Goal: Task Accomplishment & Management: Complete application form

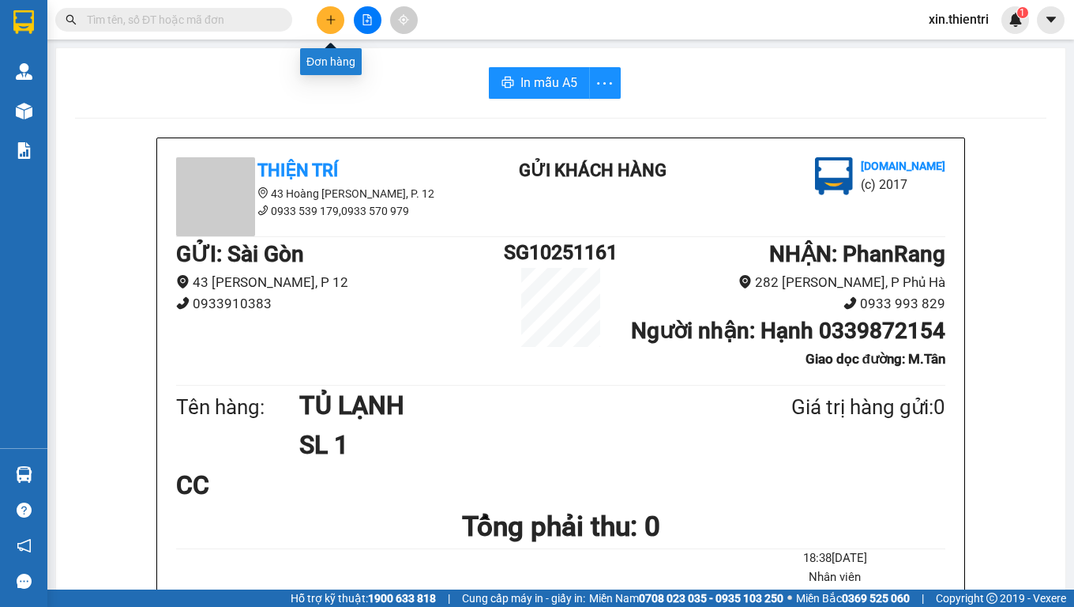
click at [329, 25] on button at bounding box center [331, 20] width 28 height 28
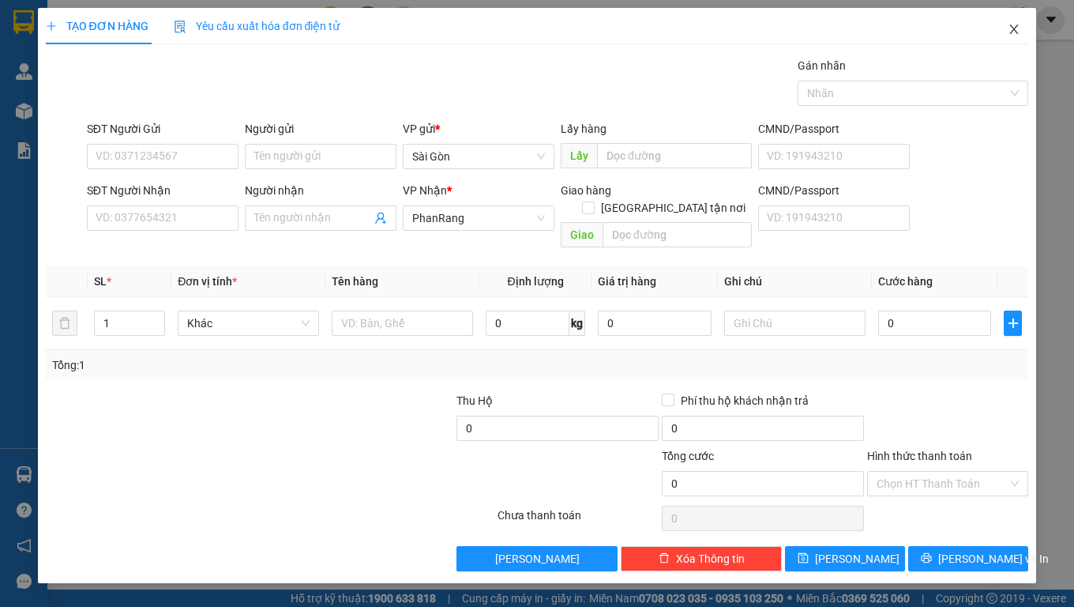
click at [1013, 26] on icon "close" at bounding box center [1014, 29] width 13 height 13
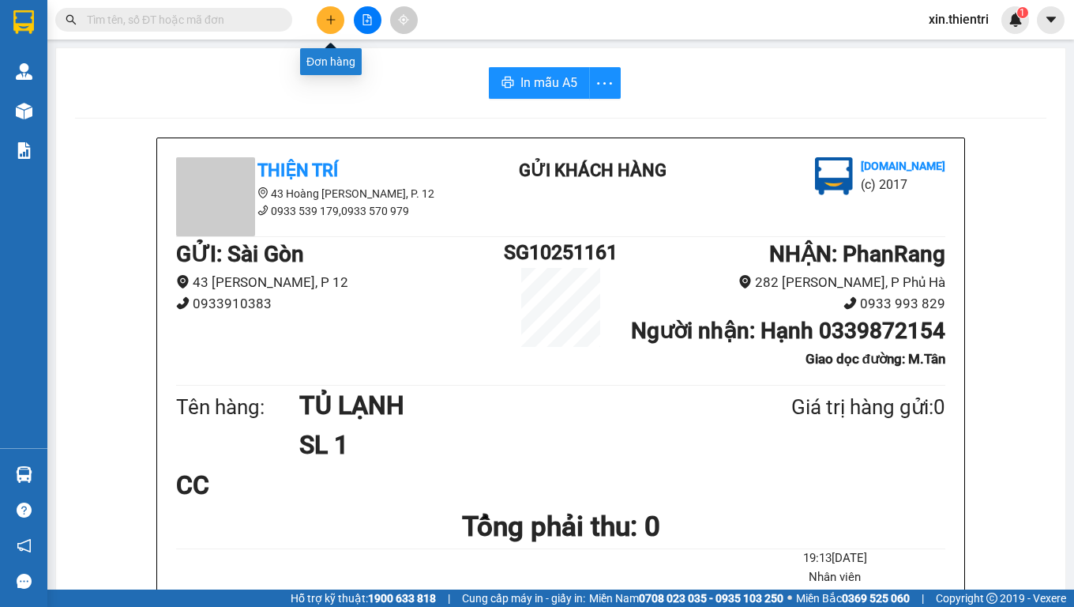
click at [337, 24] on button at bounding box center [331, 20] width 28 height 28
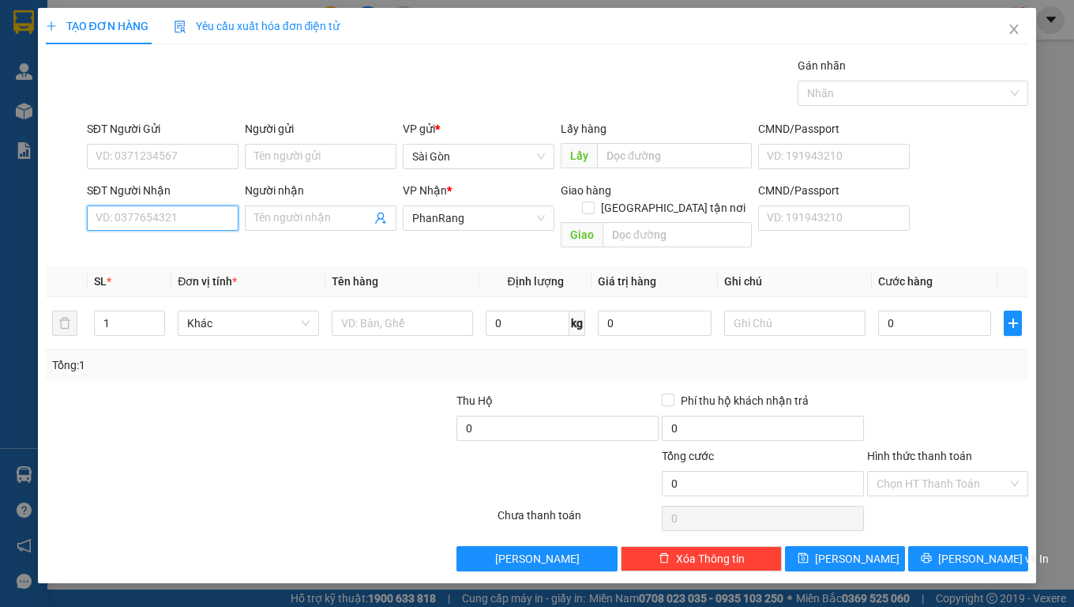
click at [185, 217] on input "SĐT Người Nhận" at bounding box center [163, 217] width 152 height 25
click at [156, 245] on div "0912406708 - Nk THÀNH HẢI CÀ NÁ" at bounding box center [185, 249] width 179 height 17
type input "0912406708"
type input "Nk THÀNH HẢI CÀ NÁ"
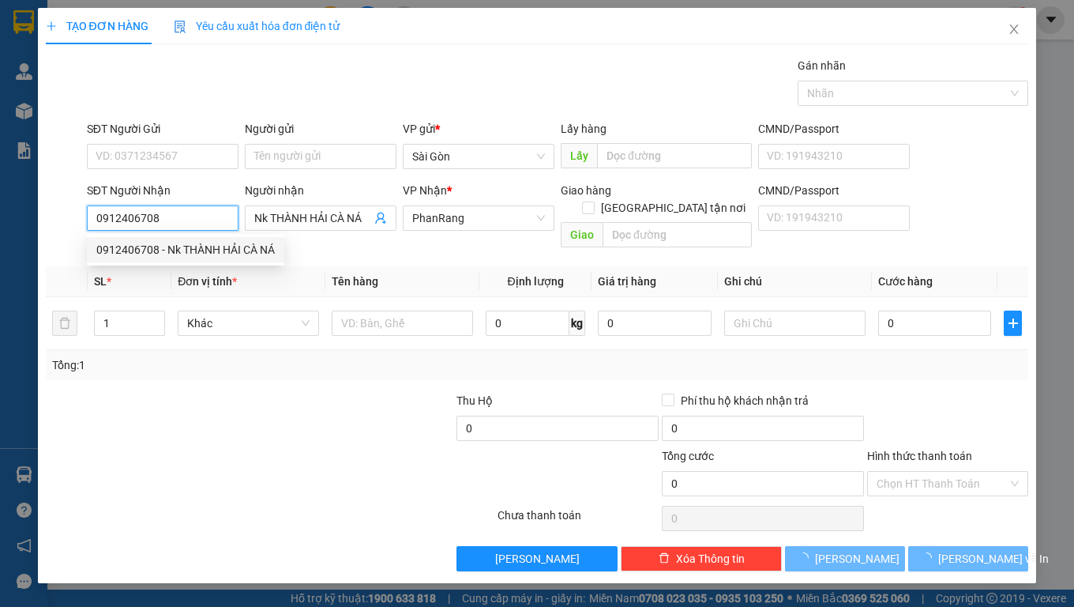
type input "20.000"
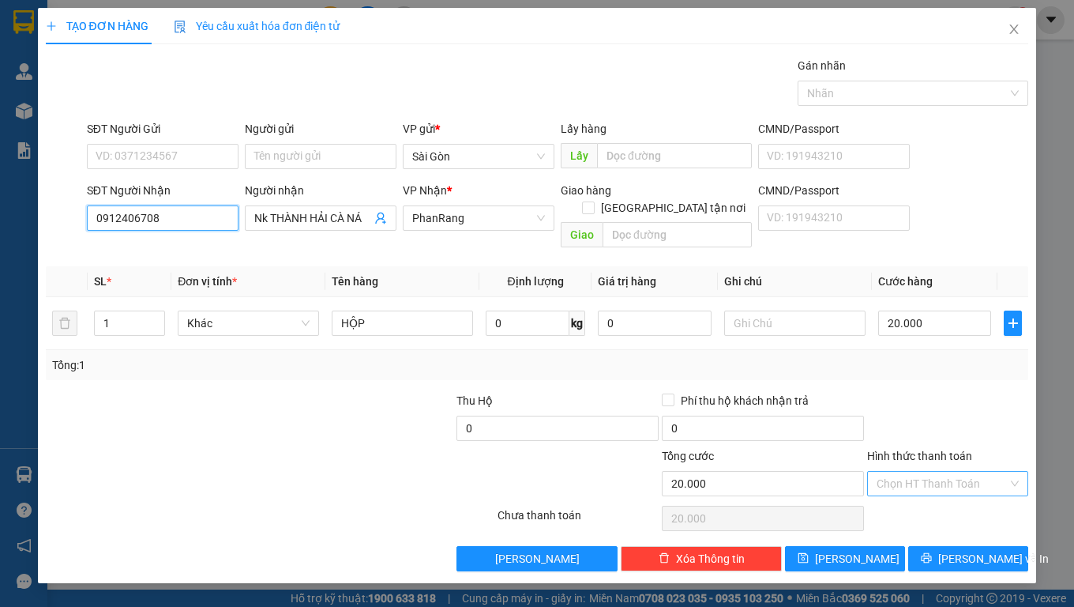
type input "0912406708"
click at [909, 472] on input "Hình thức thanh toán" at bounding box center [942, 484] width 131 height 24
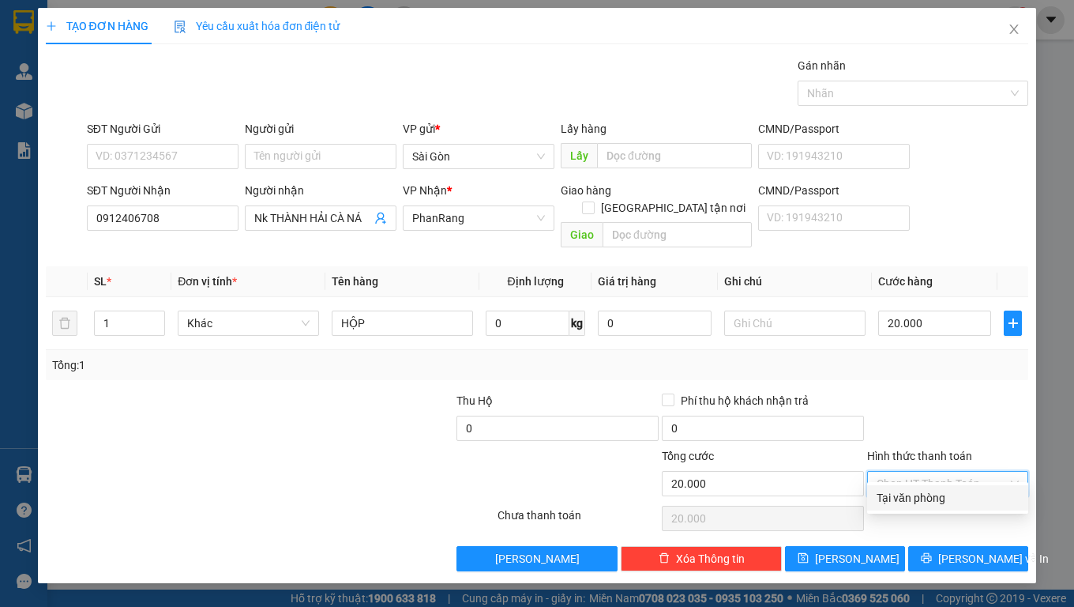
click at [911, 500] on div "Tại văn phòng" at bounding box center [948, 497] width 142 height 17
type input "0"
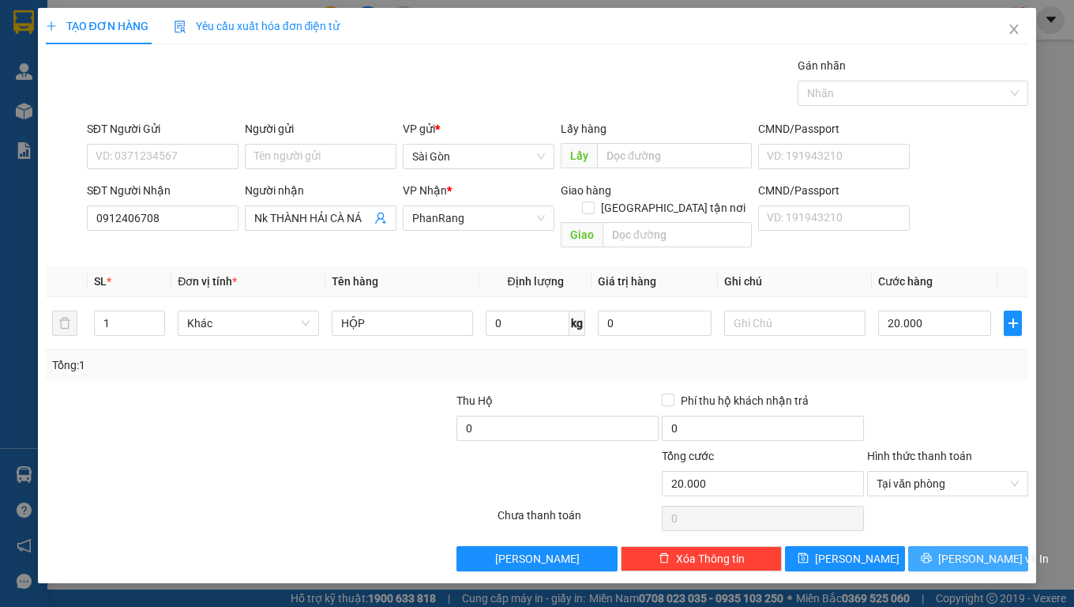
click at [956, 550] on span "[PERSON_NAME] và In" at bounding box center [994, 558] width 111 height 17
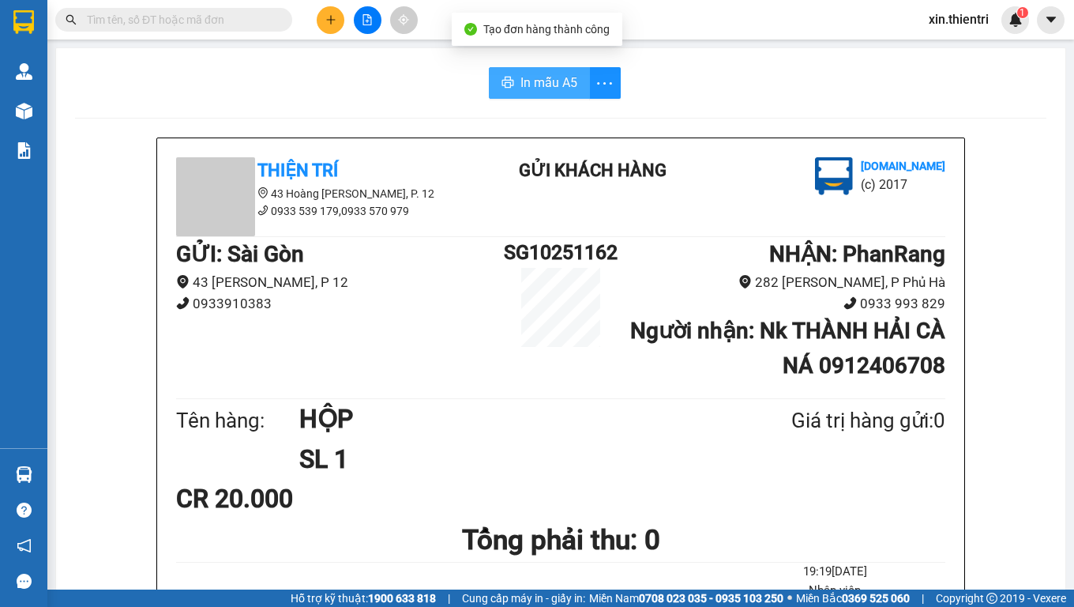
click at [512, 89] on button "In mẫu A5" at bounding box center [539, 83] width 101 height 32
click at [321, 18] on button at bounding box center [331, 20] width 28 height 28
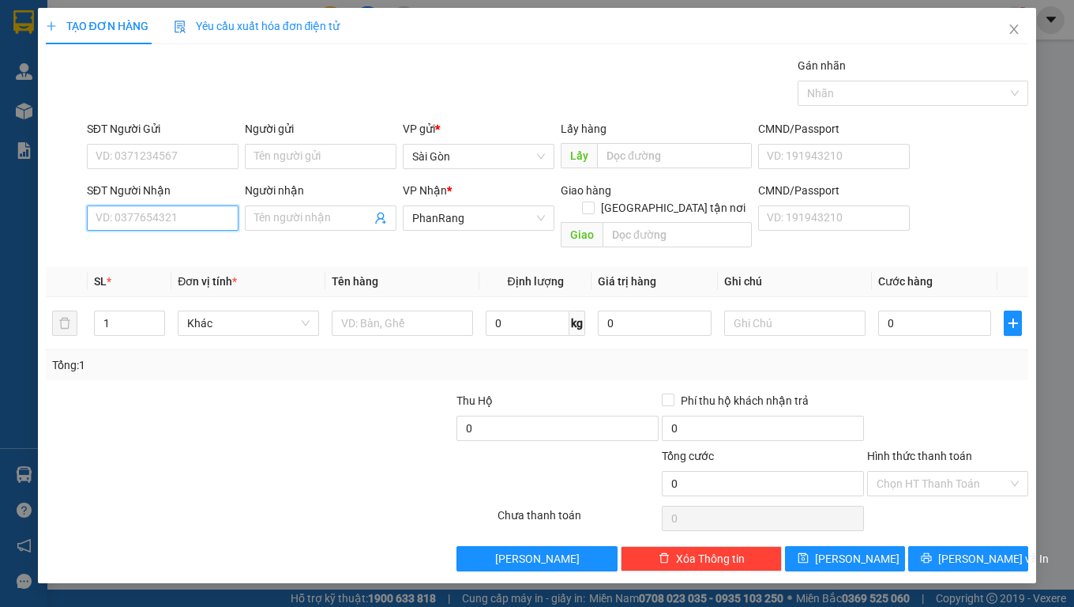
click at [152, 205] on input "SĐT Người Nhận" at bounding box center [163, 217] width 152 height 25
type input "0393383225"
click at [275, 222] on input "Người nhận" at bounding box center [312, 217] width 117 height 17
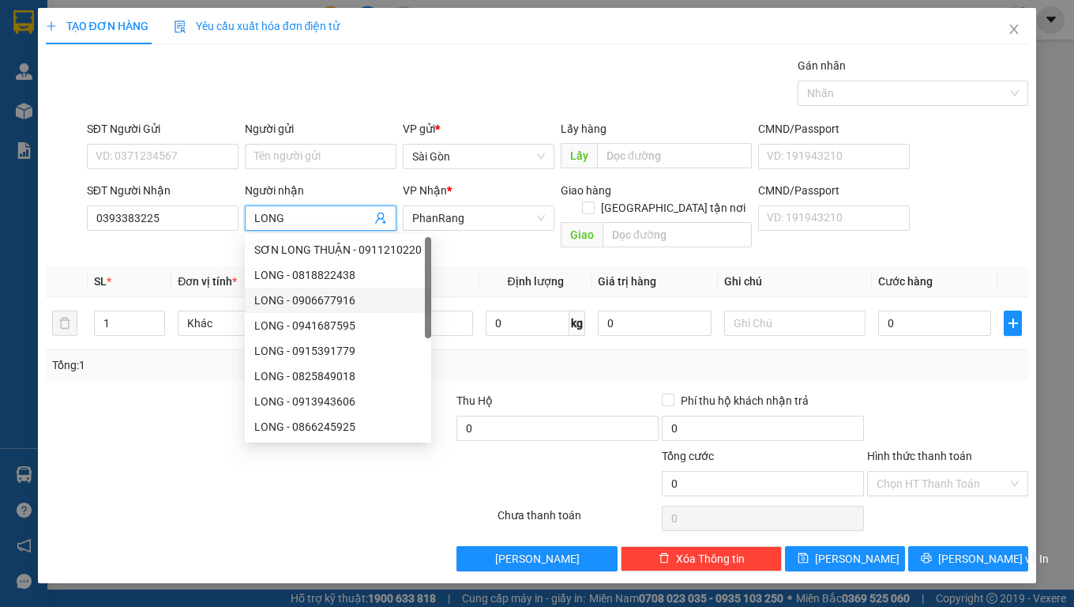
type input "LONG"
click at [476, 266] on th "Tên hàng" at bounding box center [403, 281] width 154 height 31
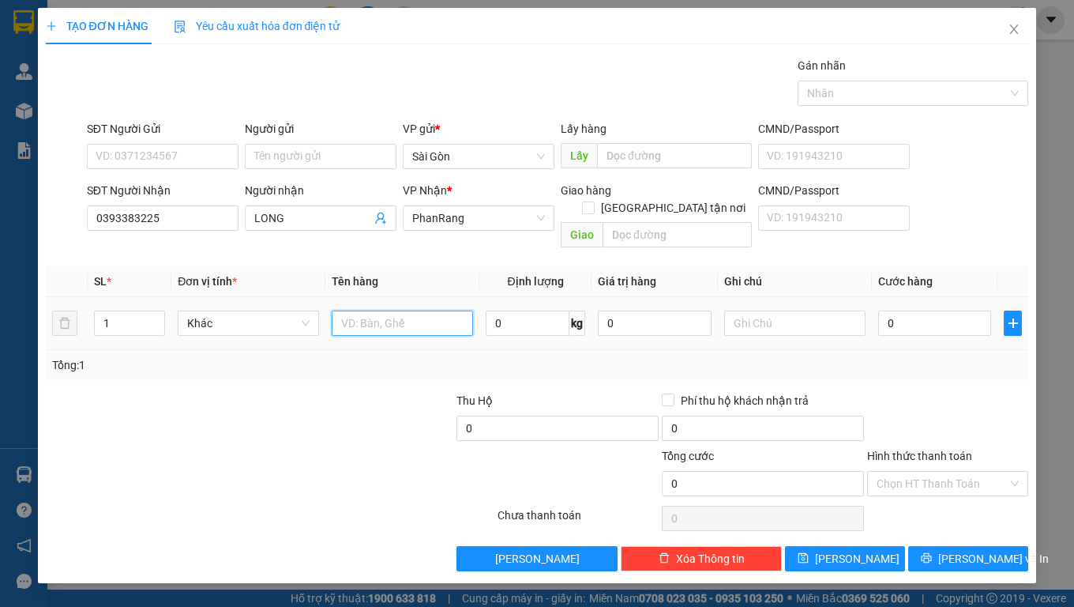
click at [363, 312] on input "text" at bounding box center [402, 322] width 141 height 25
type input "THÙNG"
click at [913, 310] on input "0" at bounding box center [936, 322] width 114 height 25
type input "3"
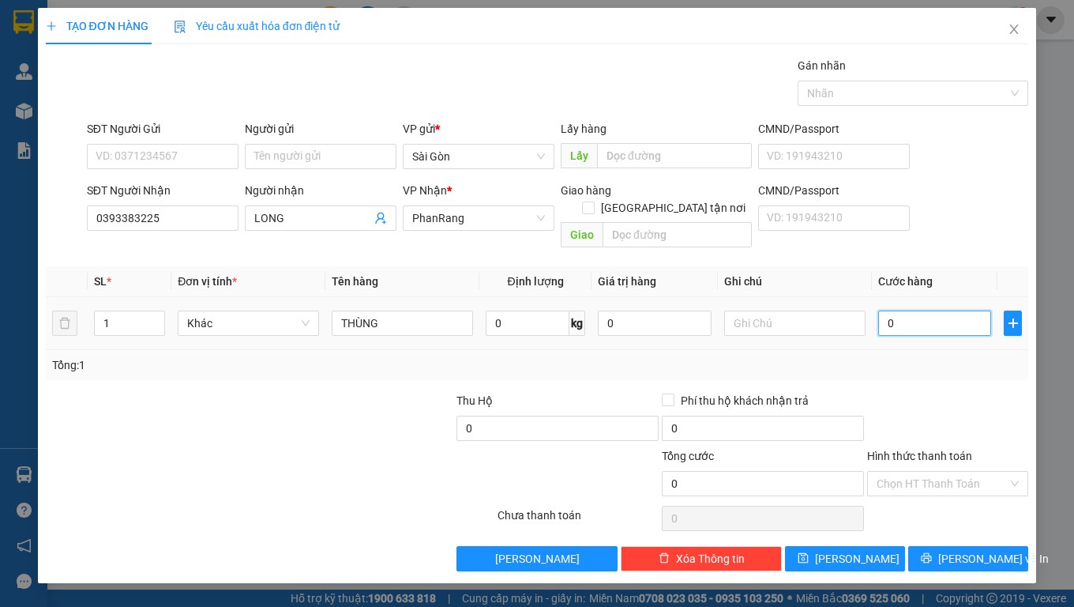
type input "3"
type input "30"
click at [962, 475] on input "Hình thức thanh toán" at bounding box center [942, 484] width 131 height 24
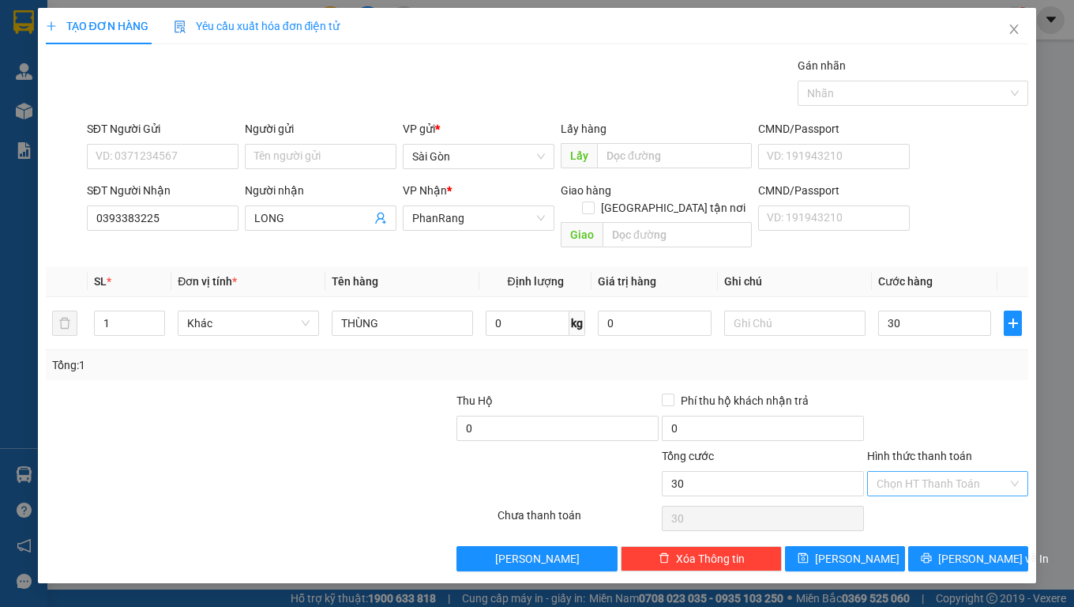
type input "30.000"
click at [940, 494] on div "Tại văn phòng" at bounding box center [948, 497] width 142 height 17
type input "0"
click at [956, 550] on span "[PERSON_NAME] và In" at bounding box center [994, 558] width 111 height 17
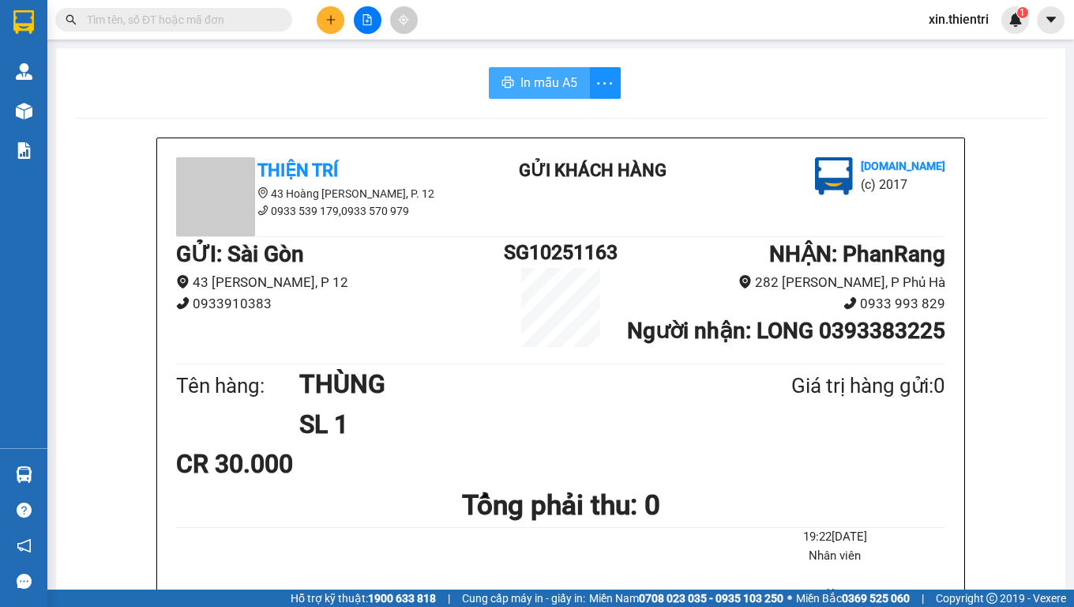
click at [548, 89] on span "In mẫu A5" at bounding box center [549, 83] width 57 height 20
click at [340, 19] on button at bounding box center [331, 20] width 28 height 28
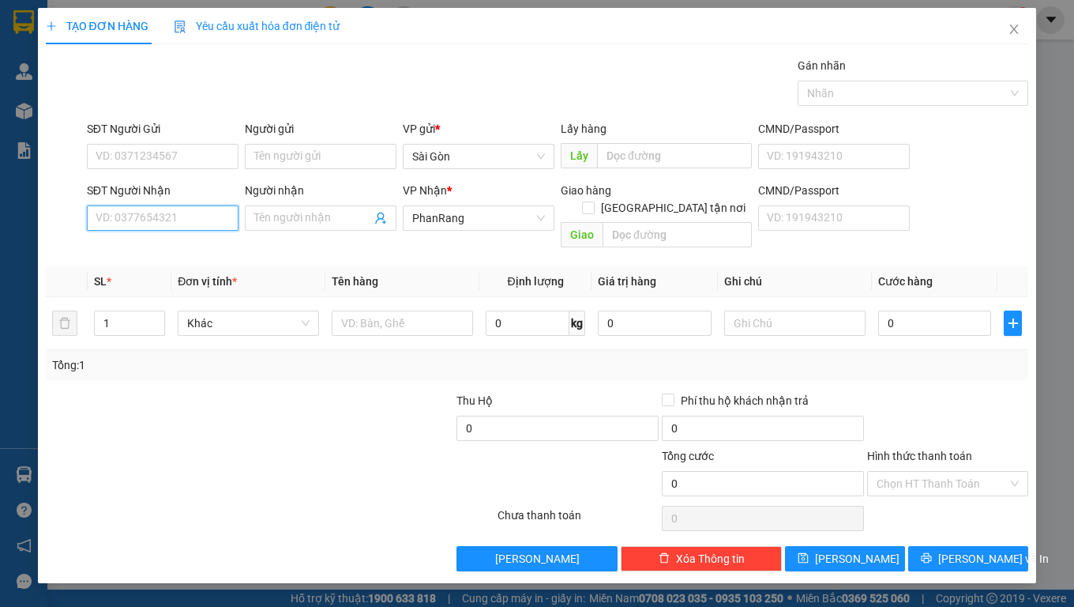
click at [179, 214] on input "SĐT Người Nhận" at bounding box center [163, 217] width 152 height 25
type input "0932037480"
click at [108, 250] on div "0932037480 - HOA" at bounding box center [162, 249] width 133 height 17
type input "HOA"
type input "HỘ DIÊM"
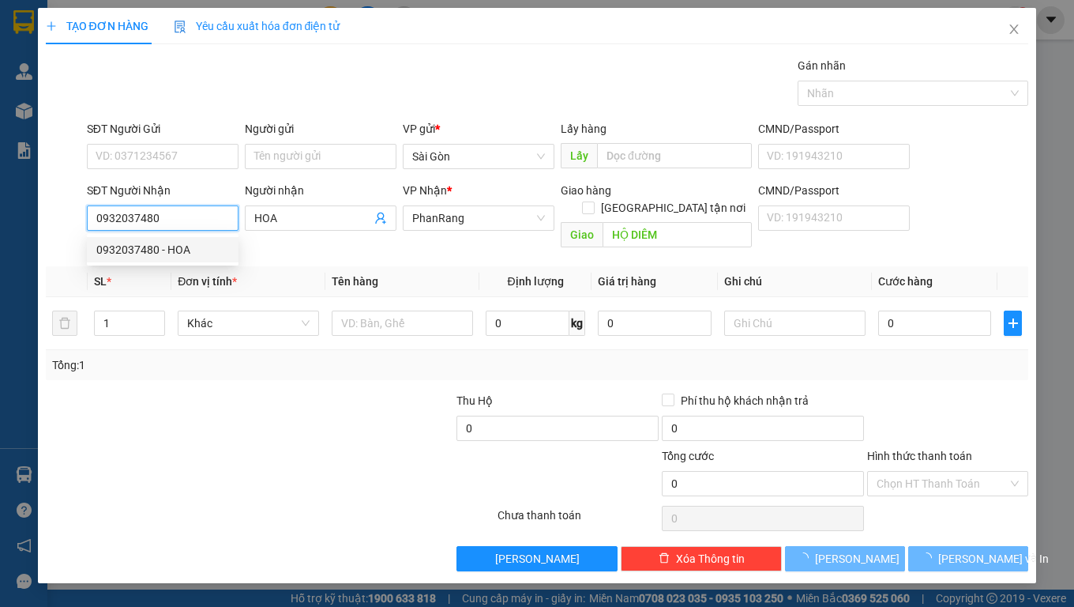
type input "40.000"
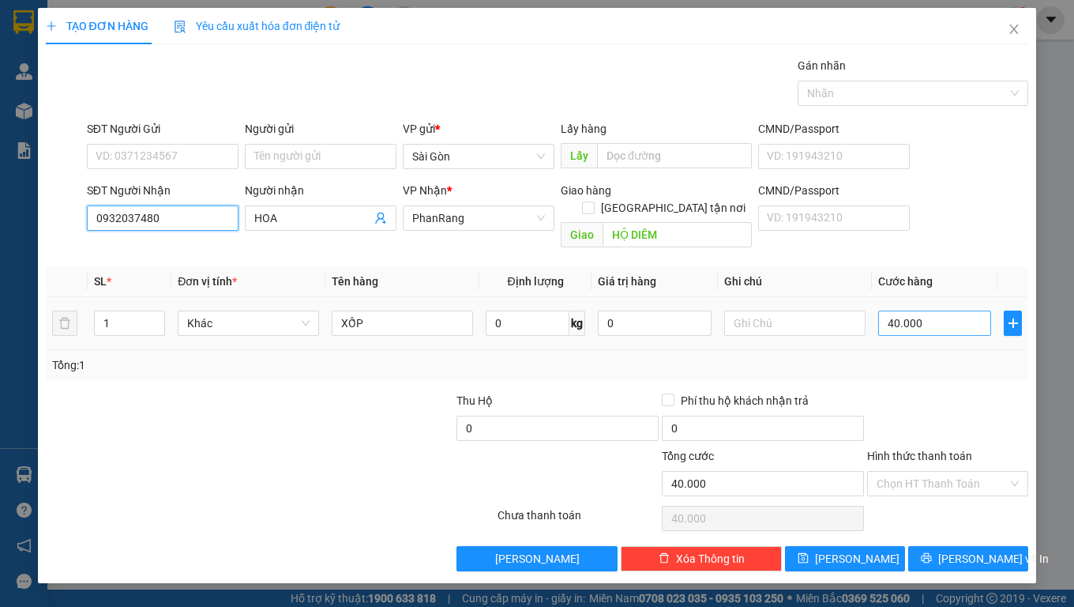
type input "0932037480"
click at [952, 310] on input "40.000" at bounding box center [936, 322] width 114 height 25
type input "0"
click at [952, 310] on input "0" at bounding box center [936, 322] width 114 height 25
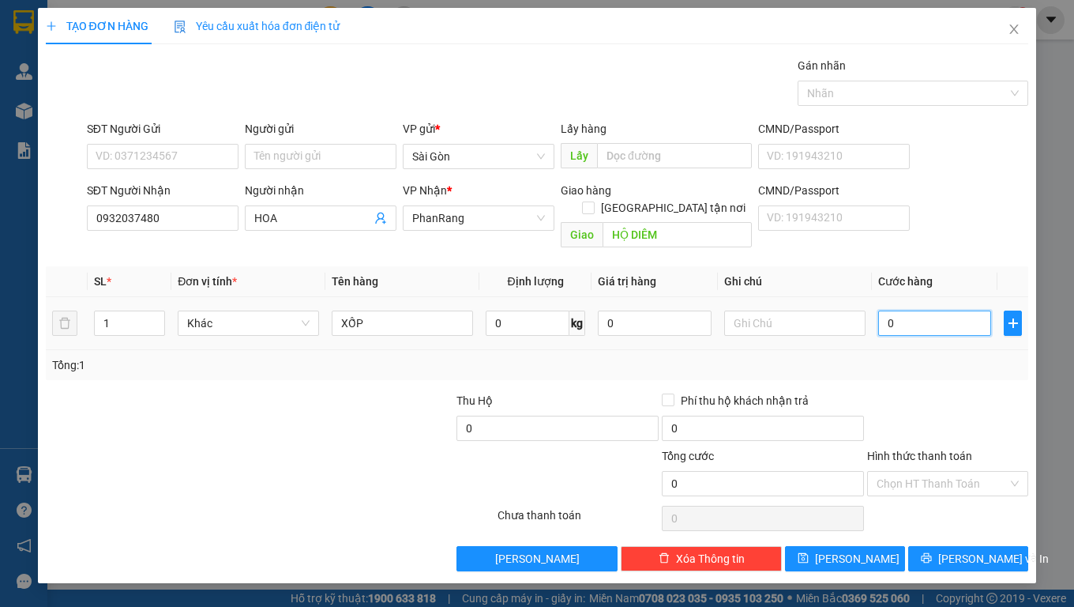
type input "0"
click at [952, 310] on input "0" at bounding box center [936, 322] width 114 height 25
type input "3"
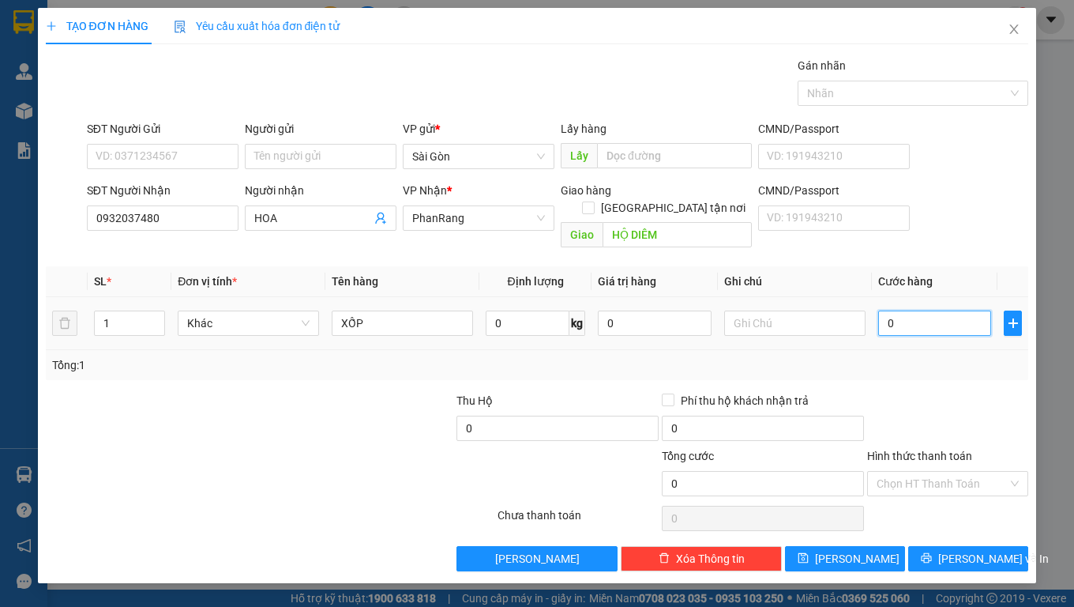
type input "3"
type input "30"
type input "300"
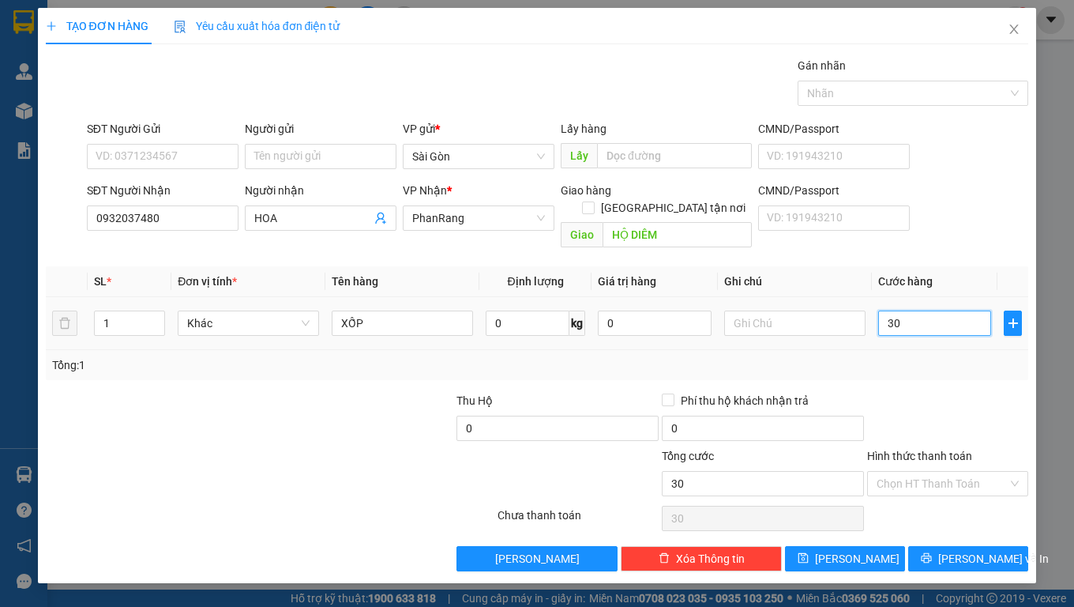
type input "300"
type input "3.000"
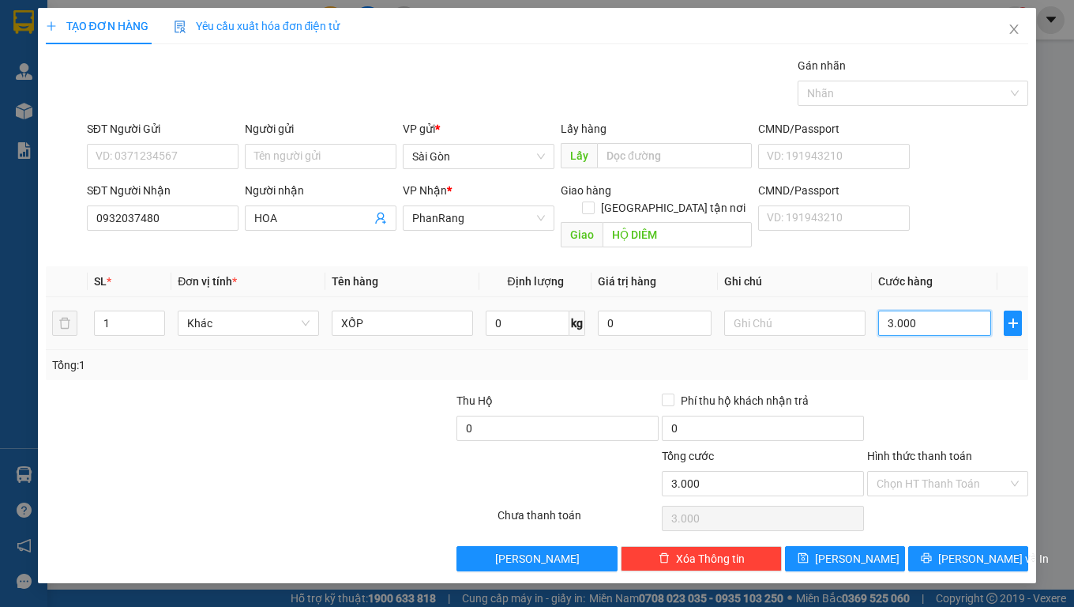
type input "30.000"
type input "3.000"
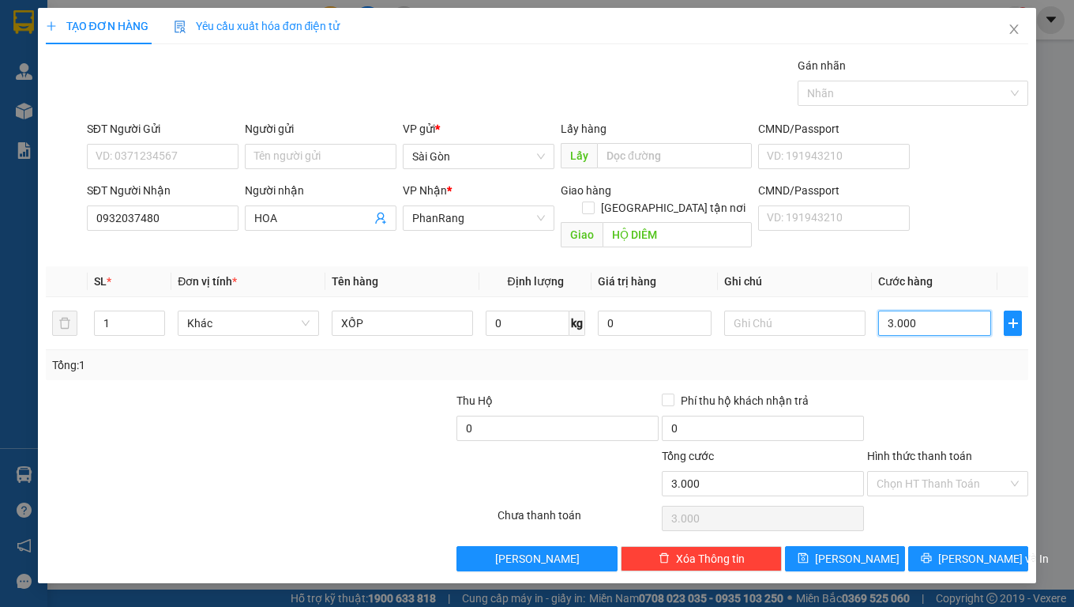
type input "300"
type input "30"
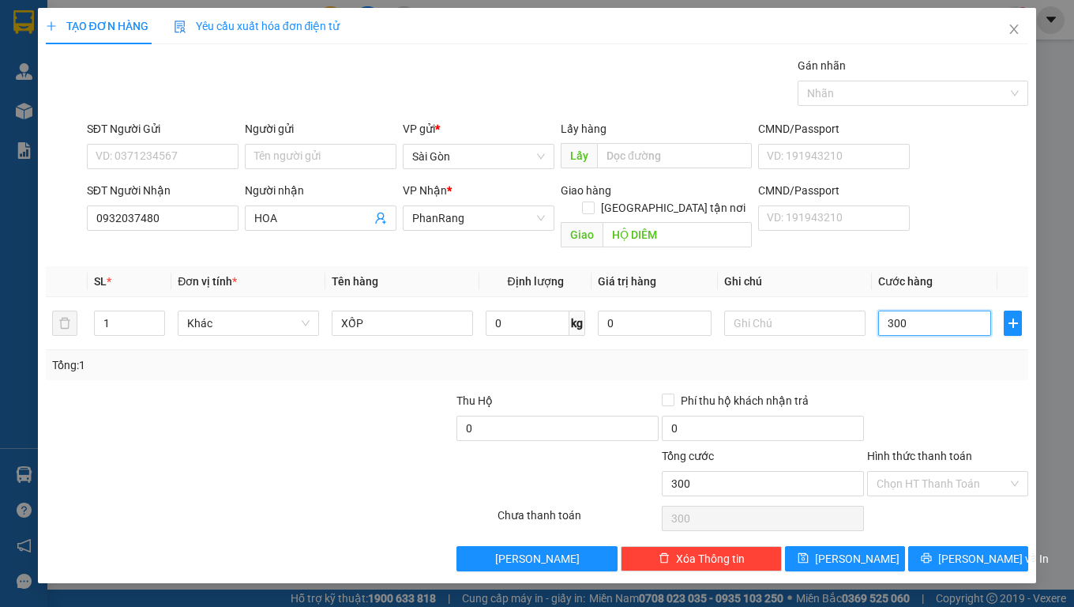
type input "30"
click at [942, 475] on input "Hình thức thanh toán" at bounding box center [942, 484] width 131 height 24
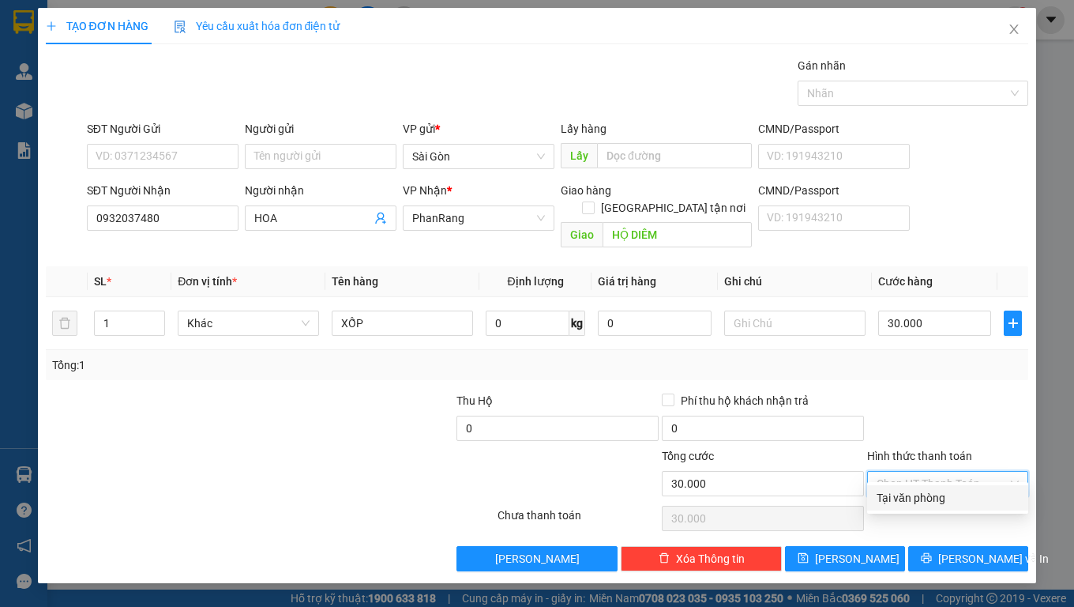
click at [935, 503] on div "Tại văn phòng" at bounding box center [948, 497] width 142 height 17
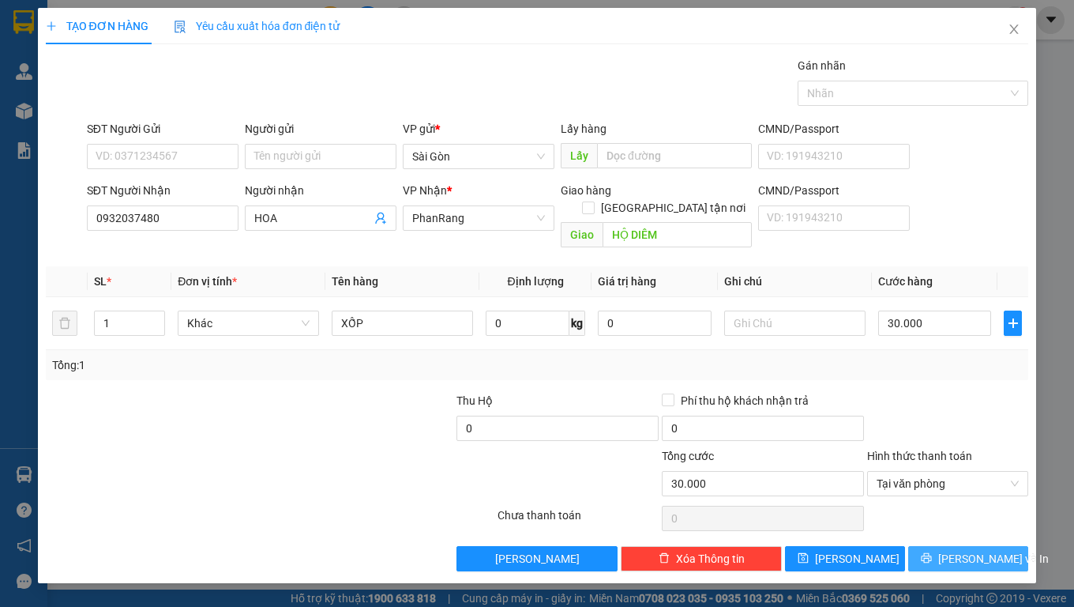
click at [932, 552] on icon "printer" at bounding box center [926, 557] width 11 height 11
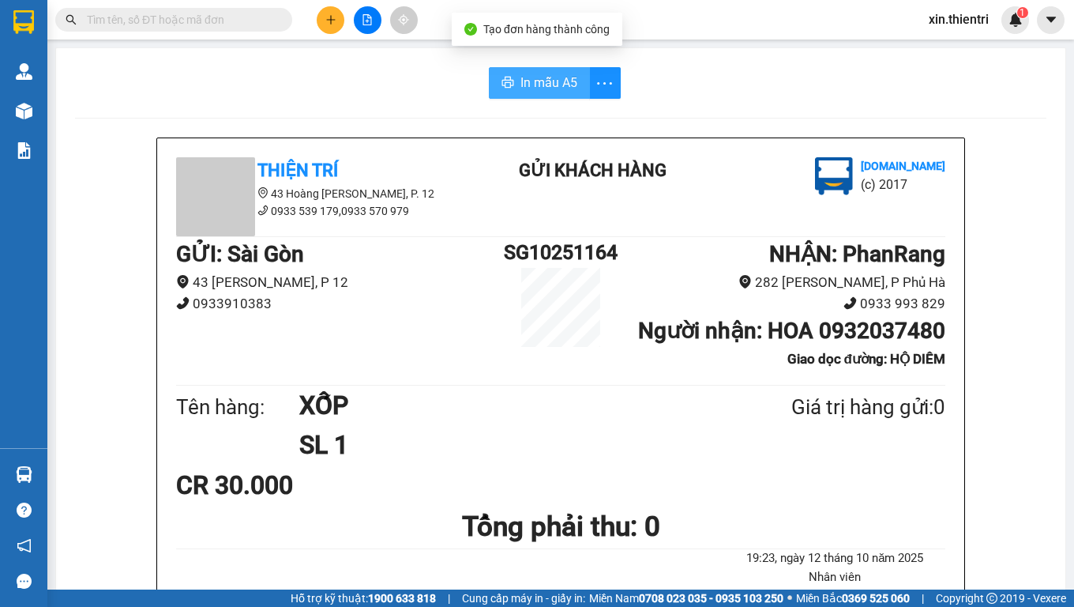
click at [535, 86] on span "In mẫu A5" at bounding box center [549, 83] width 57 height 20
click at [329, 26] on button at bounding box center [331, 20] width 28 height 28
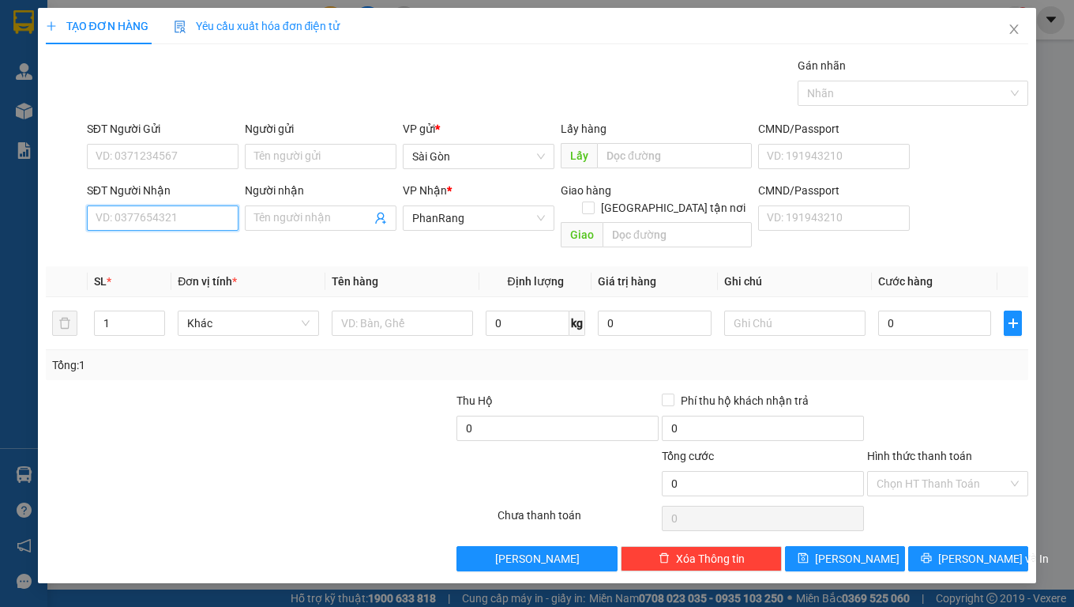
click at [195, 219] on input "SĐT Người Nhận" at bounding box center [163, 217] width 152 height 25
click at [188, 240] on div "0378144174 - CƯƠNG" at bounding box center [163, 249] width 152 height 25
type input "0378144174"
type input "CƯƠNG"
type input "20.000"
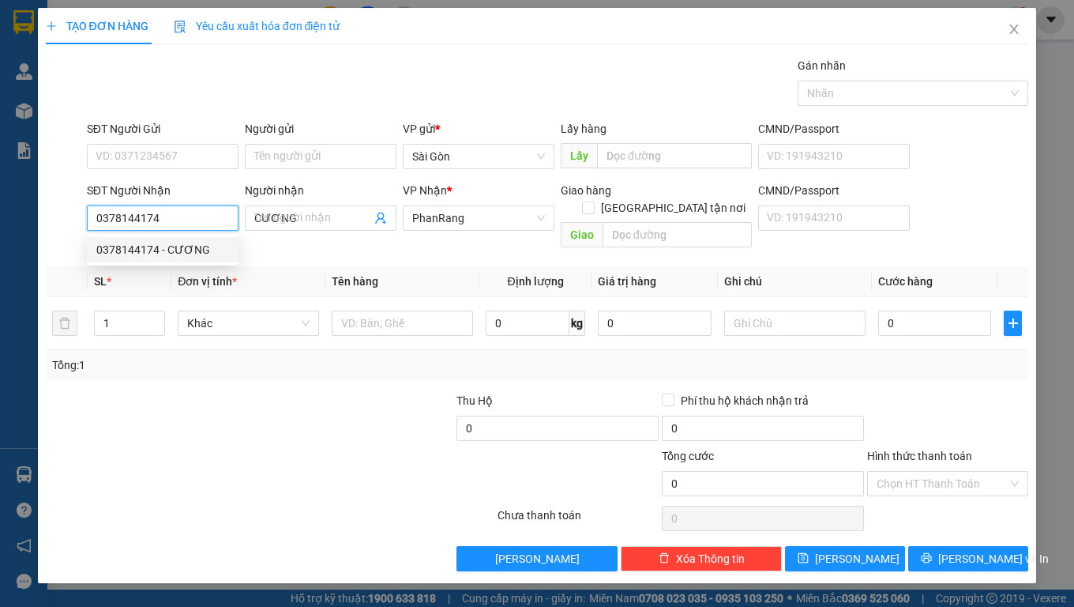
type input "20.000"
type input "0378144174"
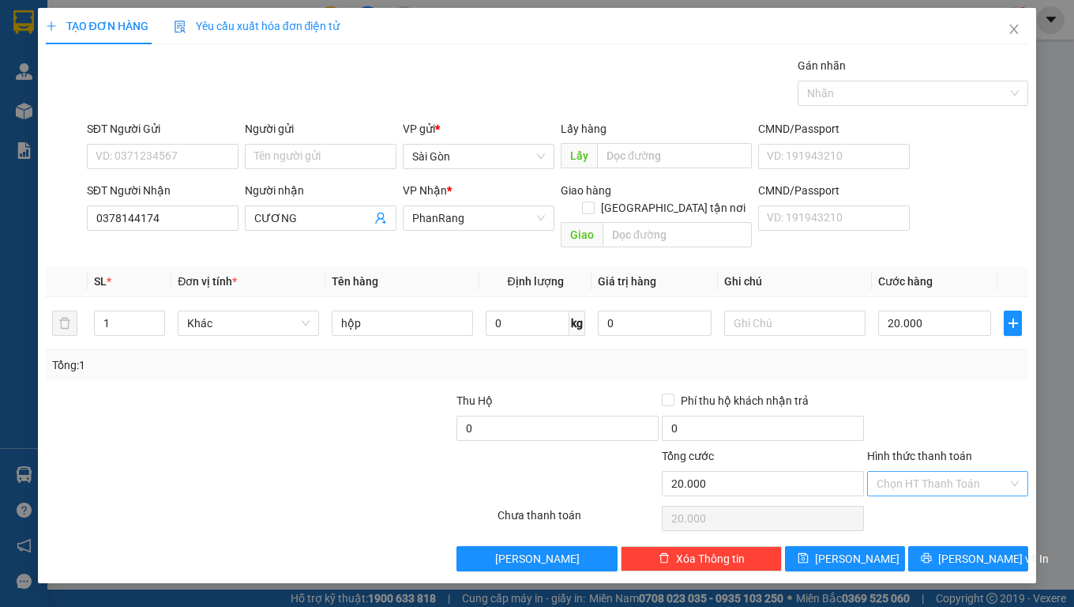
click at [974, 472] on input "Hình thức thanh toán" at bounding box center [942, 484] width 131 height 24
click at [965, 481] on div "Hình thức thanh toán Chọn HT Thanh Toán" at bounding box center [947, 474] width 161 height 55
click at [959, 472] on input "Hình thức thanh toán" at bounding box center [942, 484] width 131 height 24
click at [934, 502] on div "Tại văn phòng" at bounding box center [948, 497] width 142 height 17
click at [990, 550] on span "[PERSON_NAME] và In" at bounding box center [994, 558] width 111 height 17
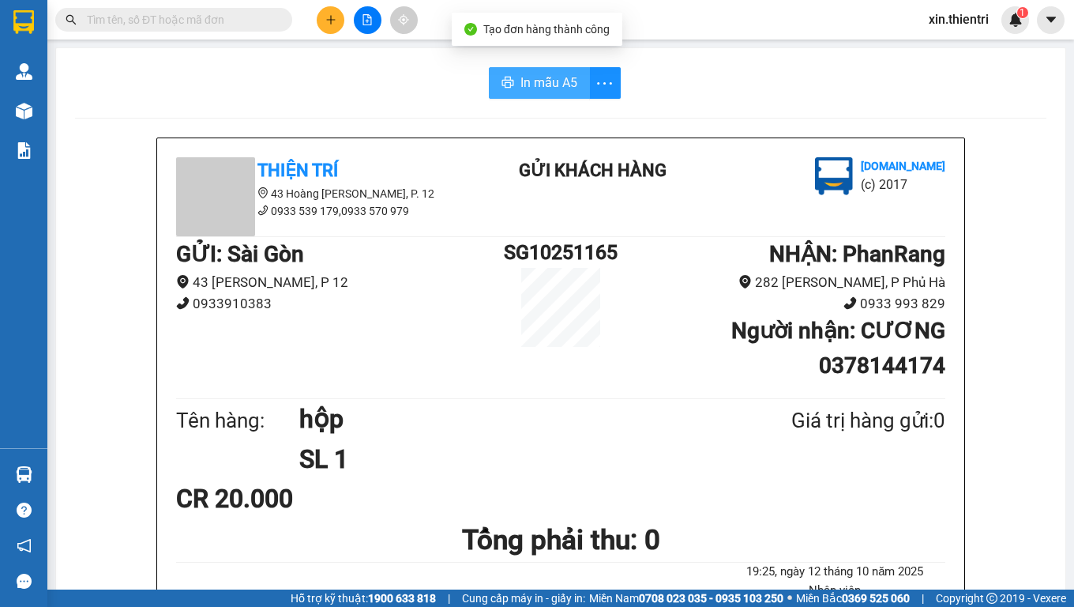
click at [548, 89] on span "In mẫu A5" at bounding box center [549, 83] width 57 height 20
click at [327, 16] on icon "plus" at bounding box center [331, 19] width 11 height 11
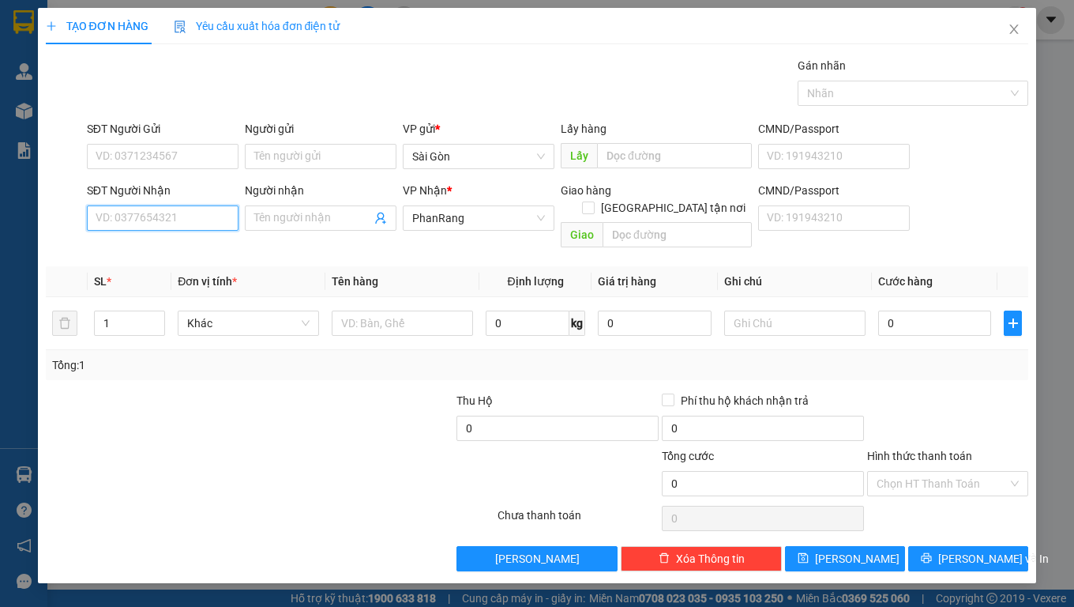
click at [141, 224] on input "SĐT Người Nhận" at bounding box center [163, 217] width 152 height 25
click at [109, 250] on div "0704455667 - HOA" at bounding box center [162, 249] width 133 height 17
type input "0704455667"
type input "HOA"
type input "50.000"
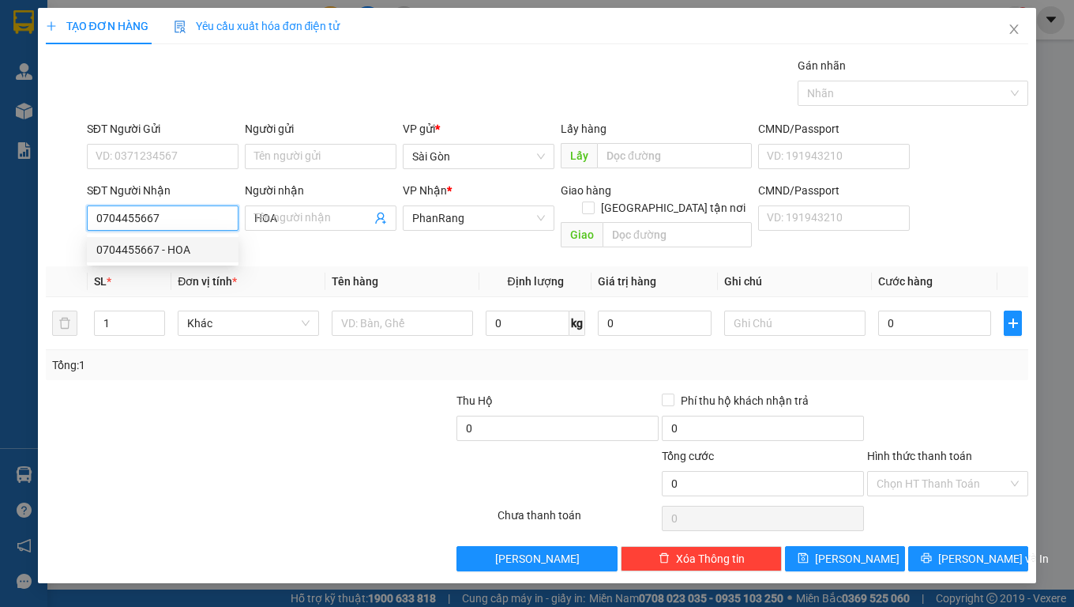
type input "50.000"
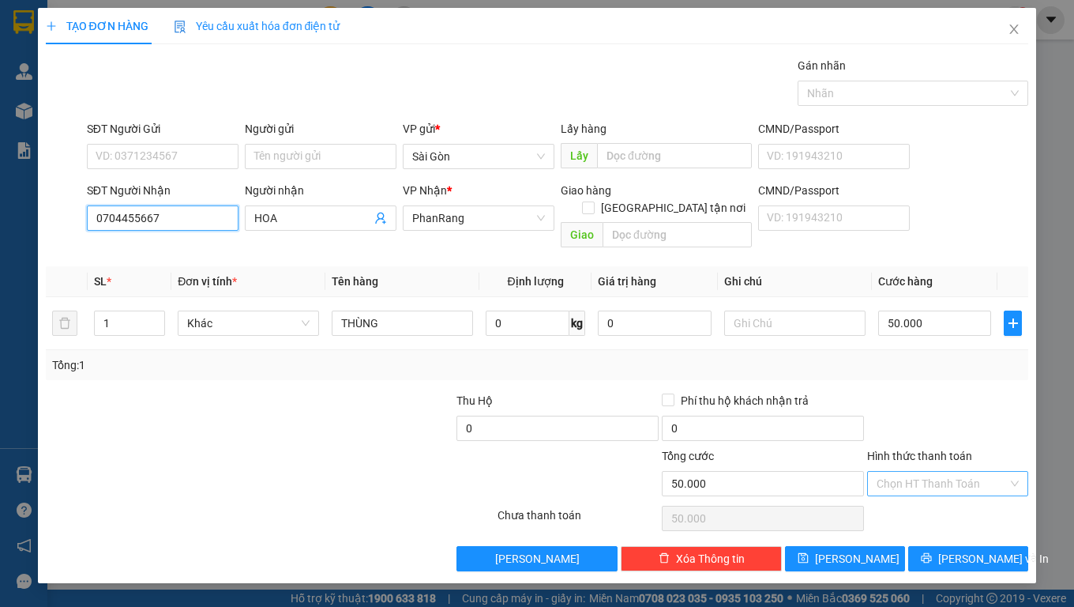
type input "0704455667"
click at [981, 472] on input "Hình thức thanh toán" at bounding box center [942, 484] width 131 height 24
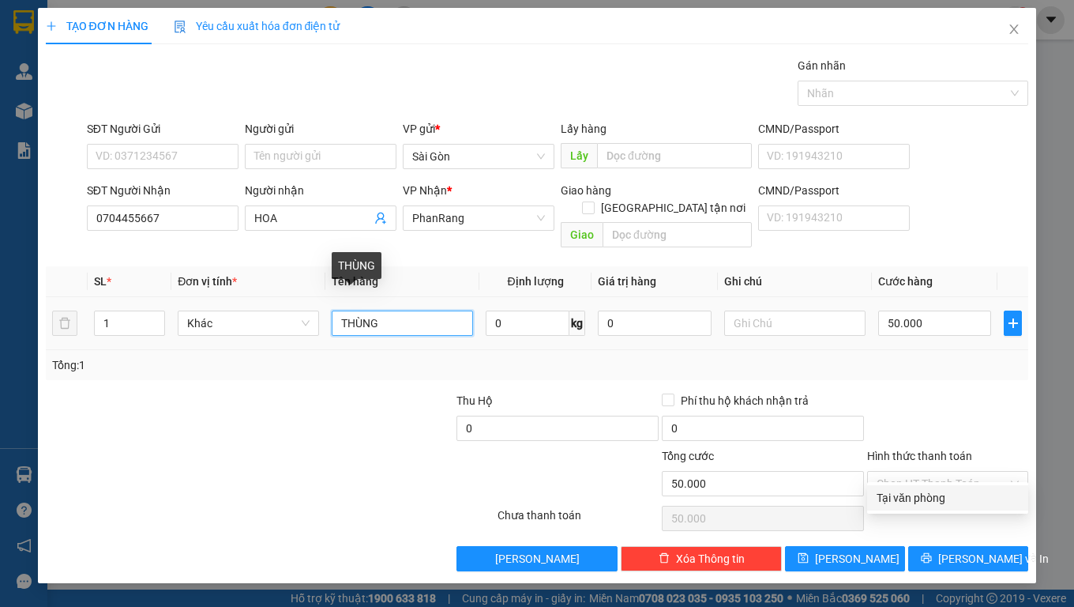
click at [415, 310] on input "THÙNG" at bounding box center [402, 322] width 141 height 25
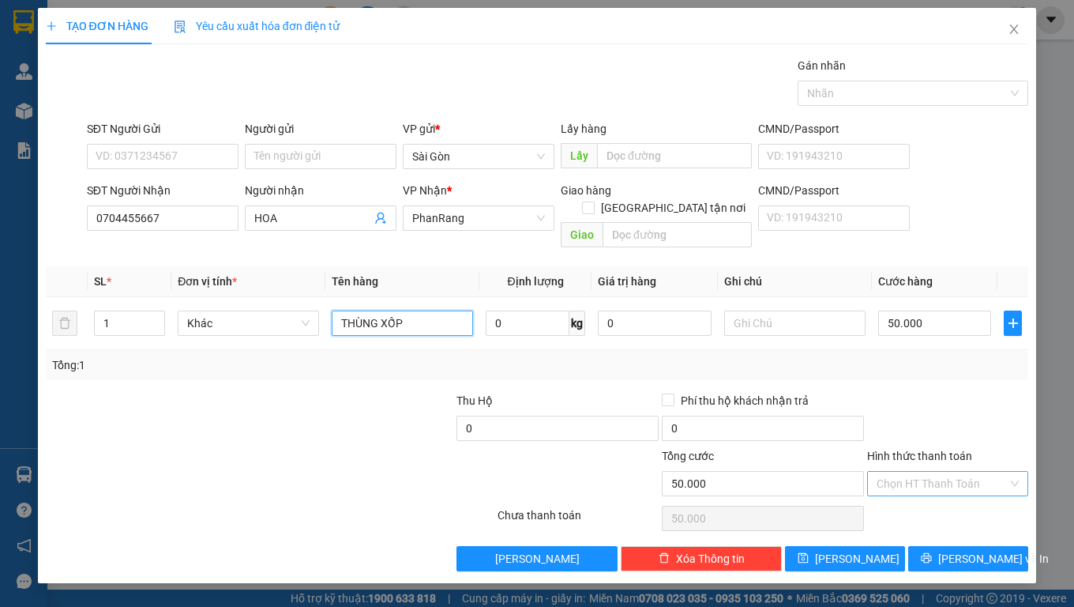
type input "THÙNG XỐP"
click at [952, 472] on input "Hình thức thanh toán" at bounding box center [942, 484] width 131 height 24
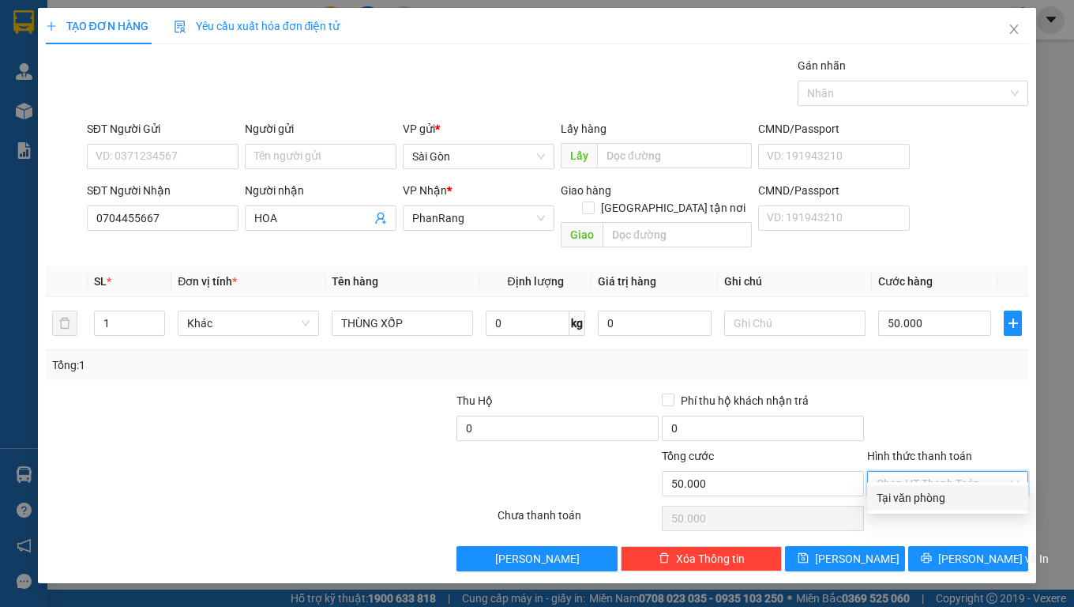
click at [950, 499] on div "Tại văn phòng" at bounding box center [948, 497] width 142 height 17
type input "0"
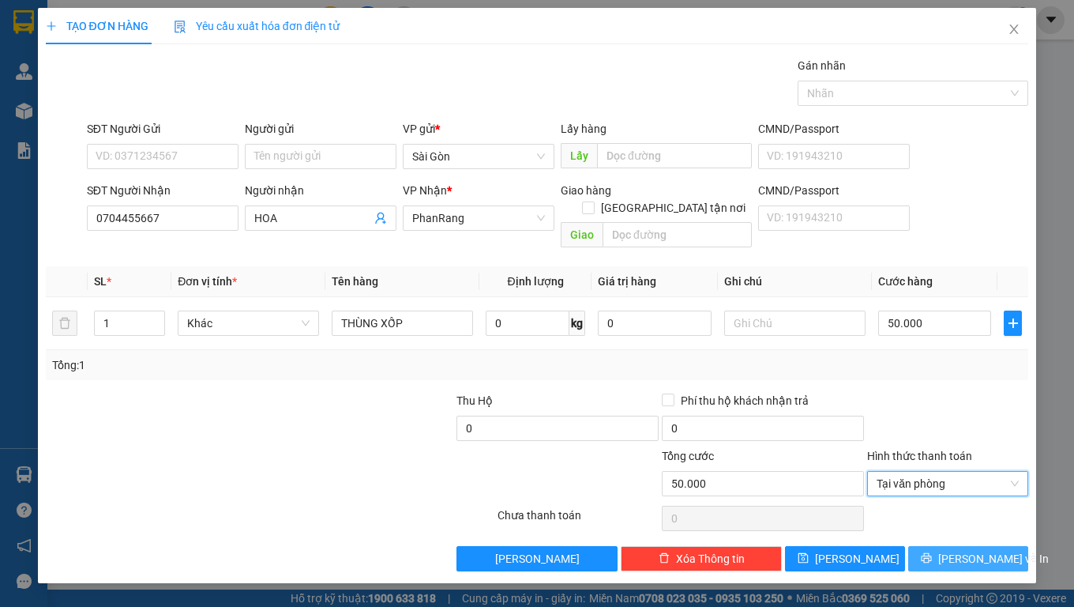
click at [977, 550] on span "[PERSON_NAME] và In" at bounding box center [994, 558] width 111 height 17
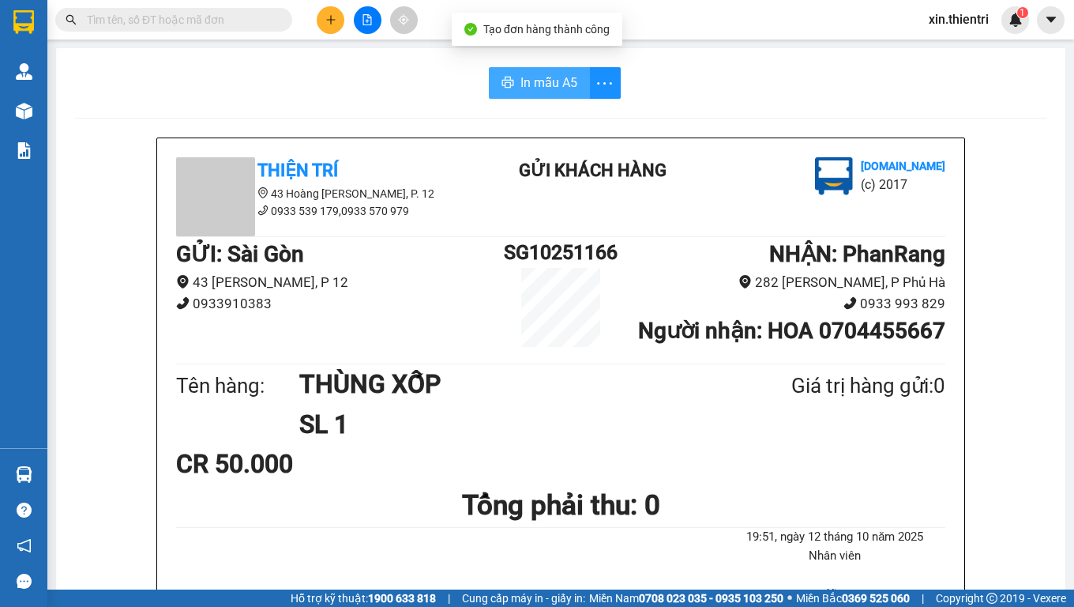
click at [521, 82] on span "In mẫu A5" at bounding box center [549, 83] width 57 height 20
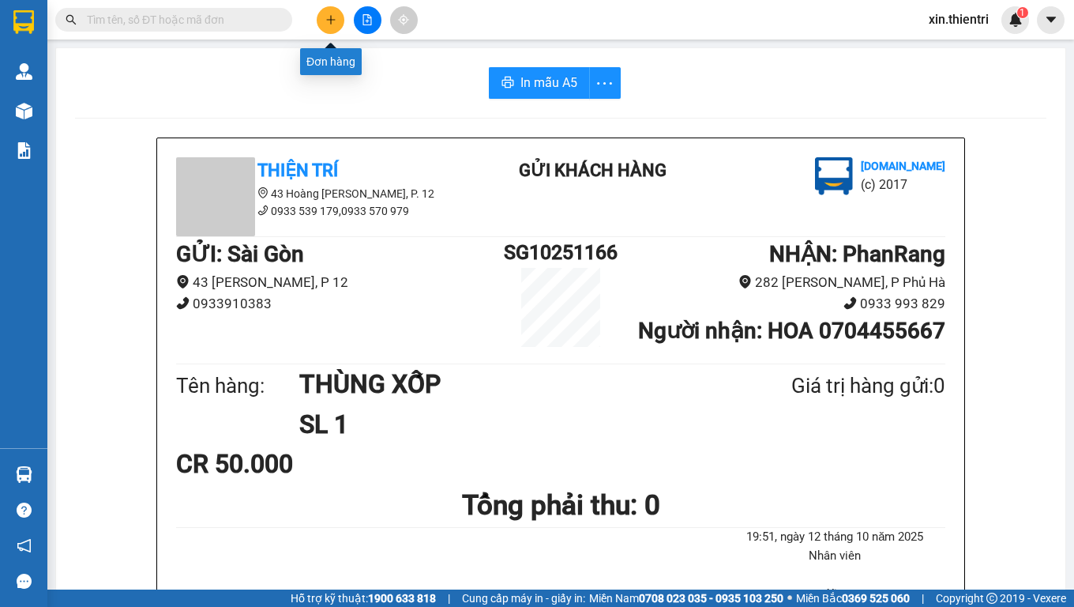
click at [334, 16] on icon "plus" at bounding box center [331, 19] width 11 height 11
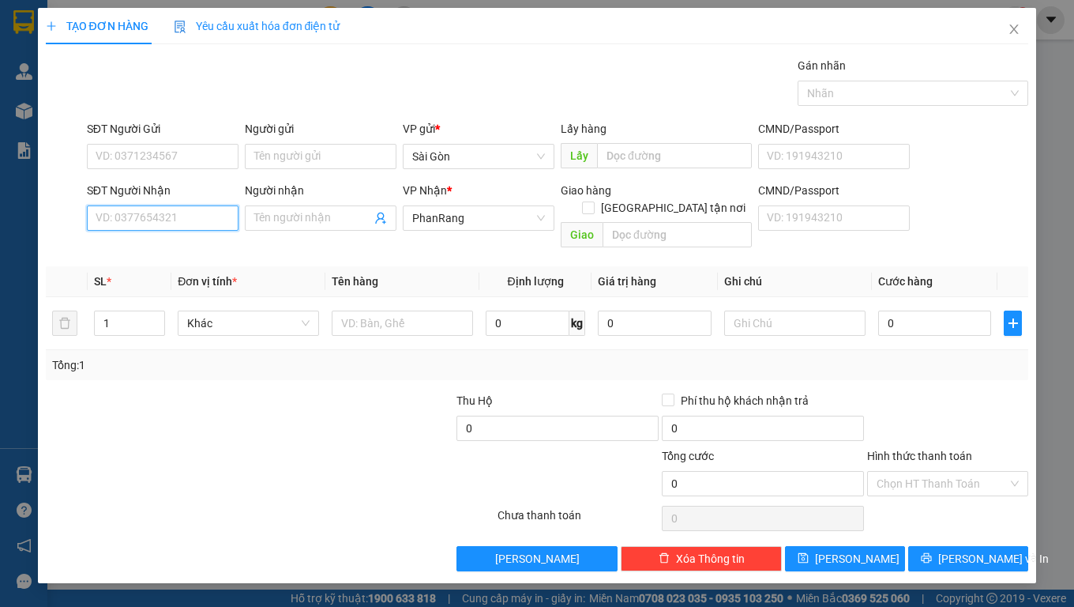
click at [158, 216] on input "SĐT Người Nhận" at bounding box center [163, 217] width 152 height 25
type input "0969004595"
click at [171, 259] on div "0969004595 - TRỌNG" at bounding box center [163, 249] width 152 height 25
type input "TRỌNG"
type input "0969004595"
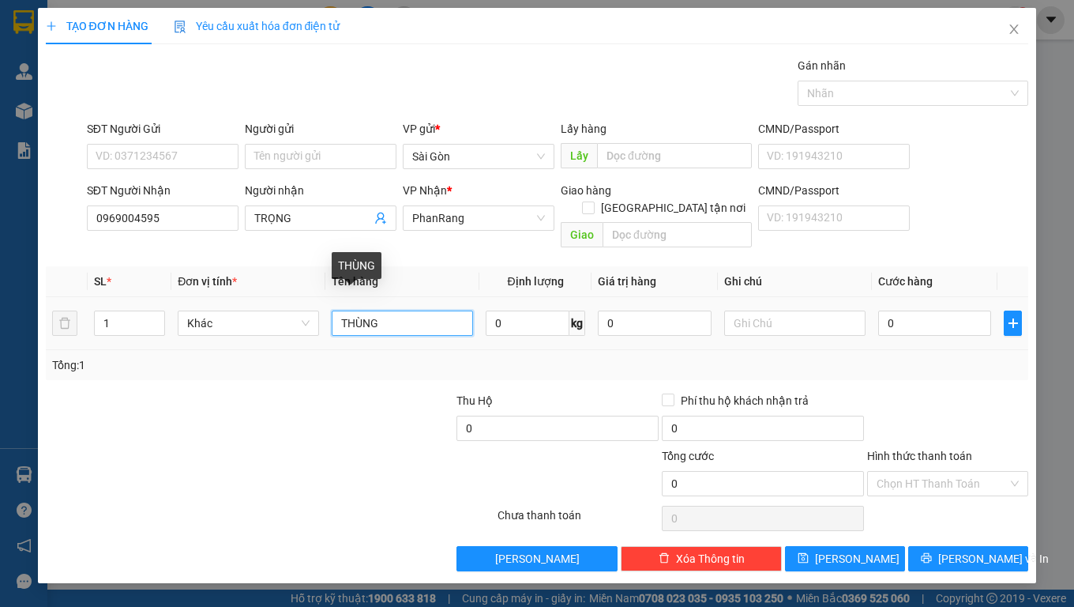
click at [386, 310] on input "THÙNG" at bounding box center [402, 322] width 141 height 25
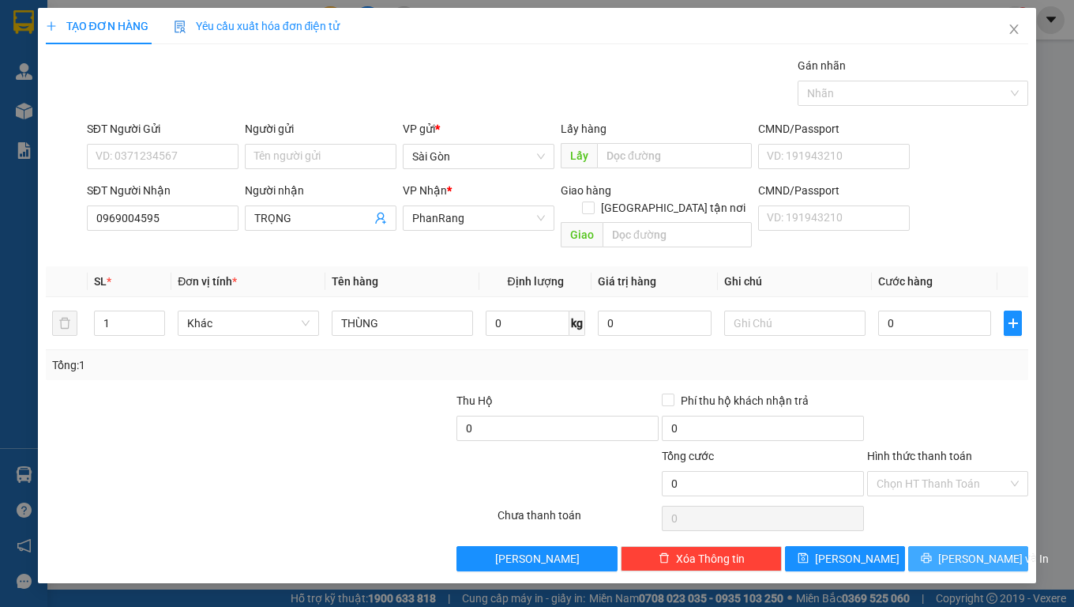
click at [986, 550] on span "[PERSON_NAME] và In" at bounding box center [994, 558] width 111 height 17
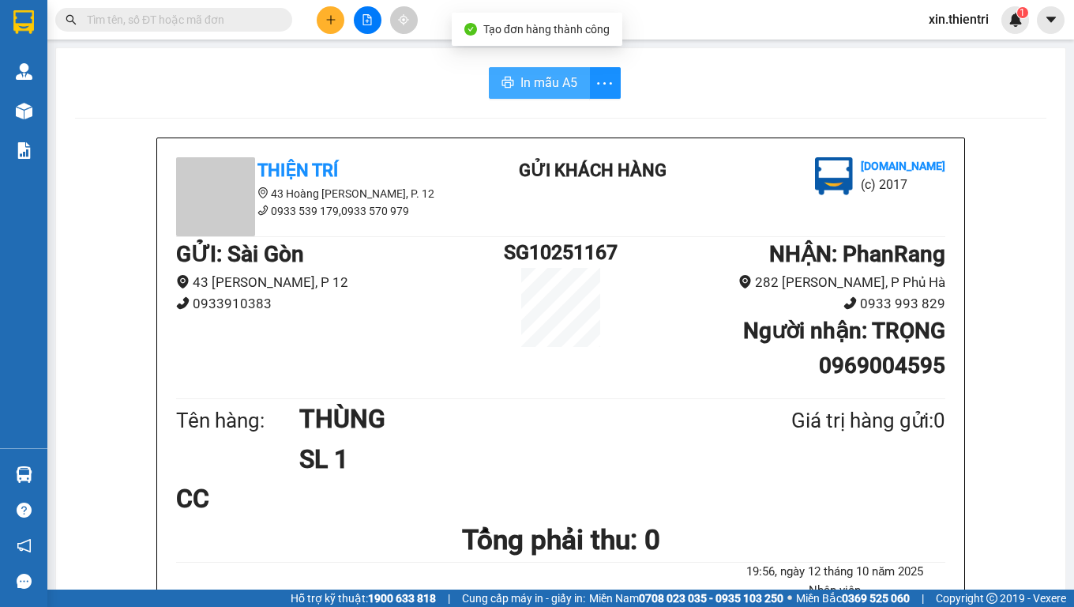
click at [517, 95] on button "In mẫu A5" at bounding box center [539, 83] width 101 height 32
click at [401, 361] on div "GỬI : [PERSON_NAME] 43 [PERSON_NAME], P 12 0933910383 SG10251167 NHẬN : PhanRan…" at bounding box center [561, 315] width 770 height 157
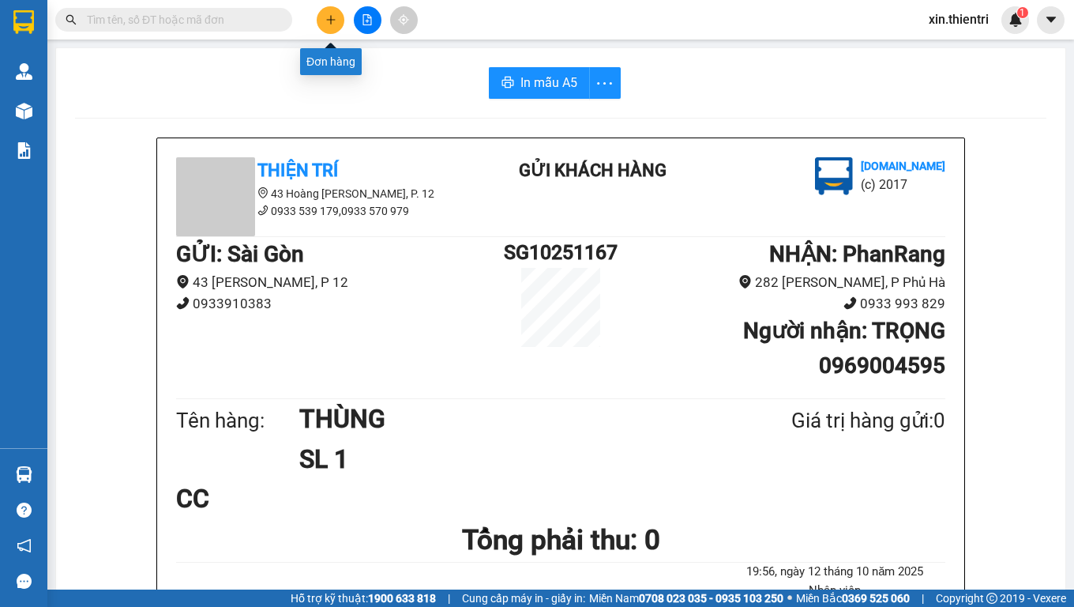
click at [333, 21] on icon "plus" at bounding box center [331, 19] width 11 height 11
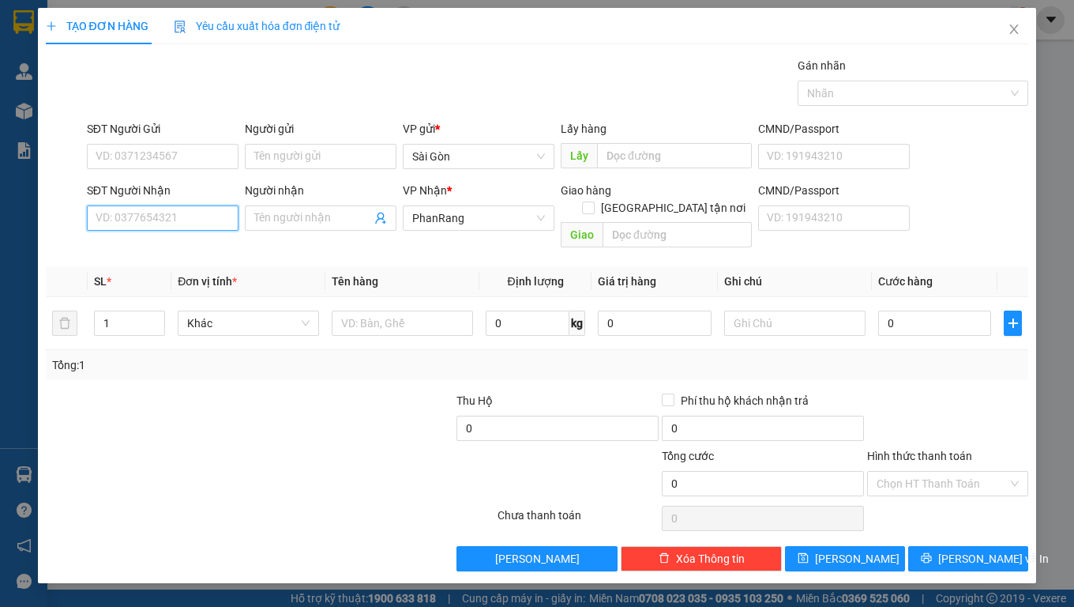
click at [160, 220] on input "SĐT Người Nhận" at bounding box center [163, 217] width 152 height 25
click at [175, 253] on div "0918967679 - HẠNH" at bounding box center [162, 249] width 133 height 17
type input "0918967679"
type input "HẠNH"
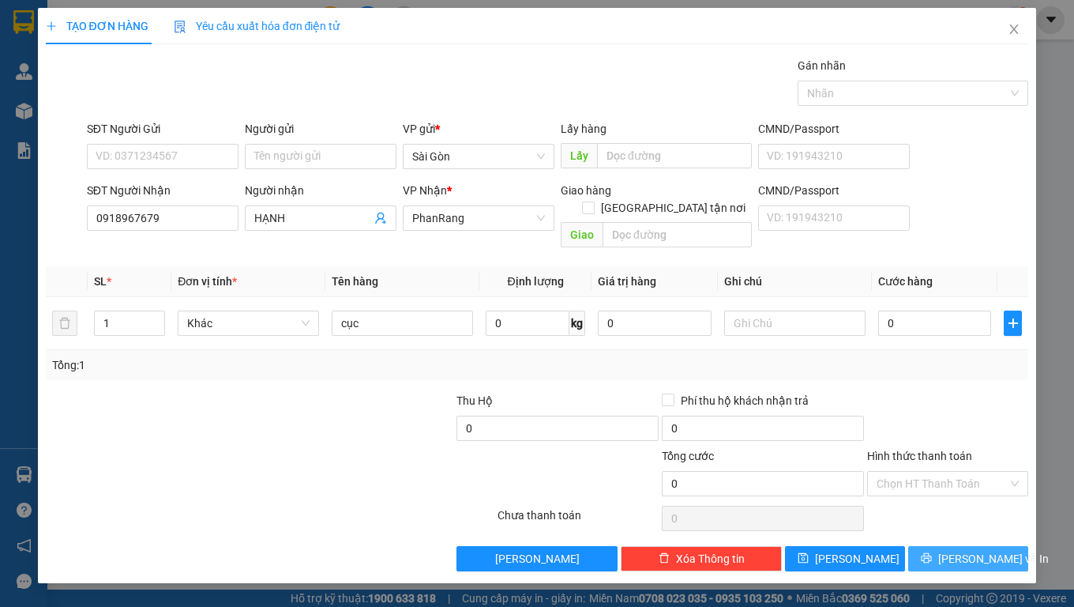
click at [958, 550] on span "[PERSON_NAME] và In" at bounding box center [994, 558] width 111 height 17
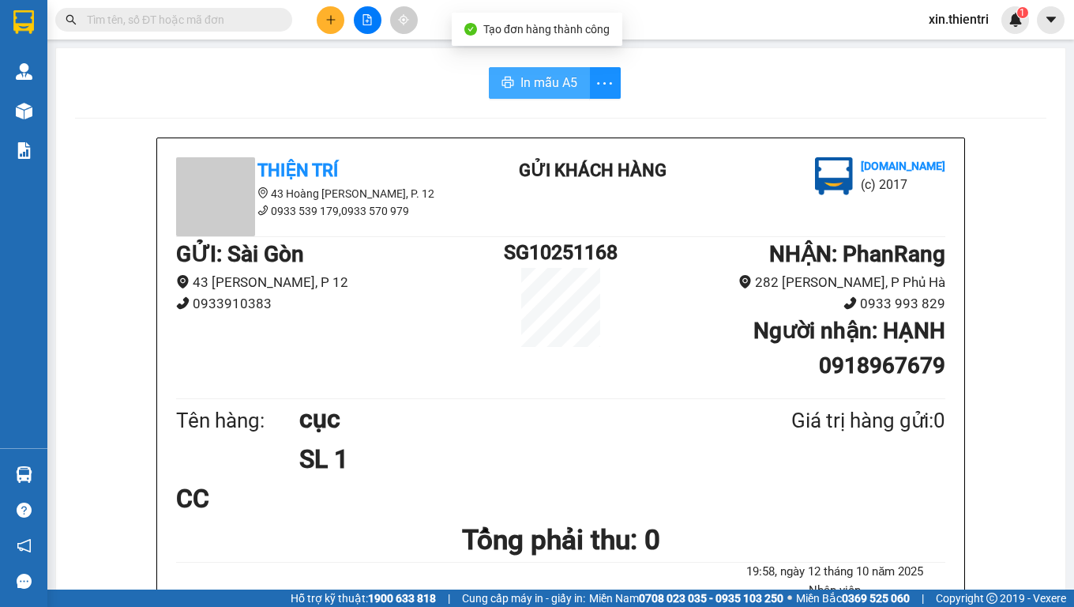
click at [534, 79] on span "In mẫu A5" at bounding box center [549, 83] width 57 height 20
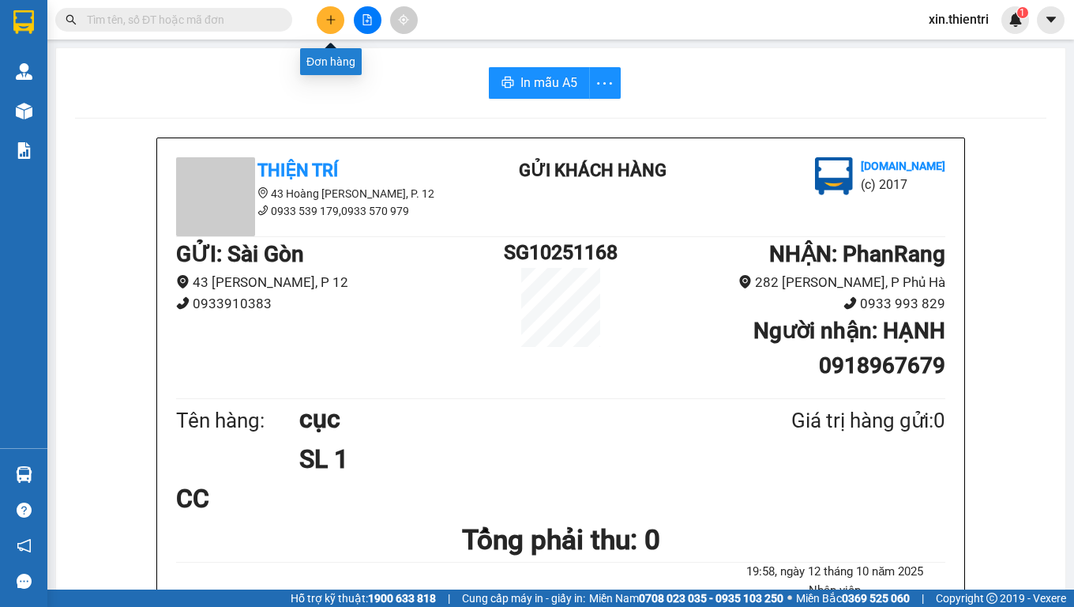
click at [322, 24] on button at bounding box center [331, 20] width 28 height 28
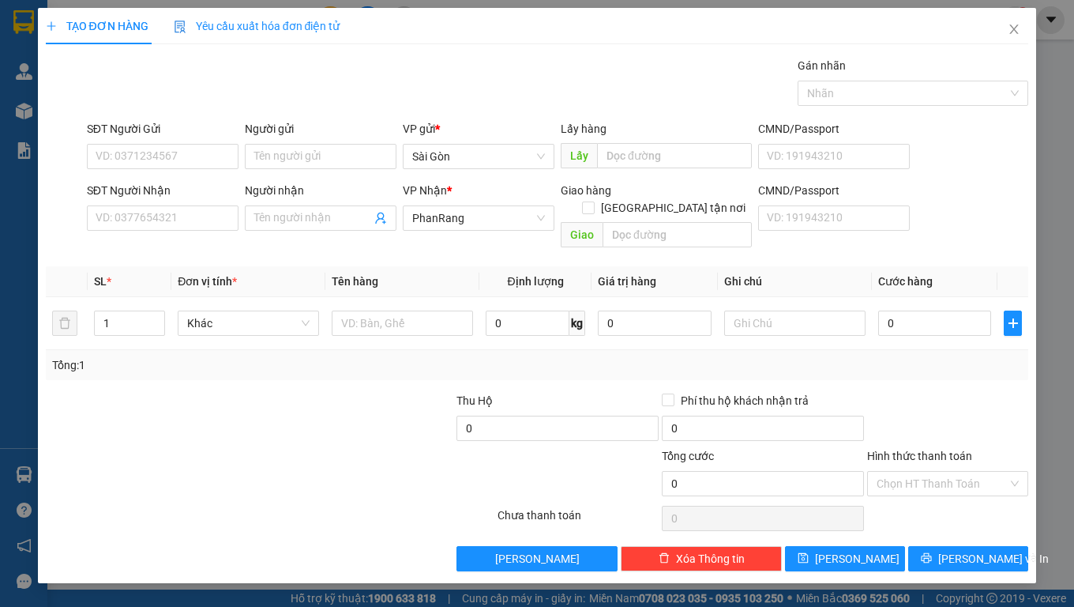
click at [180, 205] on div "SĐT Người Nhận" at bounding box center [163, 194] width 152 height 24
click at [194, 216] on input "SĐT Người Nhận" at bounding box center [163, 217] width 152 height 25
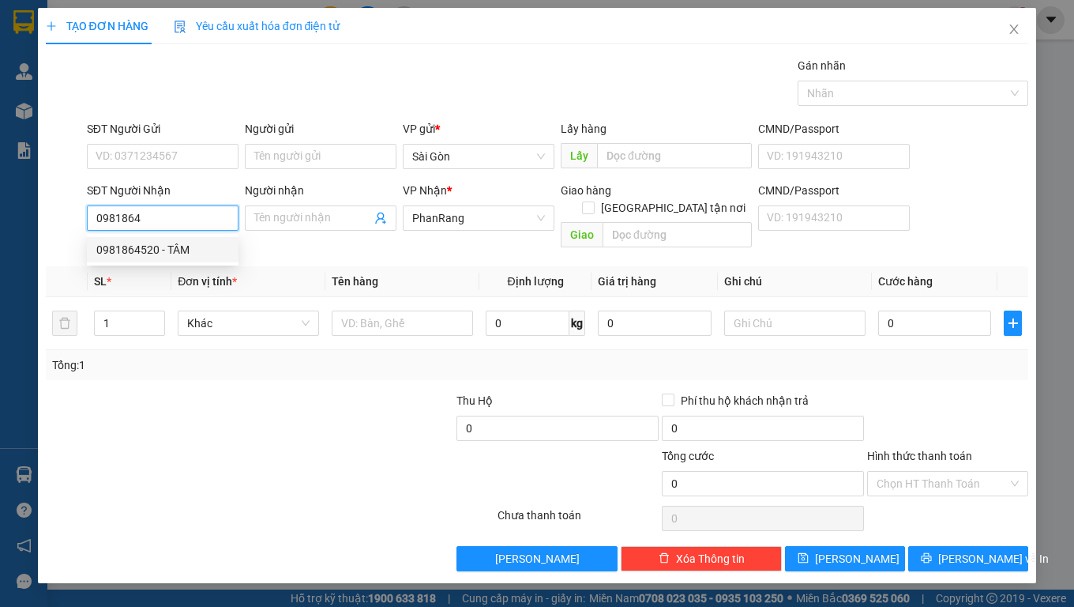
click at [190, 262] on div "0981864520 - TÂM" at bounding box center [163, 249] width 152 height 25
type input "0981864520"
type input "TÂM"
type input "VĨNH HY"
type input "20.000"
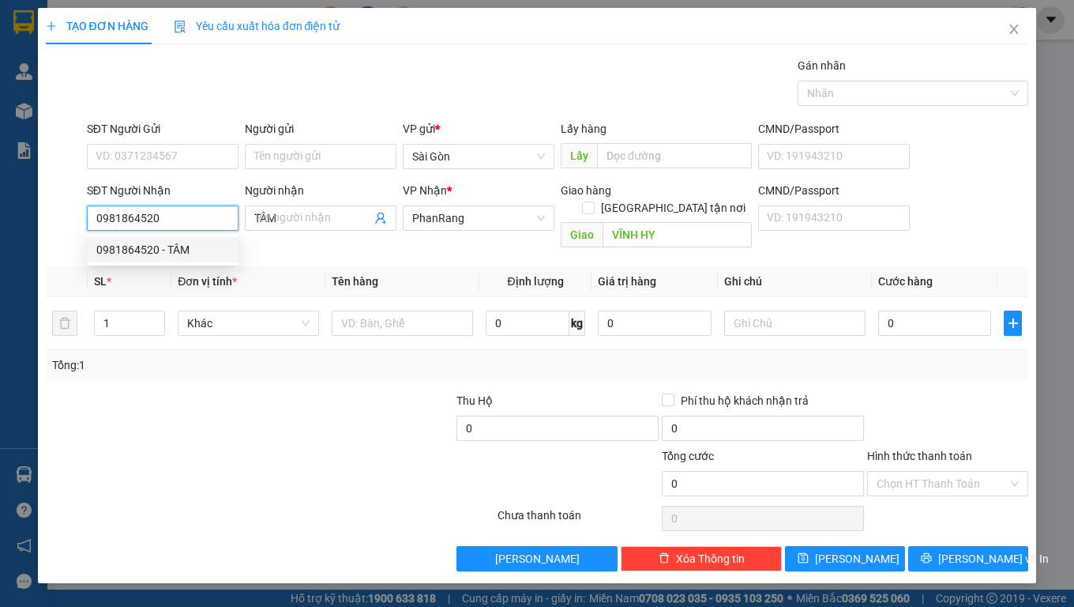
type input "20.000"
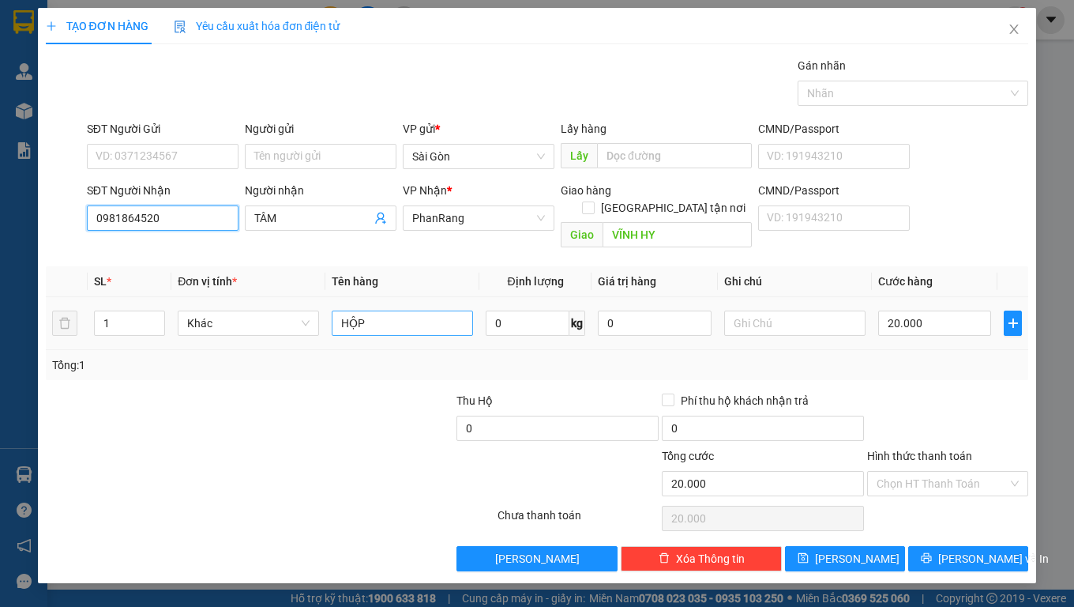
type input "0981864520"
click at [423, 310] on input "HỘP" at bounding box center [402, 322] width 141 height 25
type input "C"
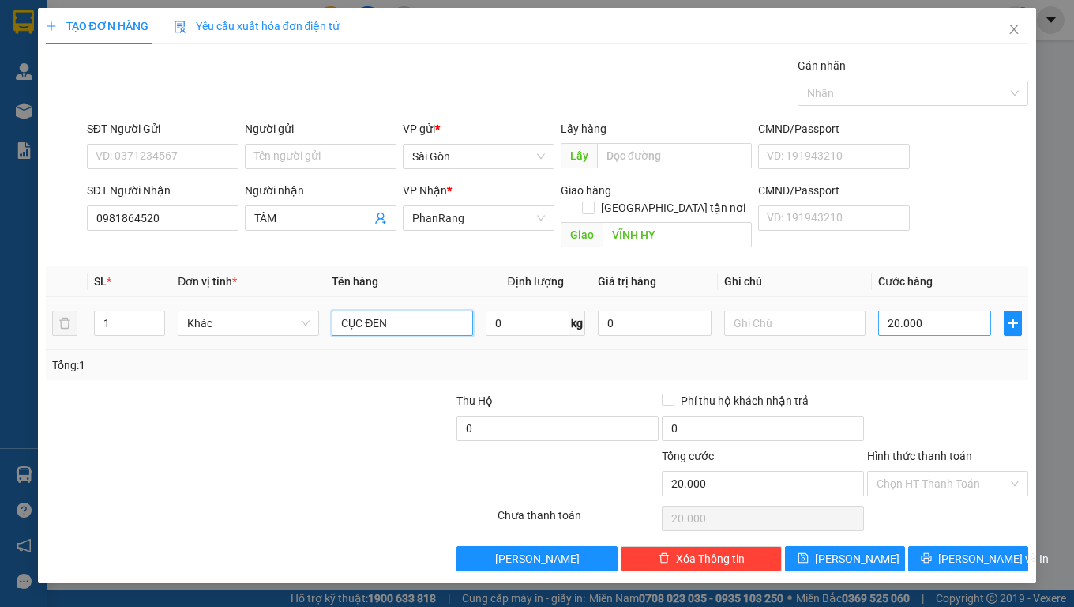
type input "CỤC ĐEN"
click at [943, 310] on input "20.000" at bounding box center [936, 322] width 114 height 25
type input "0"
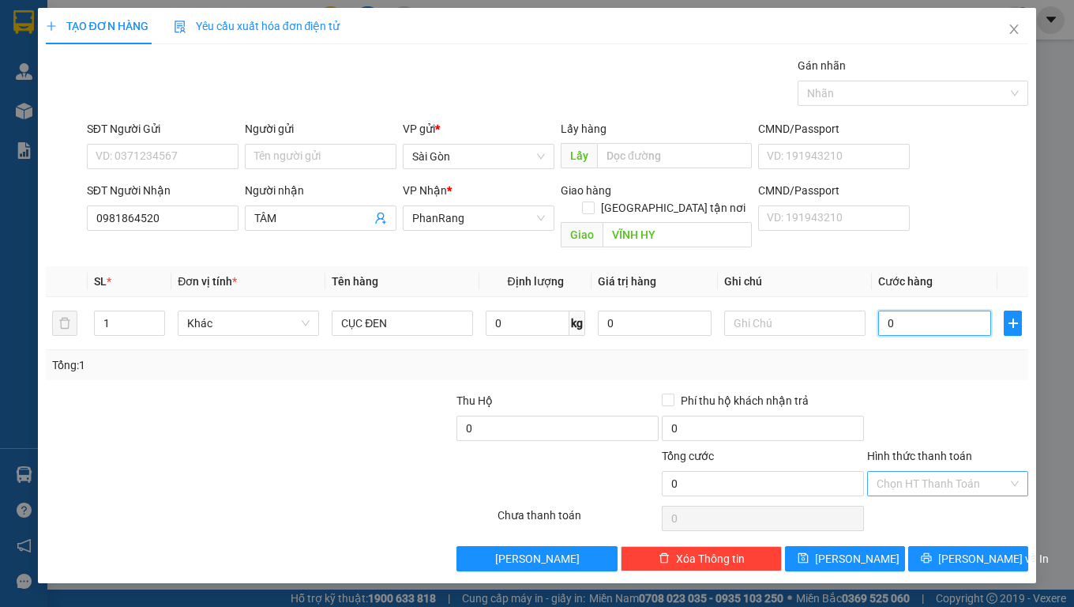
type input "0"
click at [948, 472] on input "Hình thức thanh toán" at bounding box center [942, 484] width 131 height 24
click at [912, 499] on div "Tại văn phòng" at bounding box center [948, 497] width 142 height 17
click at [966, 550] on span "[PERSON_NAME] và In" at bounding box center [994, 558] width 111 height 17
click at [967, 310] on input "0" at bounding box center [936, 322] width 114 height 25
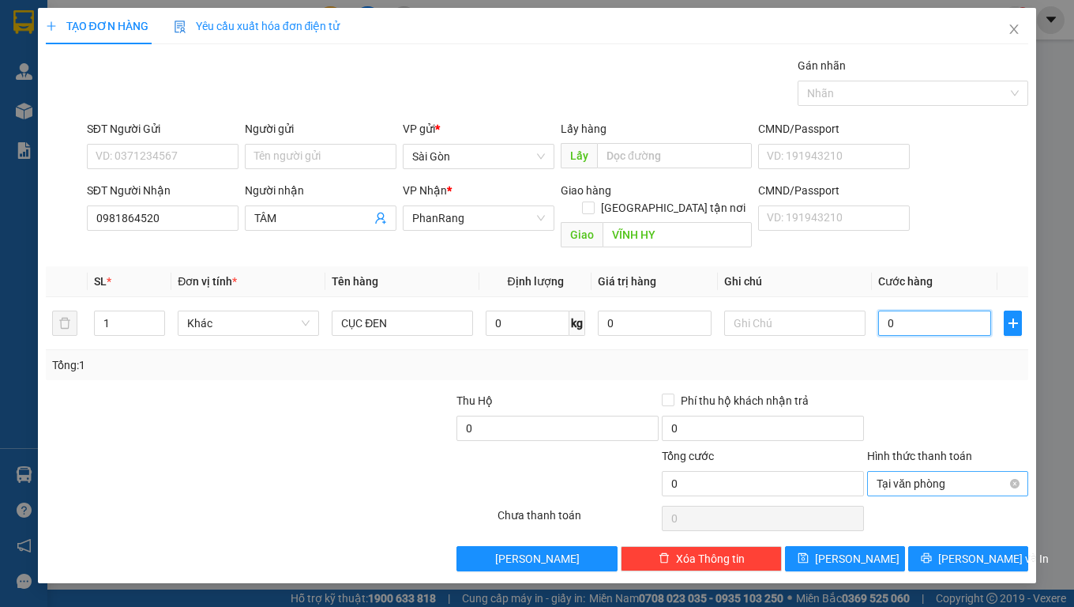
click at [965, 472] on span "Tại văn phòng" at bounding box center [948, 484] width 142 height 24
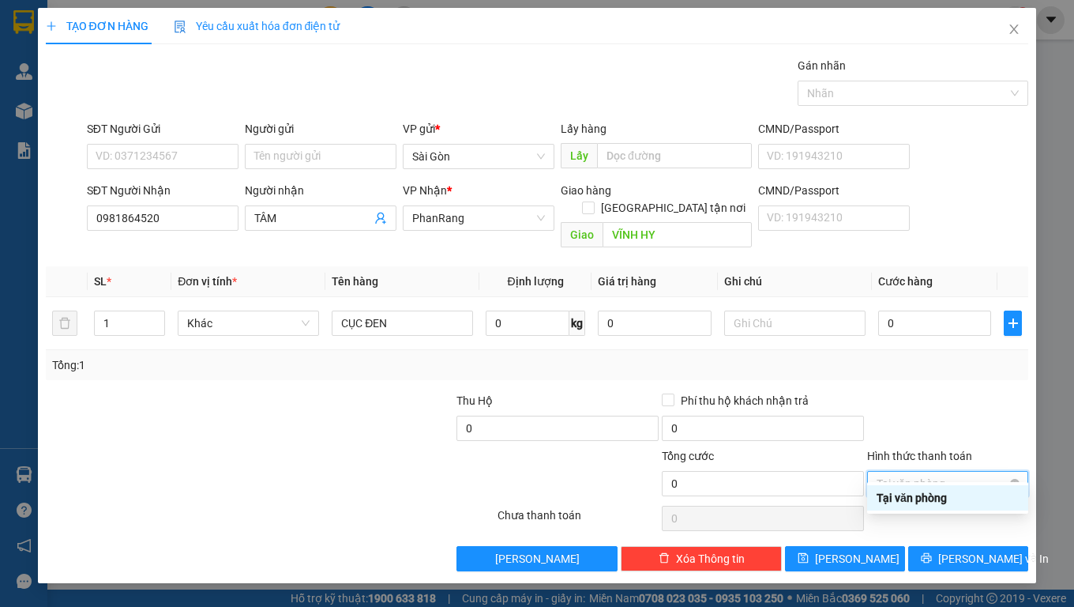
click at [925, 472] on span "Tại văn phòng" at bounding box center [948, 484] width 142 height 24
click at [918, 472] on input "Hình thức thanh toán" at bounding box center [942, 484] width 131 height 24
click at [984, 407] on div at bounding box center [948, 419] width 164 height 55
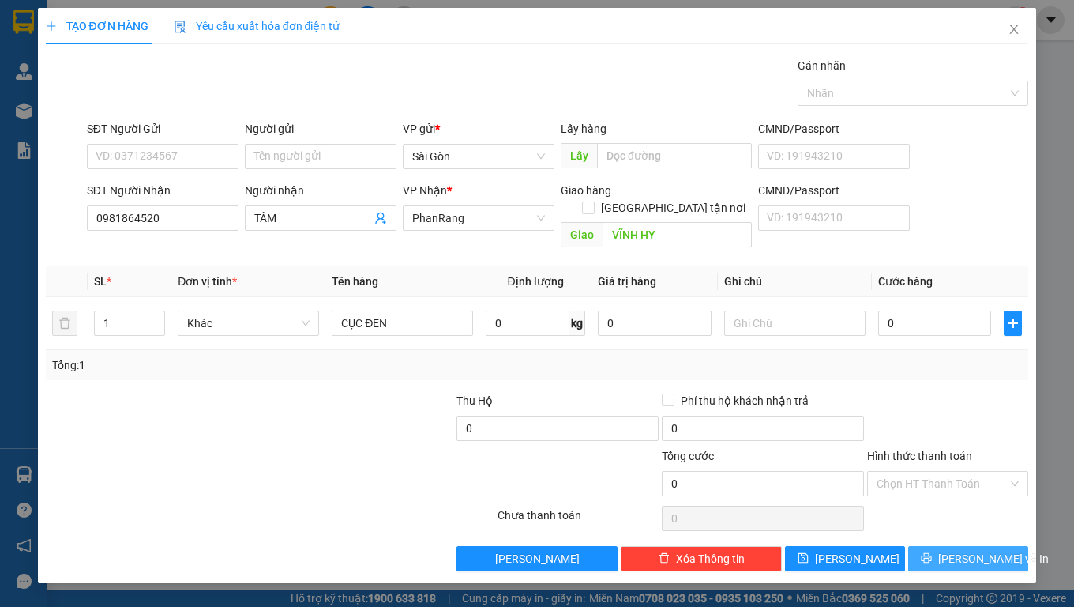
click at [973, 550] on span "[PERSON_NAME] và In" at bounding box center [994, 558] width 111 height 17
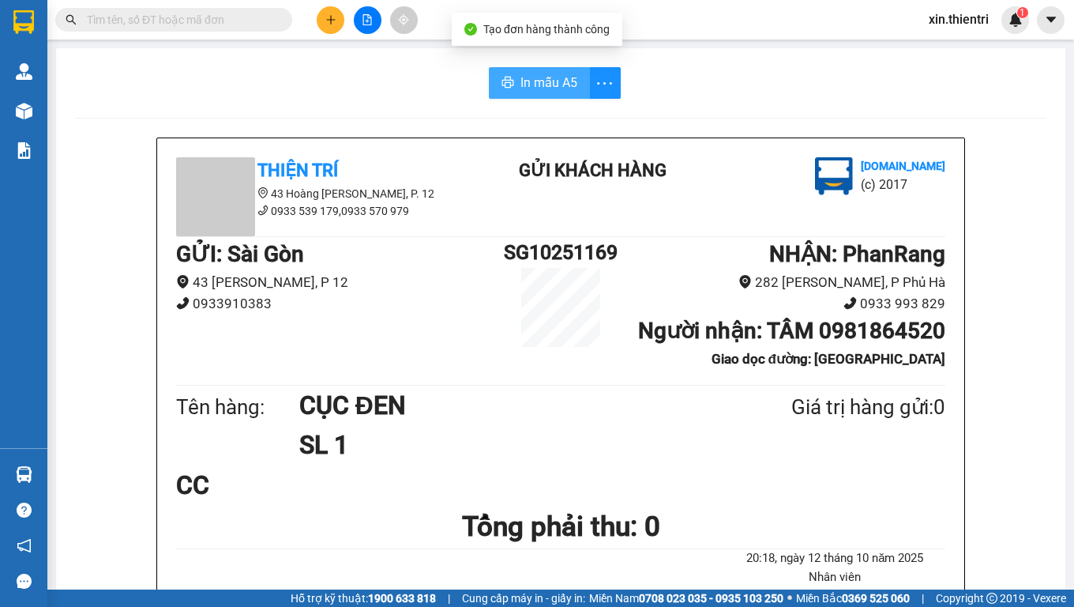
click at [571, 90] on button "In mẫu A5" at bounding box center [539, 83] width 101 height 32
click at [510, 85] on button "In mẫu A5" at bounding box center [539, 83] width 101 height 32
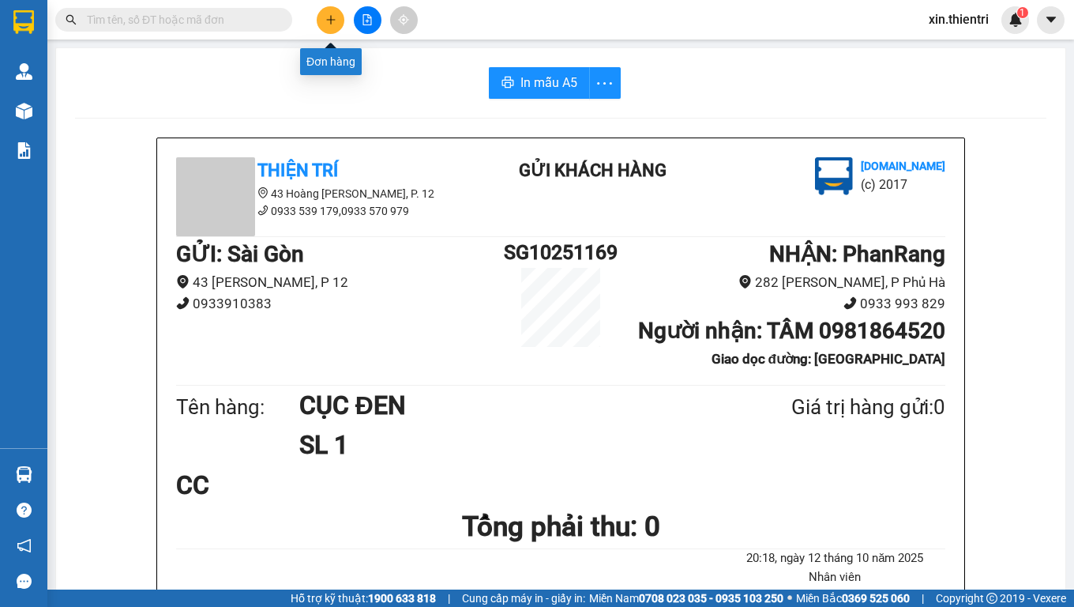
click at [318, 24] on button at bounding box center [331, 20] width 28 height 28
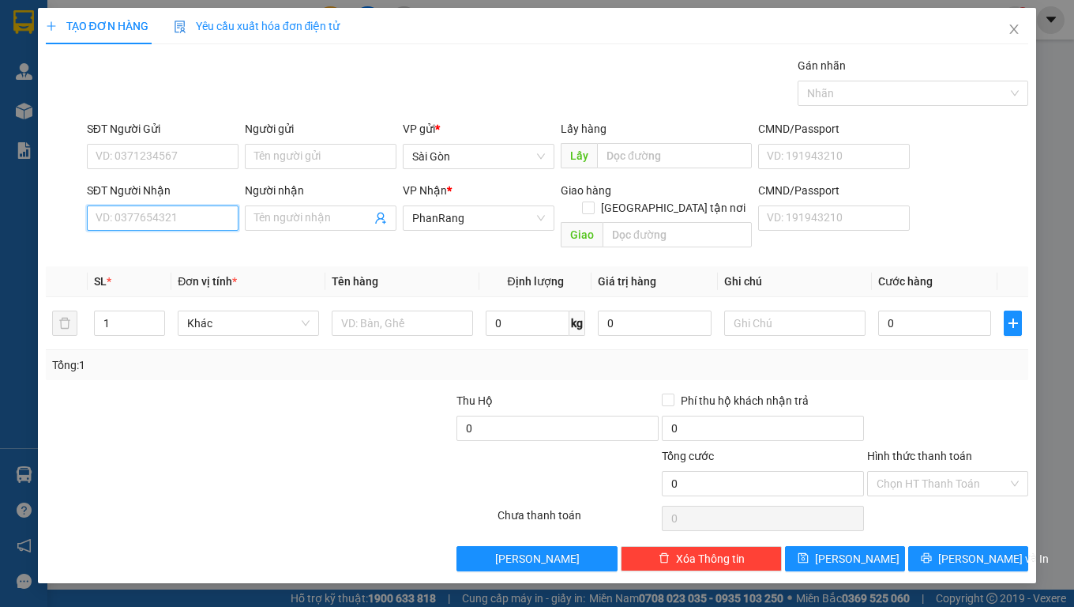
click at [179, 228] on input "SĐT Người Nhận" at bounding box center [163, 217] width 152 height 25
type input "0933624394"
click at [278, 216] on input "Người nhận" at bounding box center [312, 217] width 117 height 17
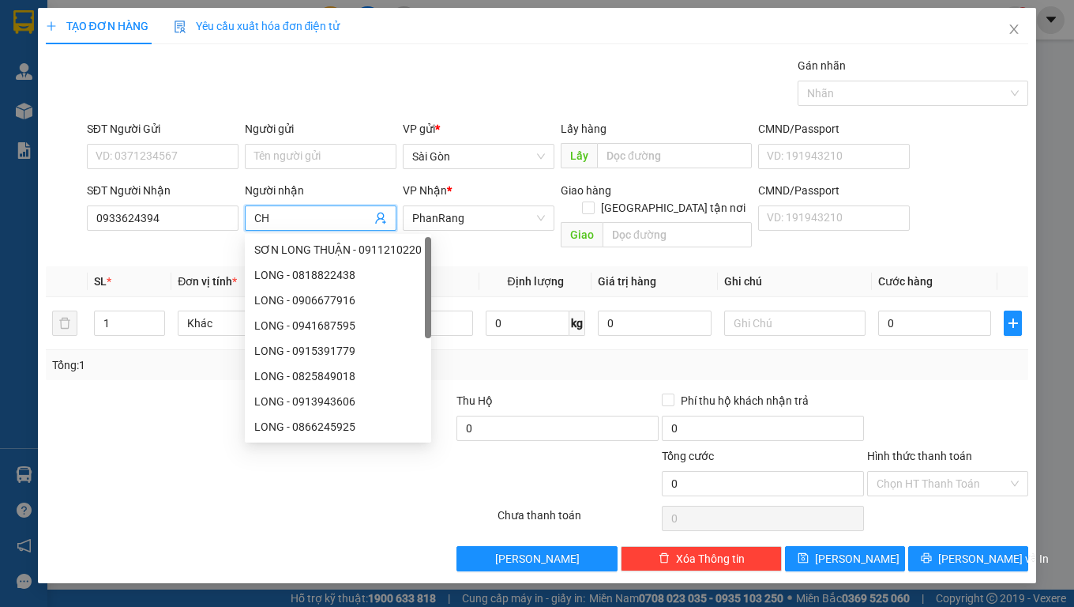
type input "CHỦ"
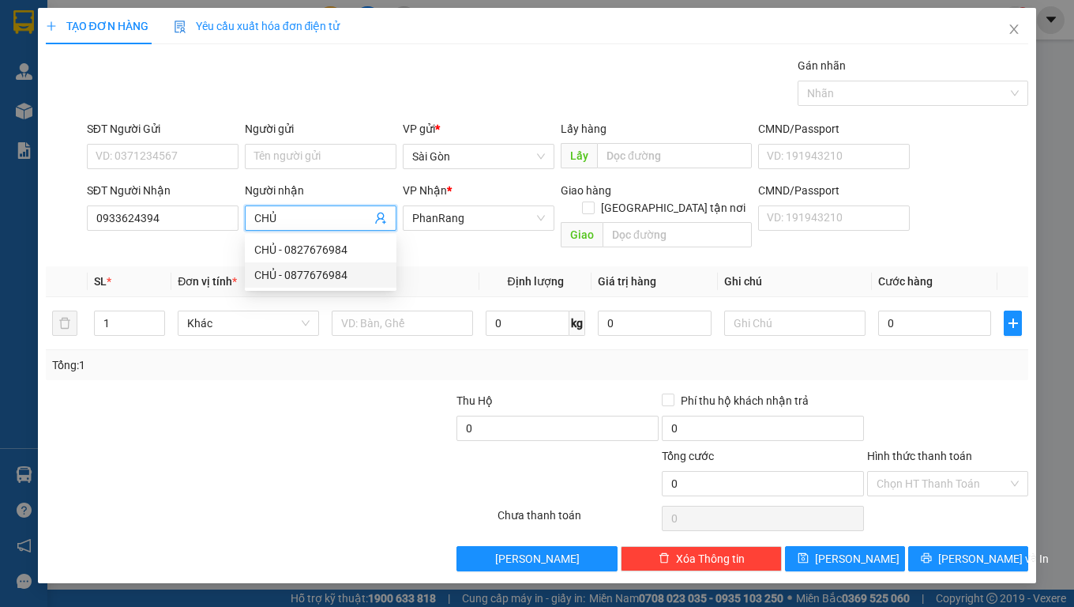
type input "0877676984"
type input "C"
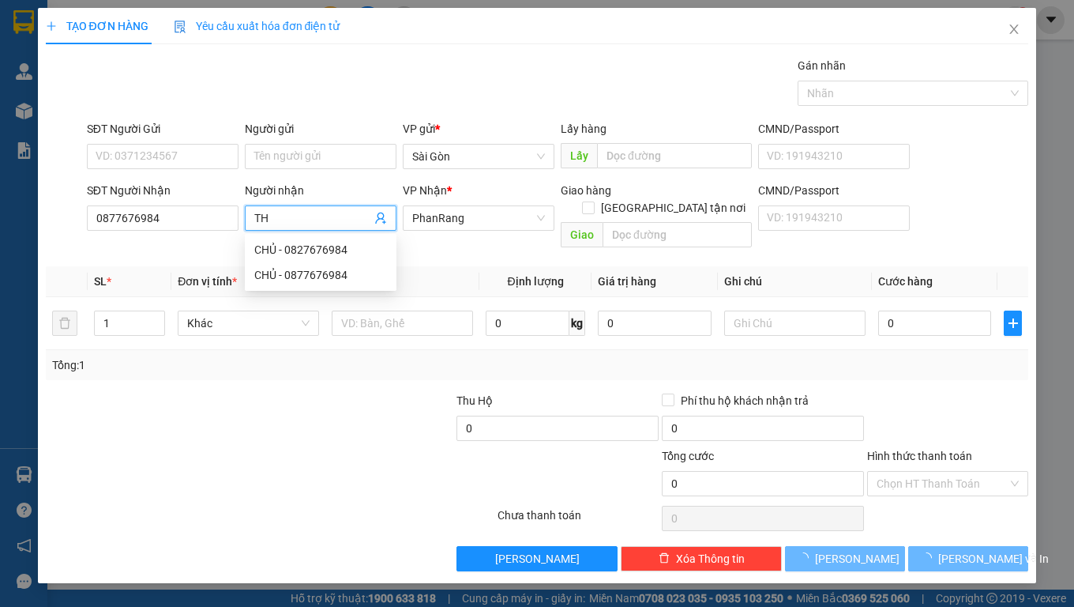
type input "T"
type input "C"
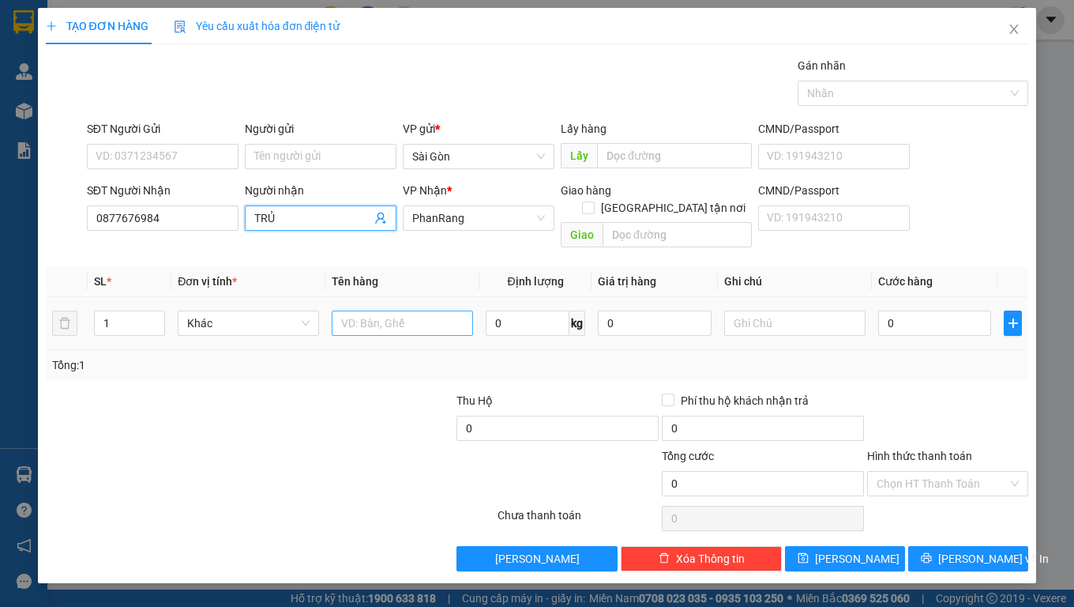
type input "TRỦ"
click at [364, 310] on input "text" at bounding box center [402, 322] width 141 height 25
type input "2"
click at [158, 317] on icon "up" at bounding box center [157, 320] width 6 height 6
click at [405, 310] on input "text" at bounding box center [402, 322] width 141 height 25
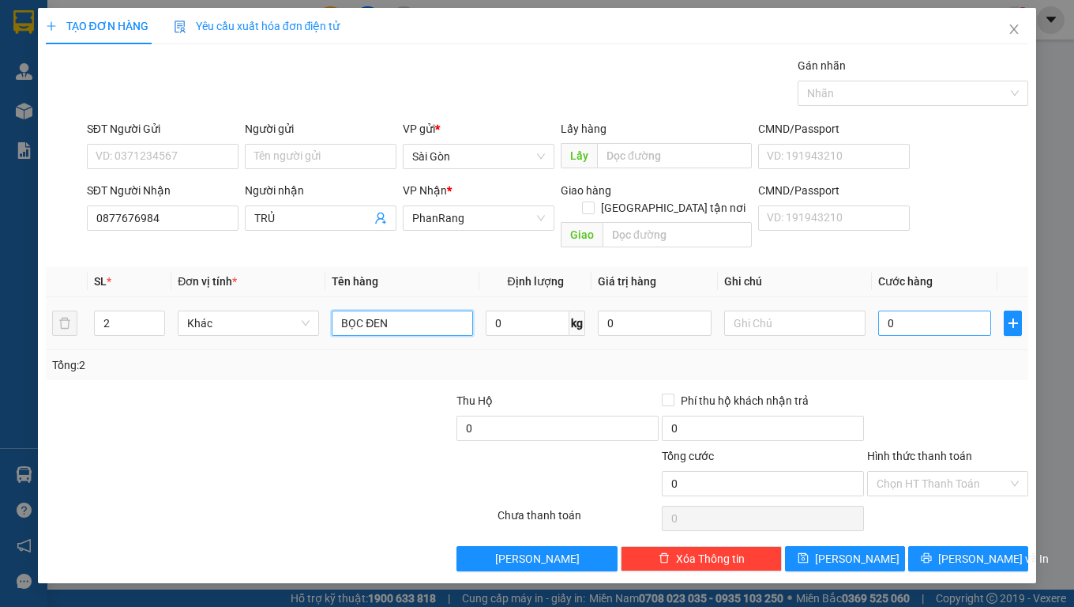
type input "BỌC ĐEN"
click at [946, 310] on input "0" at bounding box center [936, 322] width 114 height 25
type input "8"
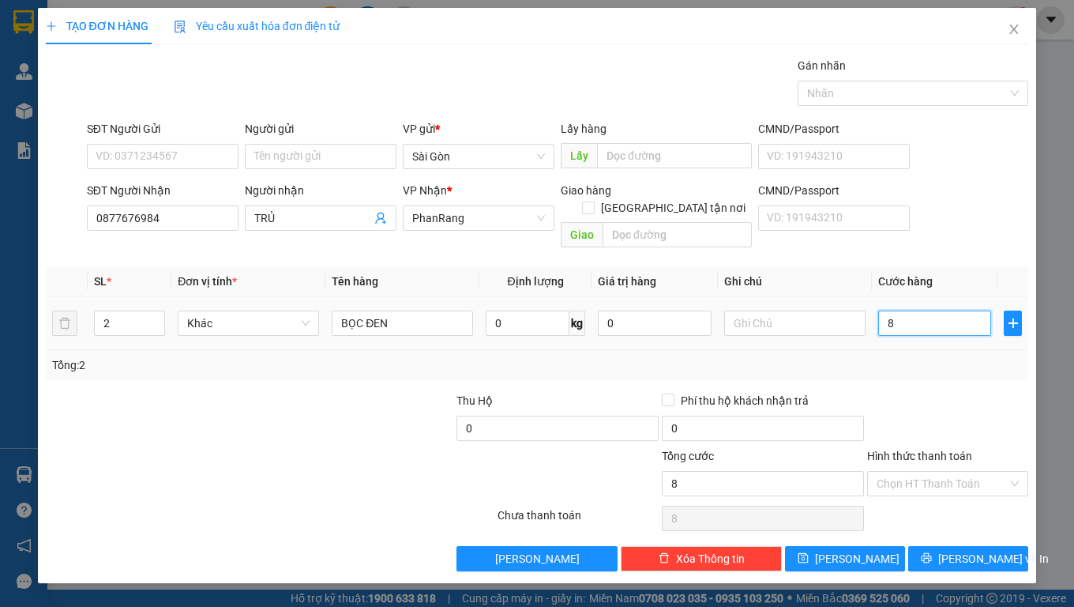
type input "80"
type input "80.000"
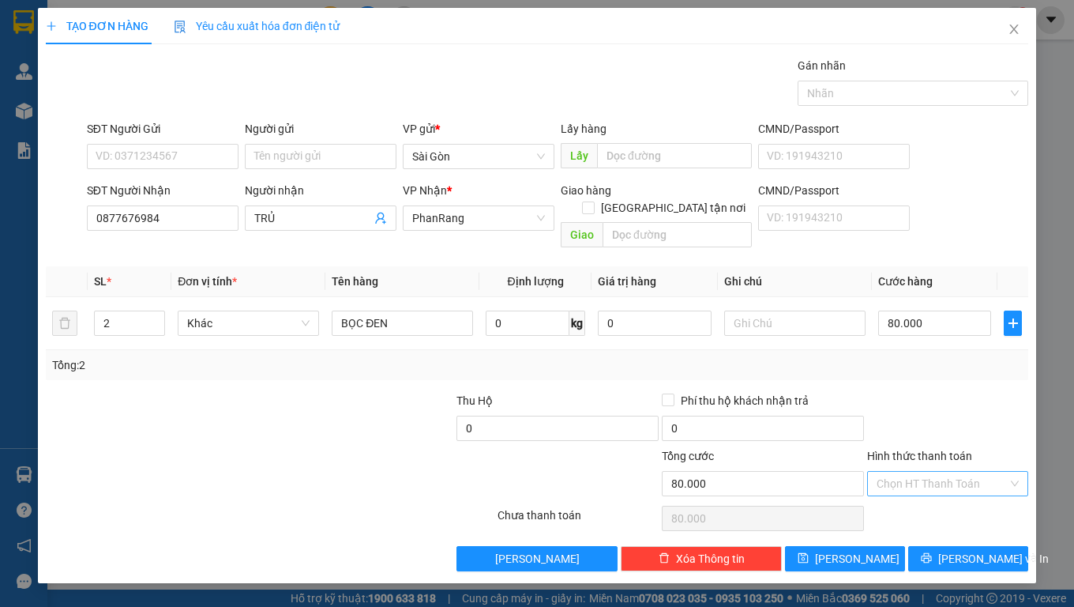
click at [948, 472] on input "Hình thức thanh toán" at bounding box center [942, 484] width 131 height 24
click at [924, 502] on div "Tại văn phòng" at bounding box center [948, 497] width 142 height 17
type input "0"
click at [991, 550] on span "[PERSON_NAME] và In" at bounding box center [994, 558] width 111 height 17
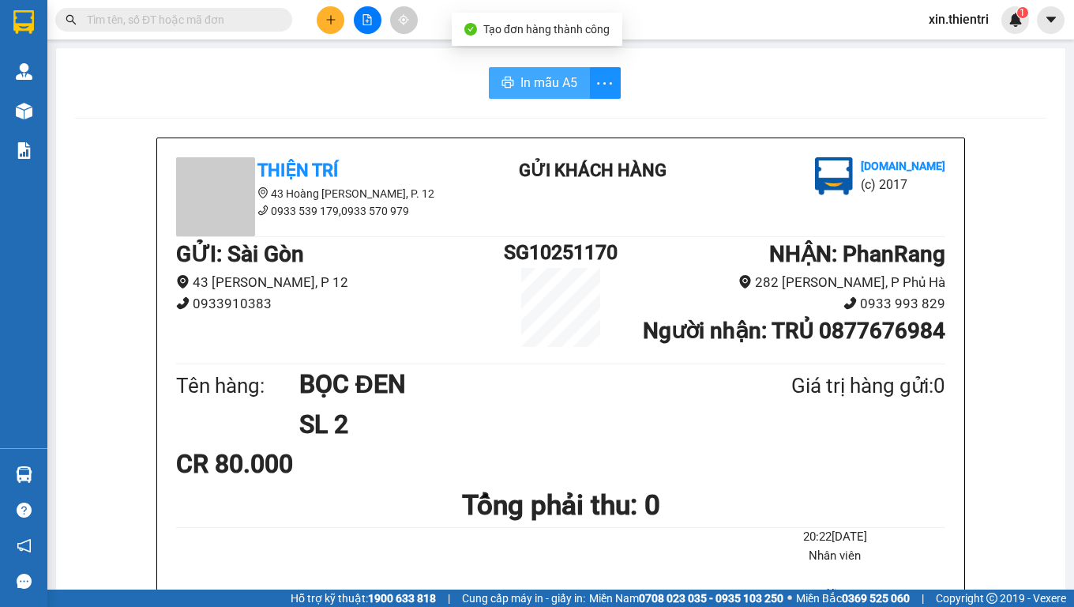
click at [560, 80] on span "In mẫu A5" at bounding box center [549, 83] width 57 height 20
click at [561, 83] on span "In mẫu A5" at bounding box center [549, 83] width 57 height 20
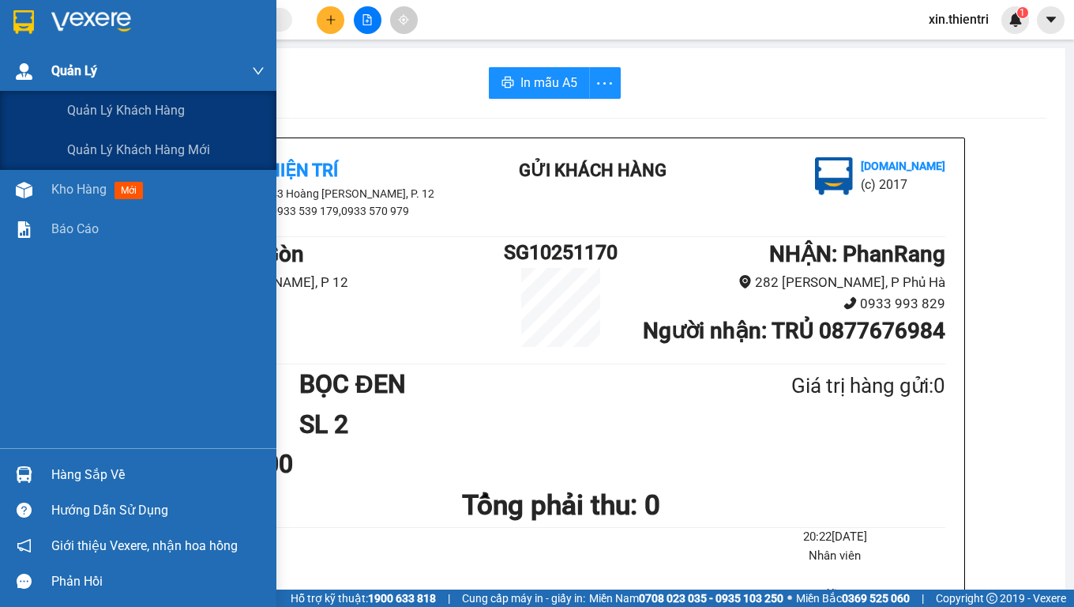
click at [89, 66] on span "Quản Lý" at bounding box center [74, 71] width 46 height 20
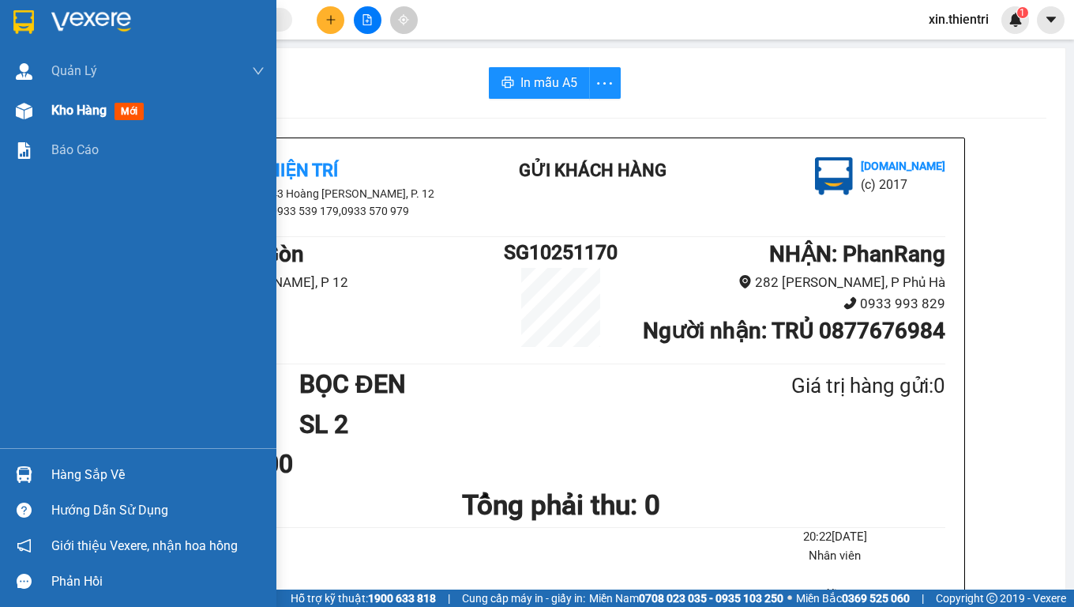
click at [85, 111] on span "Kho hàng" at bounding box center [78, 110] width 55 height 15
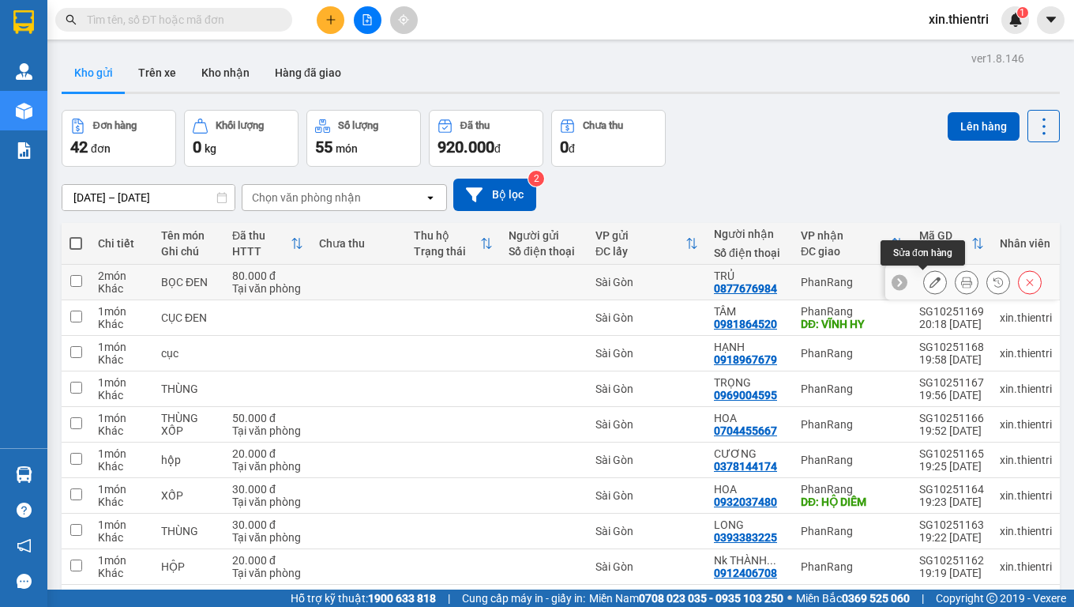
click at [930, 277] on icon at bounding box center [935, 282] width 11 height 11
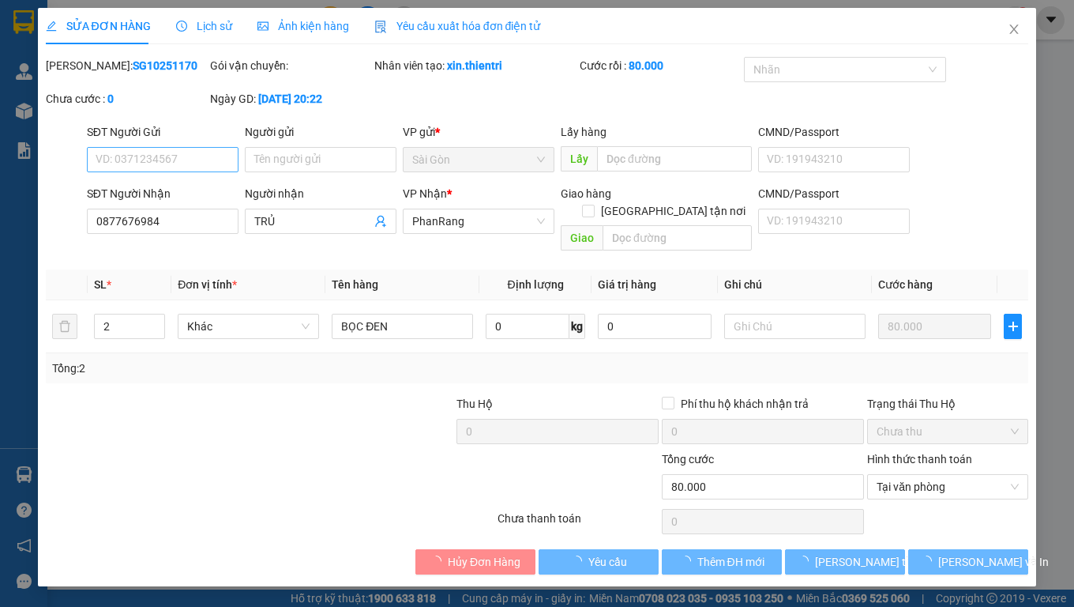
type input "0877676984"
type input "0"
type input "80.000"
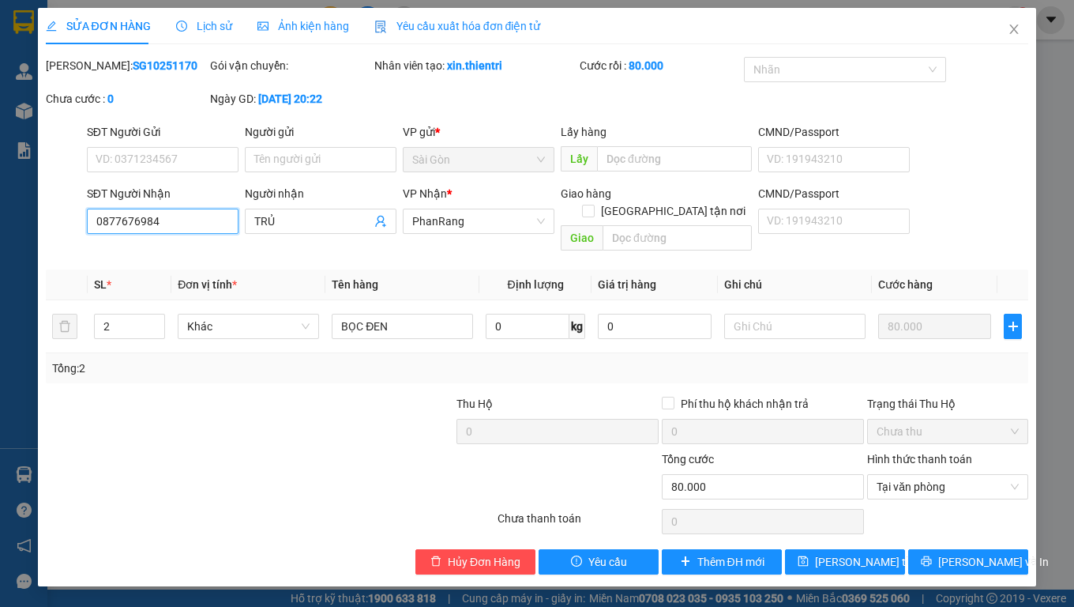
click at [190, 229] on input "0877676984" at bounding box center [163, 221] width 152 height 25
type input "0933624394"
click at [870, 553] on span "[PERSON_NAME] thay đổi" at bounding box center [878, 561] width 126 height 17
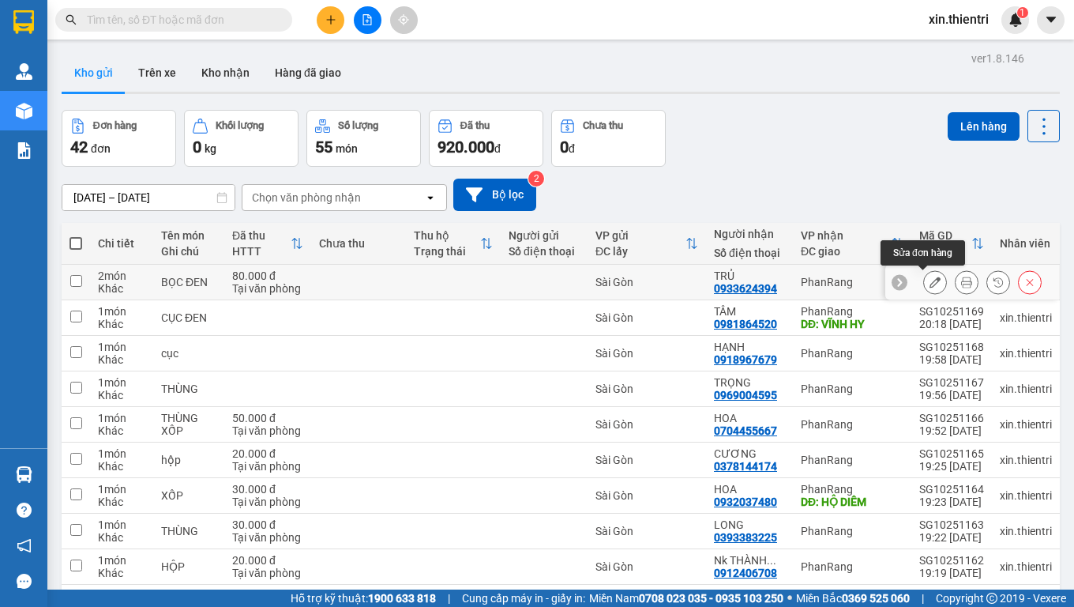
click at [924, 282] on button at bounding box center [935, 283] width 22 height 28
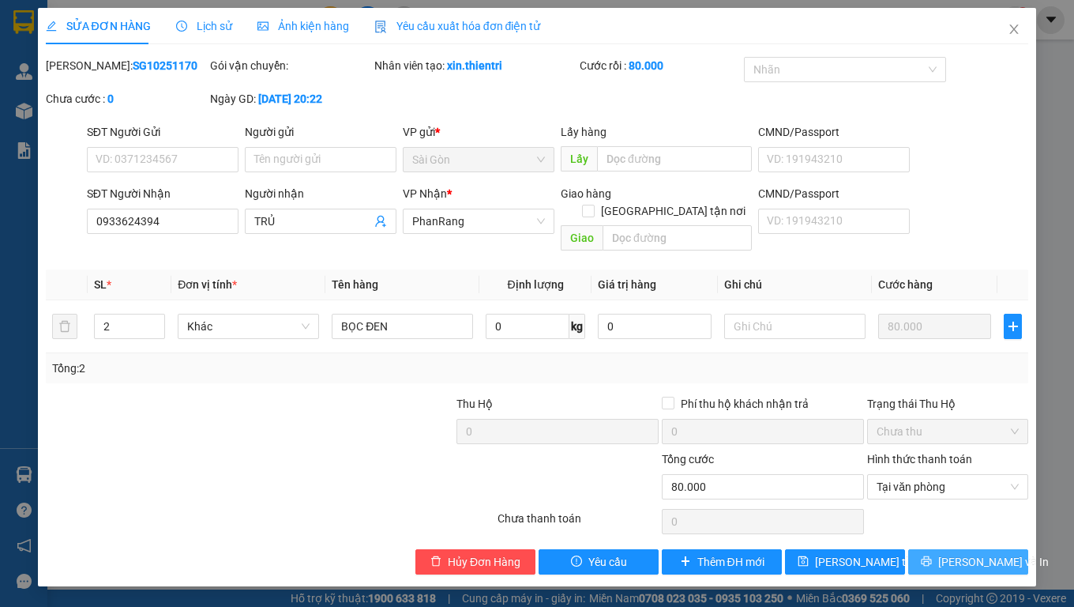
click at [932, 555] on icon "printer" at bounding box center [926, 560] width 11 height 11
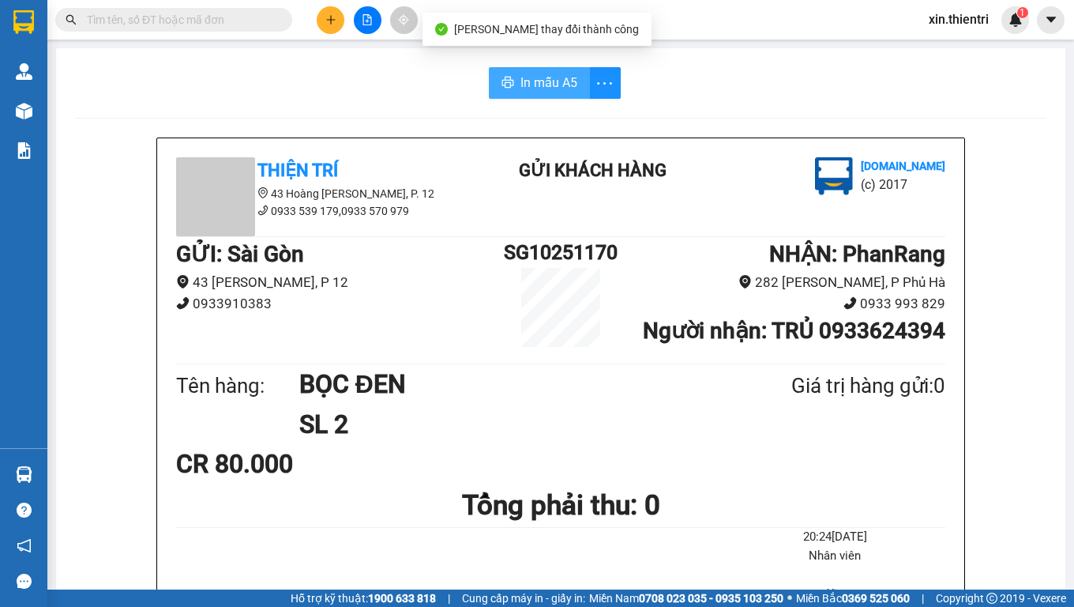
click at [554, 84] on span "In mẫu A5" at bounding box center [549, 83] width 57 height 20
click at [521, 81] on span "In mẫu A5" at bounding box center [549, 83] width 57 height 20
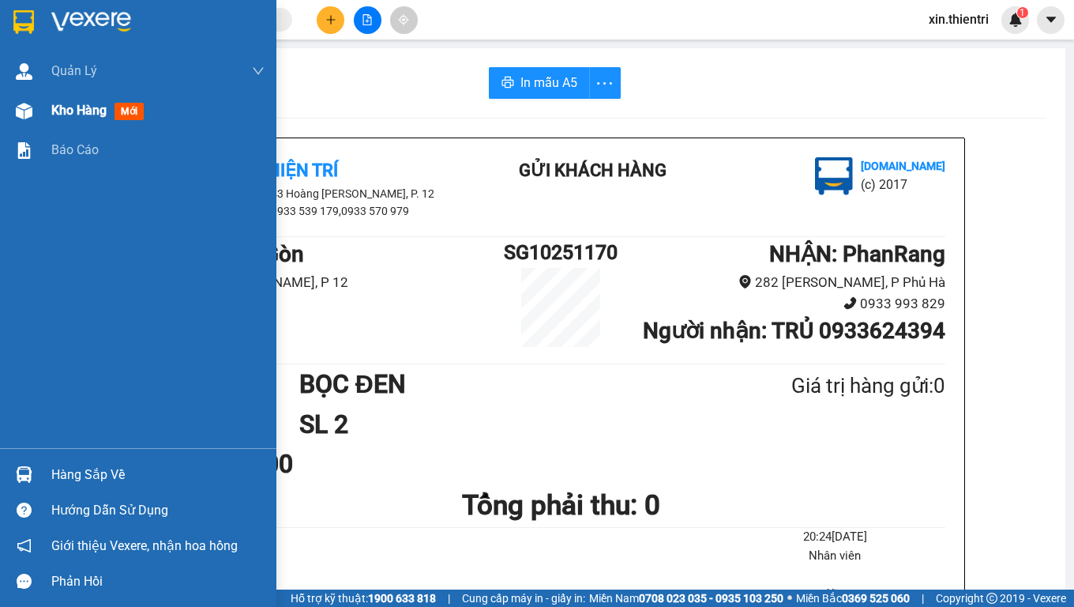
click at [89, 119] on div "Kho hàng mới" at bounding box center [100, 110] width 99 height 20
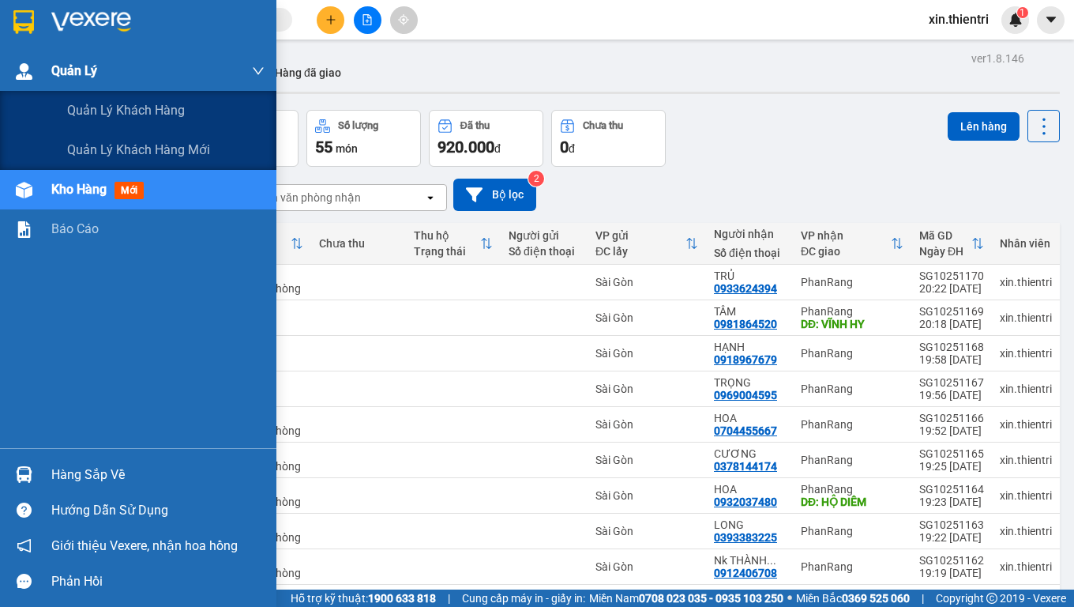
click at [26, 66] on img at bounding box center [24, 71] width 17 height 17
click at [59, 75] on span "Quản Lý" at bounding box center [74, 71] width 46 height 20
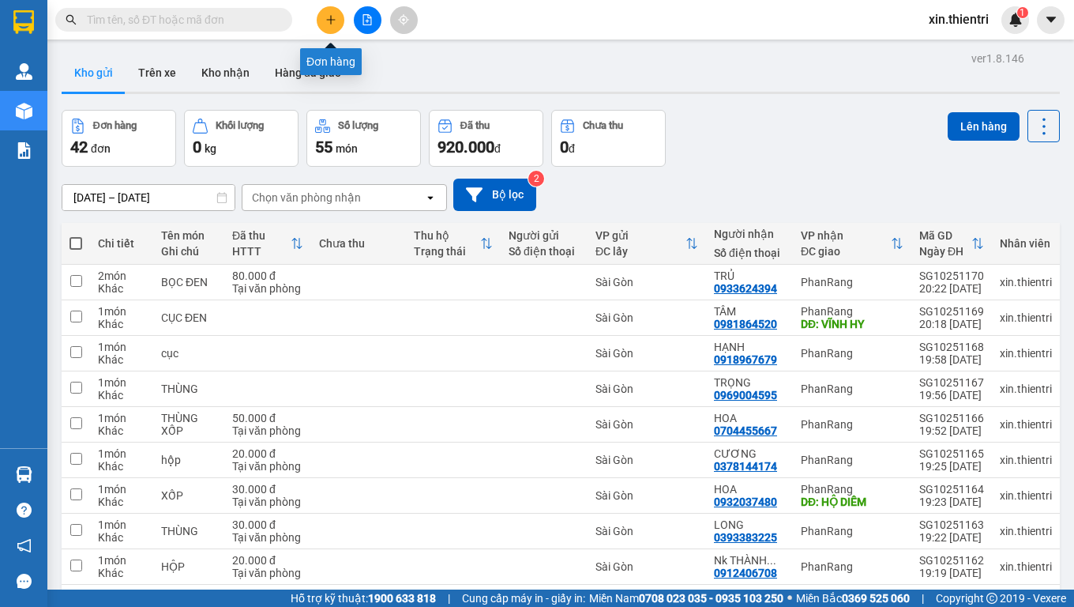
click at [336, 18] on icon "plus" at bounding box center [331, 19] width 11 height 11
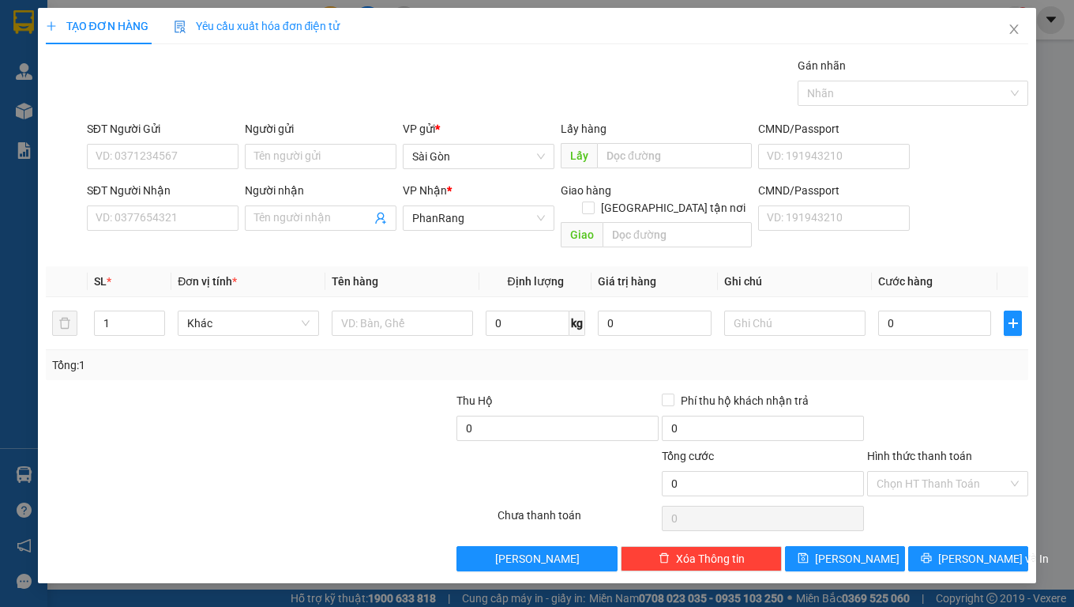
click at [323, 29] on span "Yêu cầu xuất hóa đơn điện tử" at bounding box center [257, 26] width 167 height 13
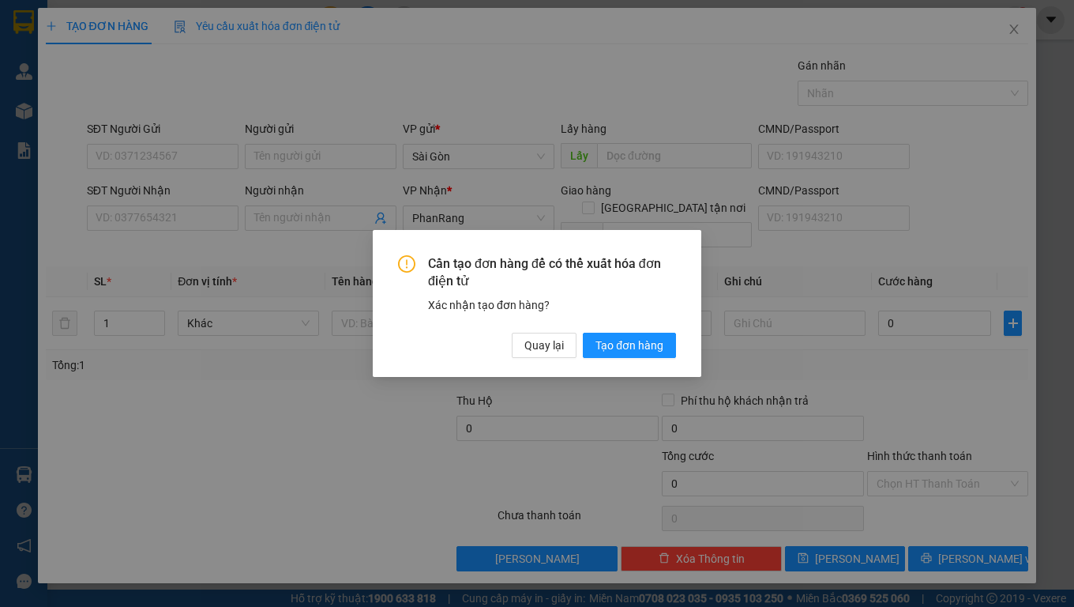
click at [284, 78] on div "Cần tạo đơn hàng để có thể xuất hóa đơn điện tử Xác nhận tạo đơn hàng? Quay lại…" at bounding box center [537, 303] width 1074 height 607
click at [551, 347] on span "Quay lại" at bounding box center [545, 345] width 40 height 17
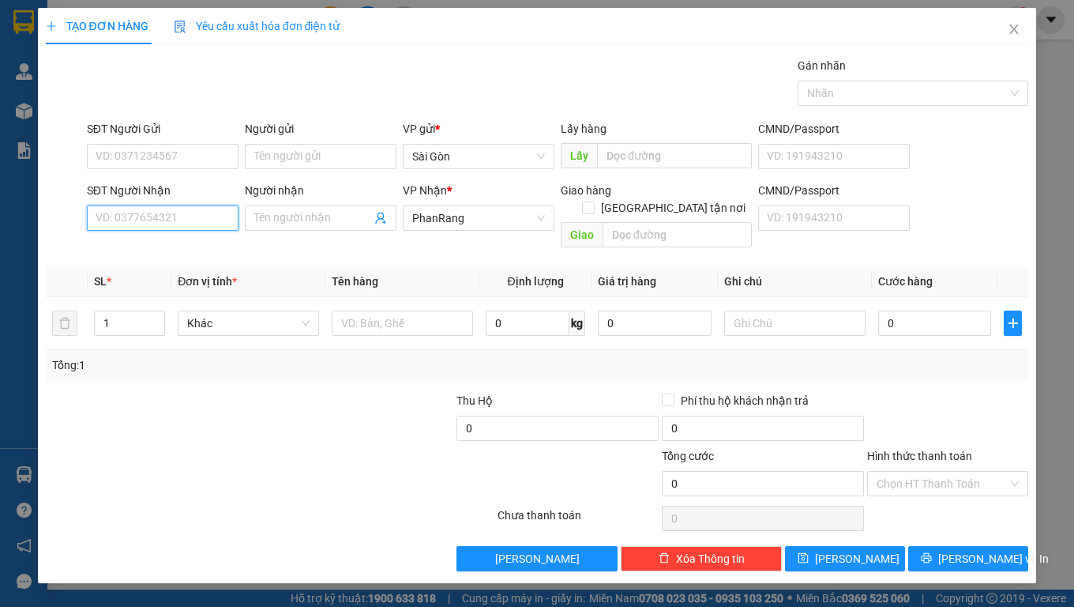
click at [137, 225] on input "SĐT Người Nhận" at bounding box center [163, 217] width 152 height 25
click at [190, 248] on div "0975348736 - XƯỞNG OT" at bounding box center [162, 249] width 133 height 17
type input "0975348736"
type input "XƯỞNG OT"
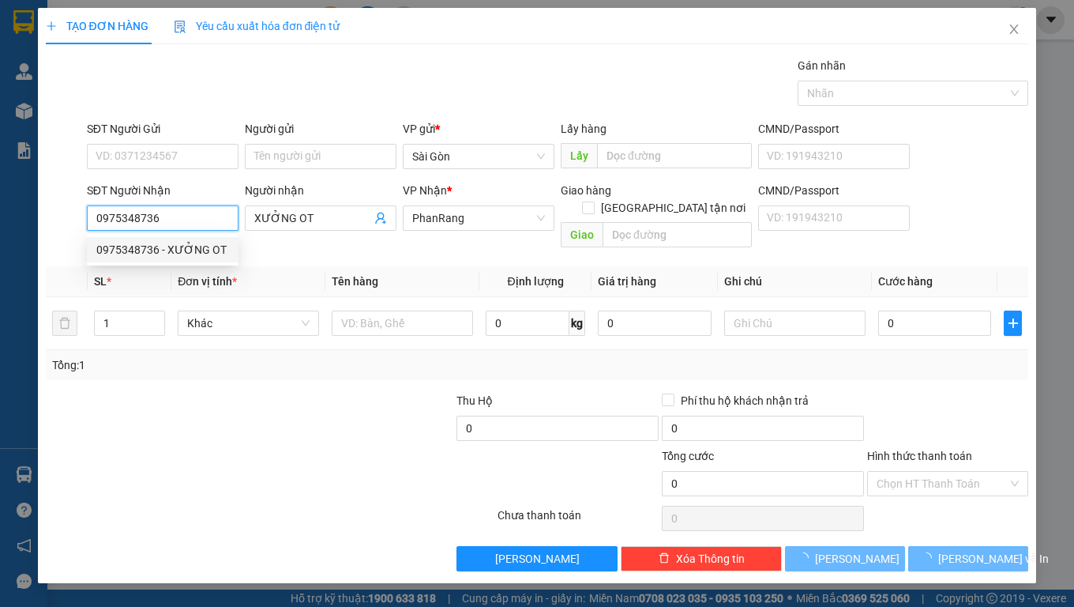
type input "30.000"
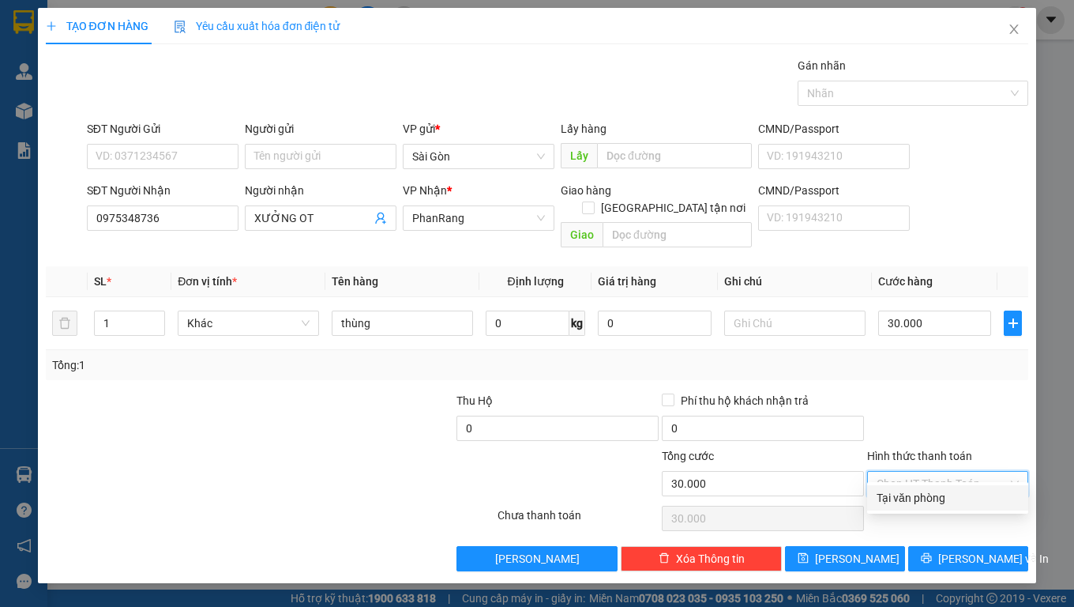
click at [902, 472] on input "Hình thức thanh toán" at bounding box center [942, 484] width 131 height 24
drag, startPoint x: 891, startPoint y: 507, endPoint x: 921, endPoint y: 509, distance: 30.1
click at [891, 508] on div "Tại văn phòng" at bounding box center [947, 497] width 161 height 25
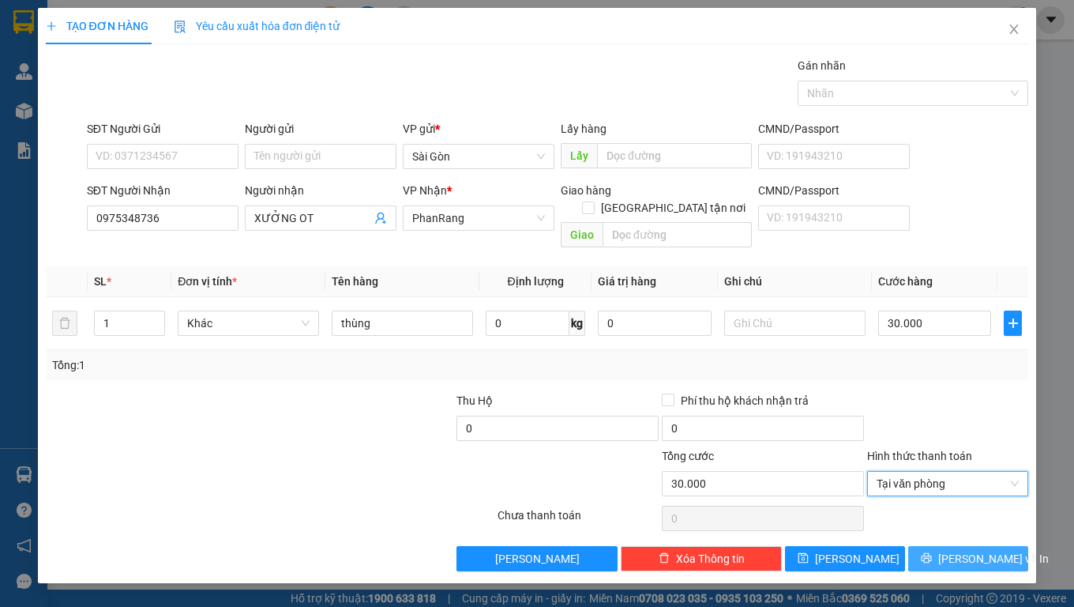
click at [950, 546] on button "[PERSON_NAME] và In" at bounding box center [969, 558] width 120 height 25
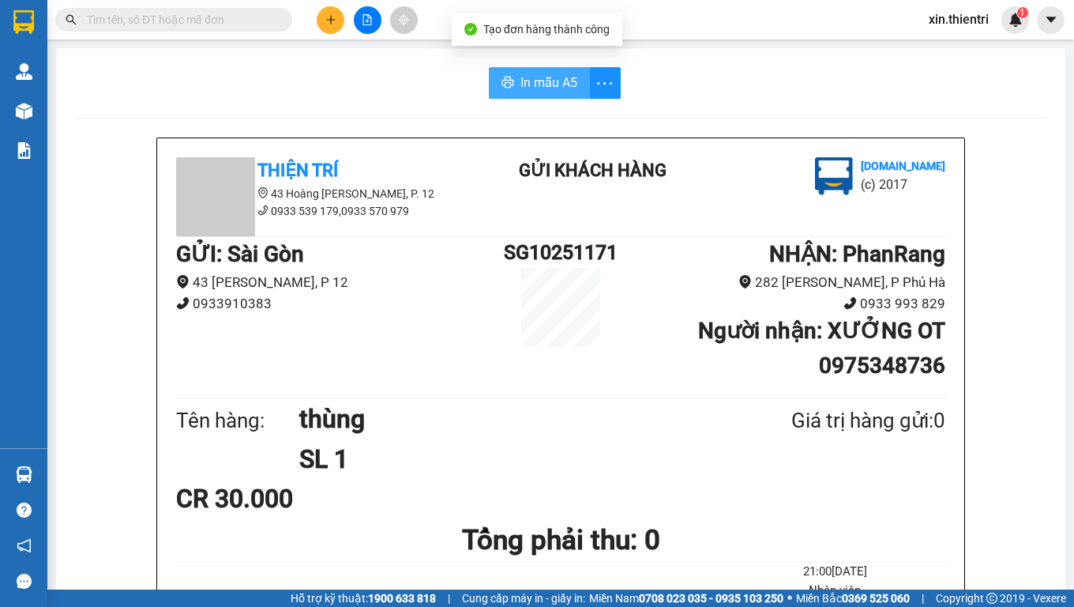
click at [513, 85] on button "In mẫu A5" at bounding box center [539, 83] width 101 height 32
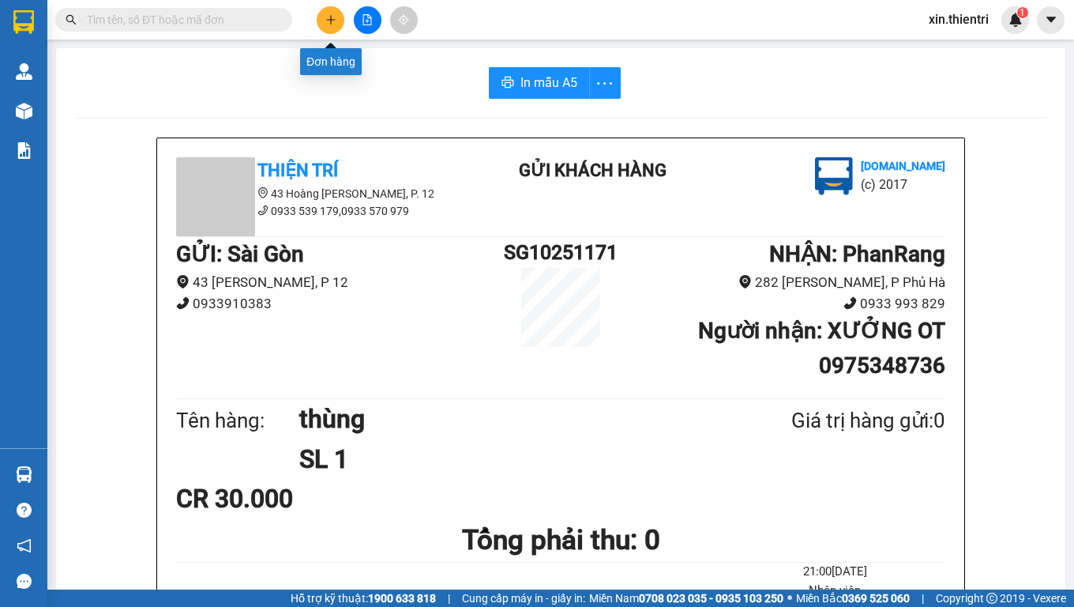
click at [327, 14] on icon "plus" at bounding box center [331, 19] width 11 height 11
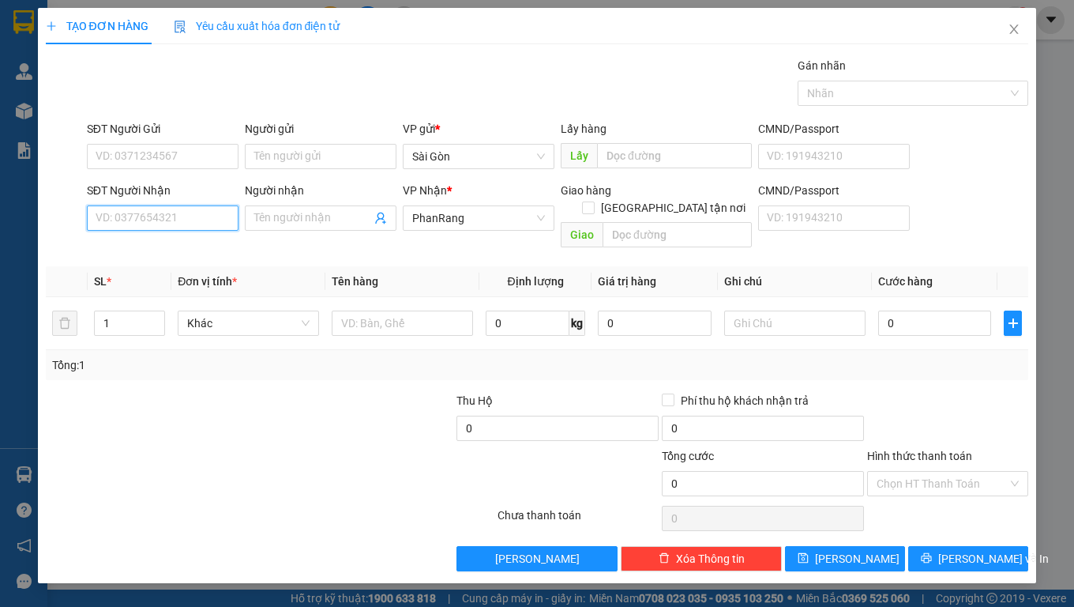
click at [198, 212] on input "SĐT Người Nhận" at bounding box center [163, 217] width 152 height 25
click at [206, 243] on div "0972927251 - DUNG" at bounding box center [162, 249] width 133 height 17
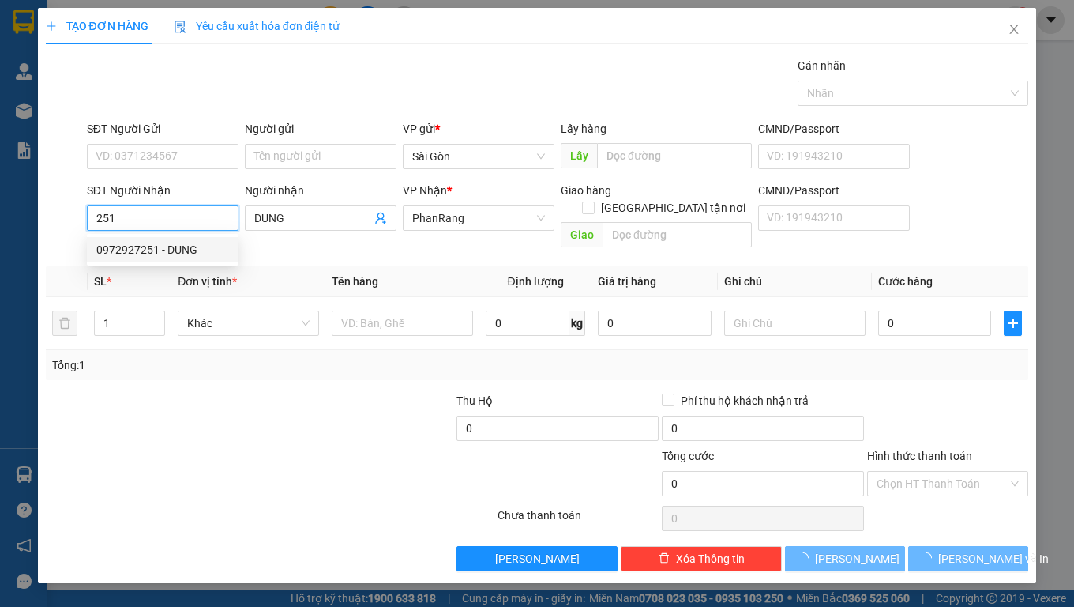
type input "0972927251"
type input "DUNG"
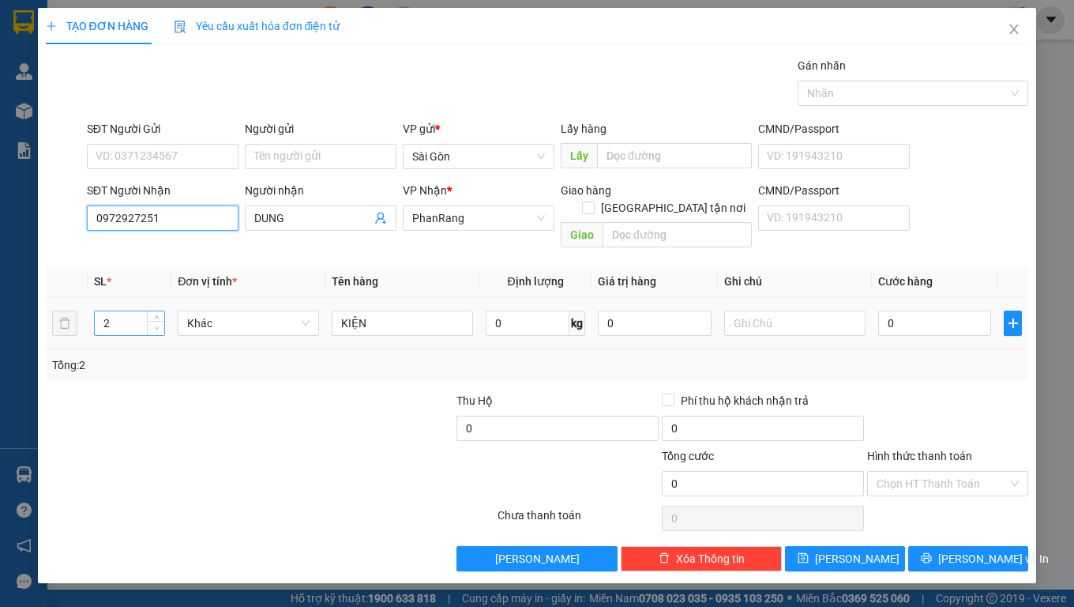
type input "0972927251"
type input "1"
click at [156, 326] on icon "down" at bounding box center [157, 329] width 6 height 6
click at [254, 319] on div "Khác" at bounding box center [248, 323] width 141 height 32
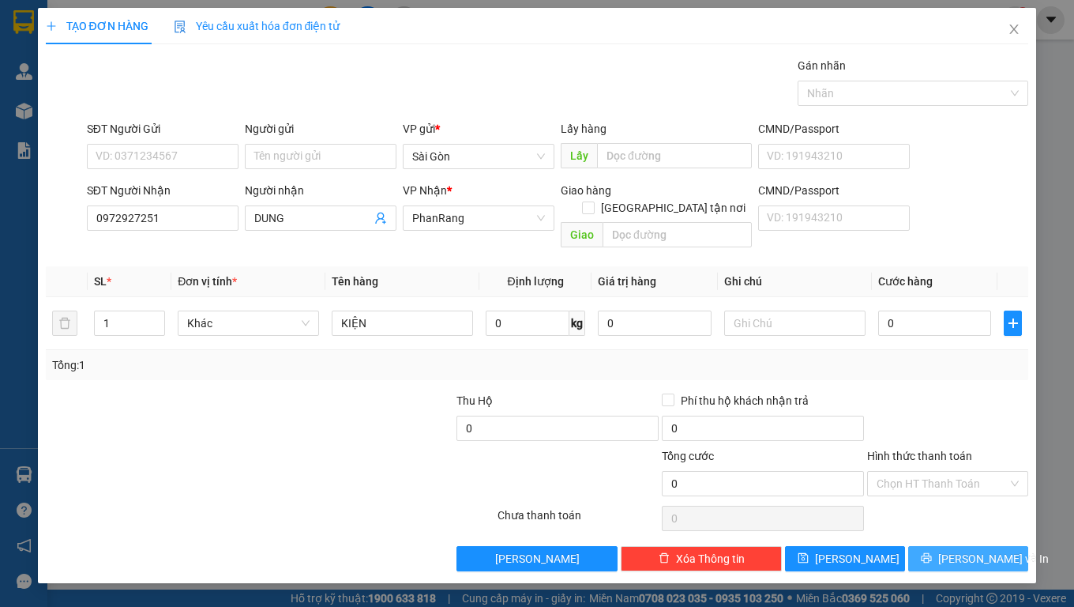
click at [970, 550] on span "[PERSON_NAME] và In" at bounding box center [994, 558] width 111 height 17
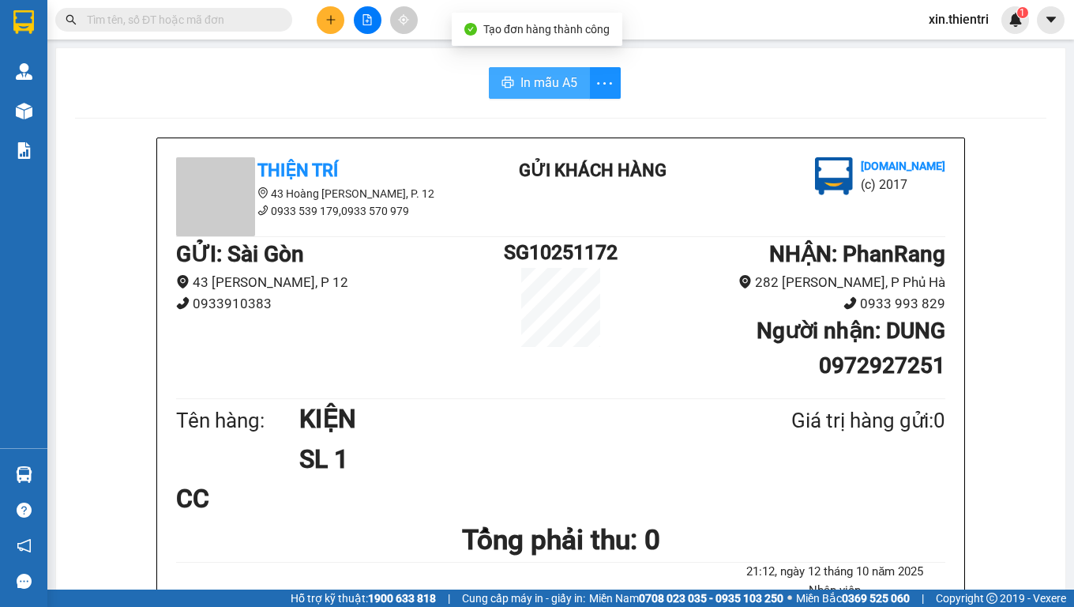
click at [539, 86] on span "In mẫu A5" at bounding box center [549, 83] width 57 height 20
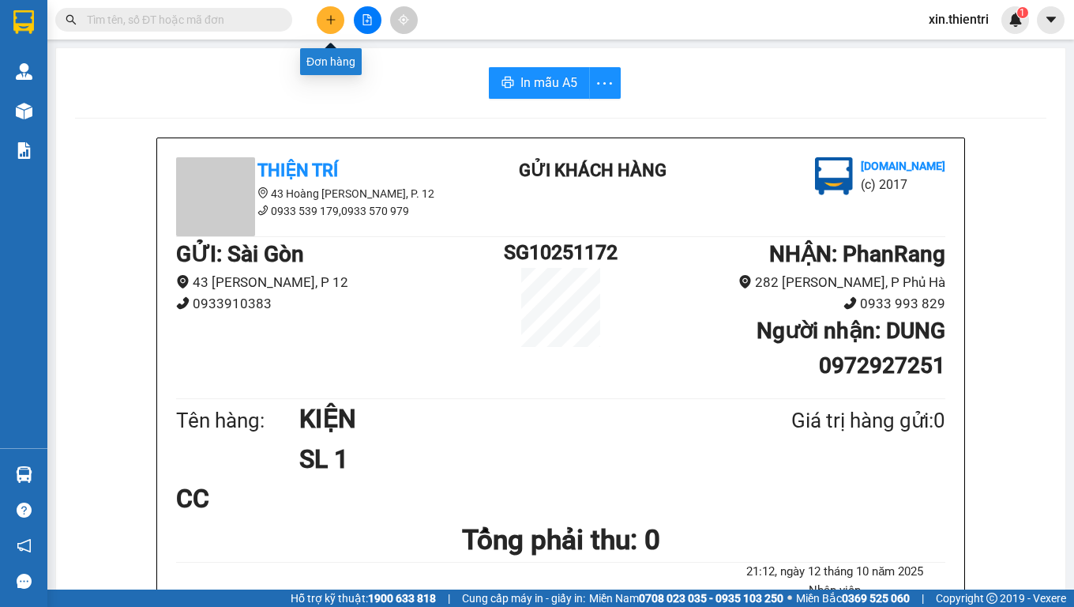
click at [326, 22] on icon "plus" at bounding box center [331, 19] width 11 height 11
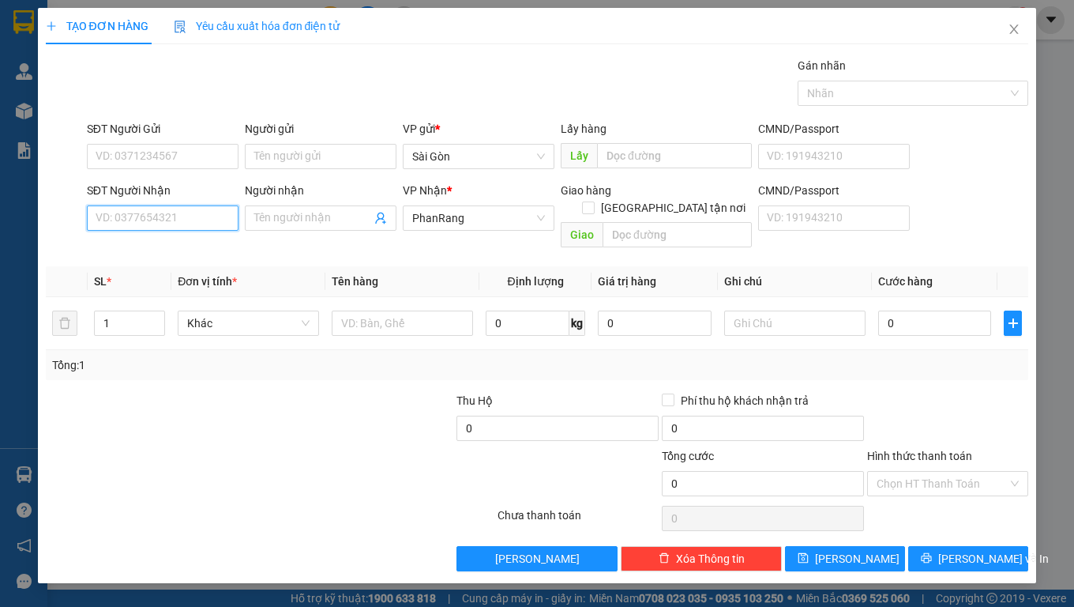
click at [166, 217] on input "SĐT Người Nhận" at bounding box center [163, 217] width 152 height 25
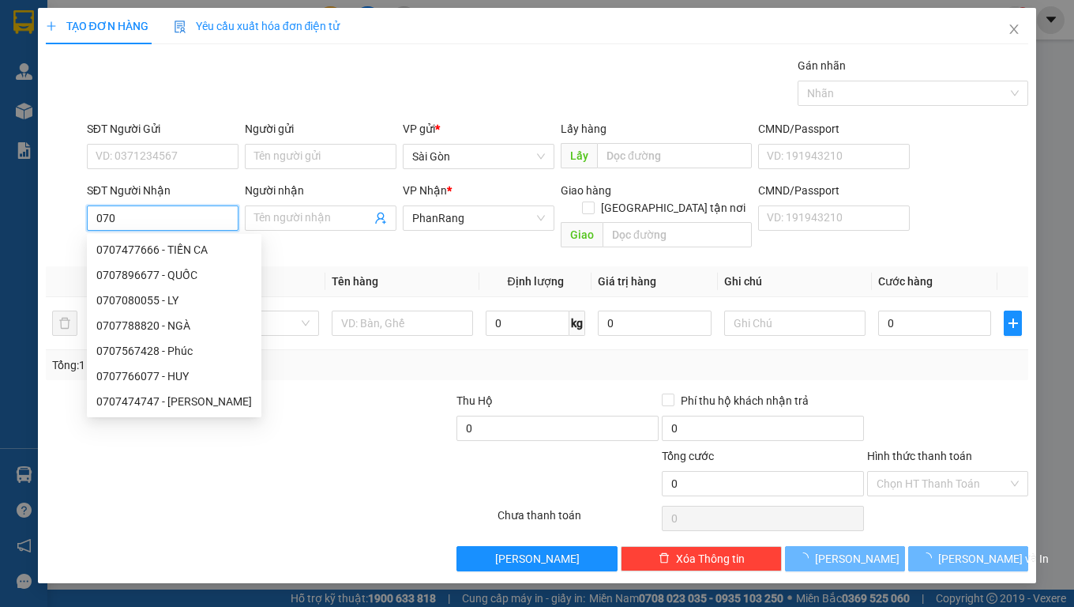
click at [172, 219] on input "070" at bounding box center [163, 217] width 152 height 25
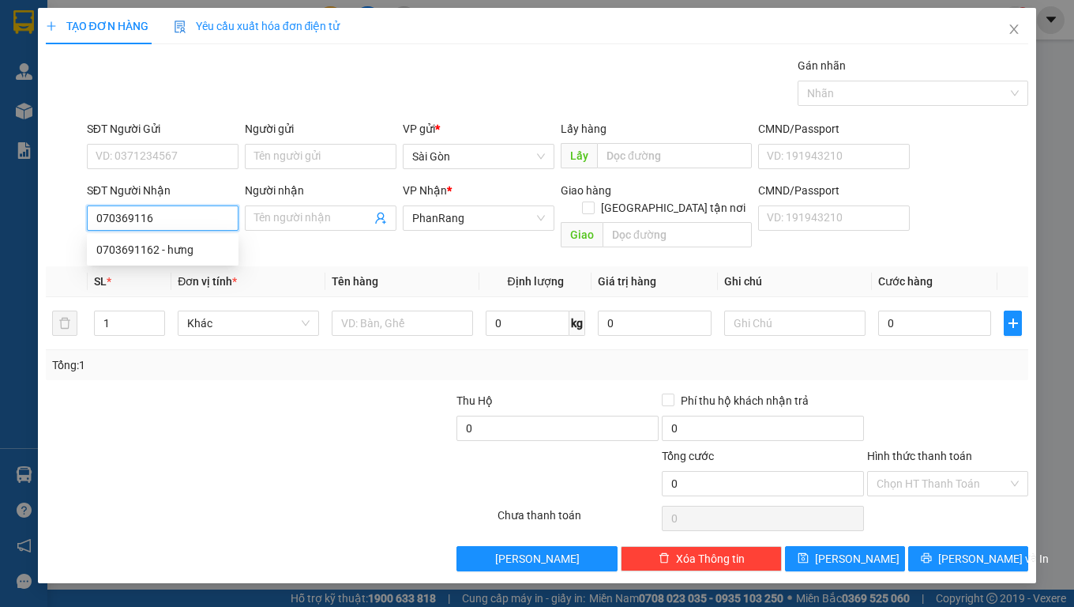
type input "0703691162"
click at [187, 261] on div "0703691162 - hưng" at bounding box center [163, 249] width 152 height 25
type input "hưng"
type input "tri thuỷ"
type input "30.000"
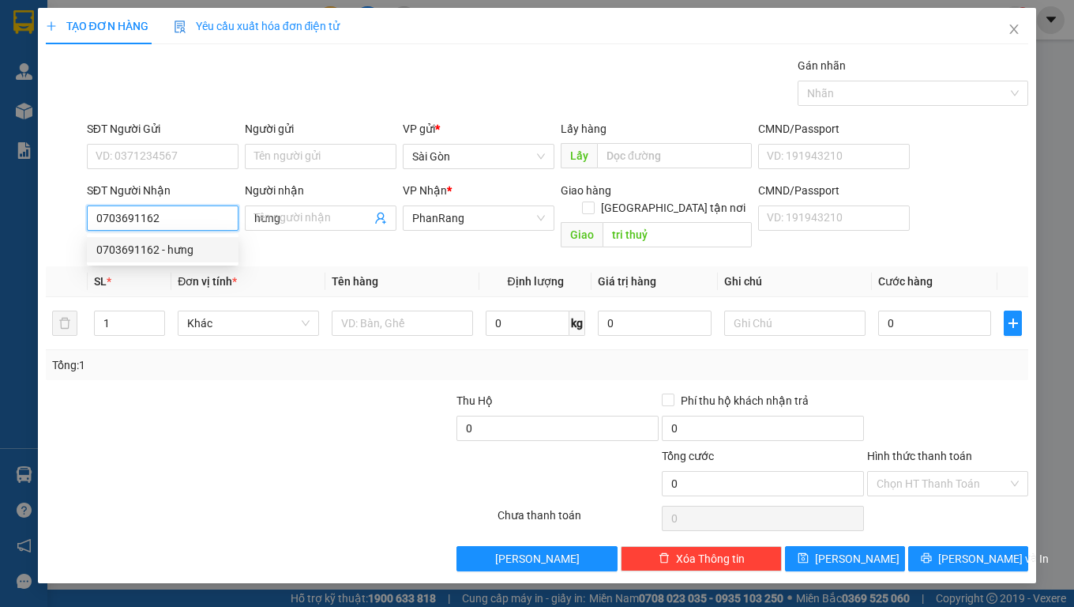
type input "30.000"
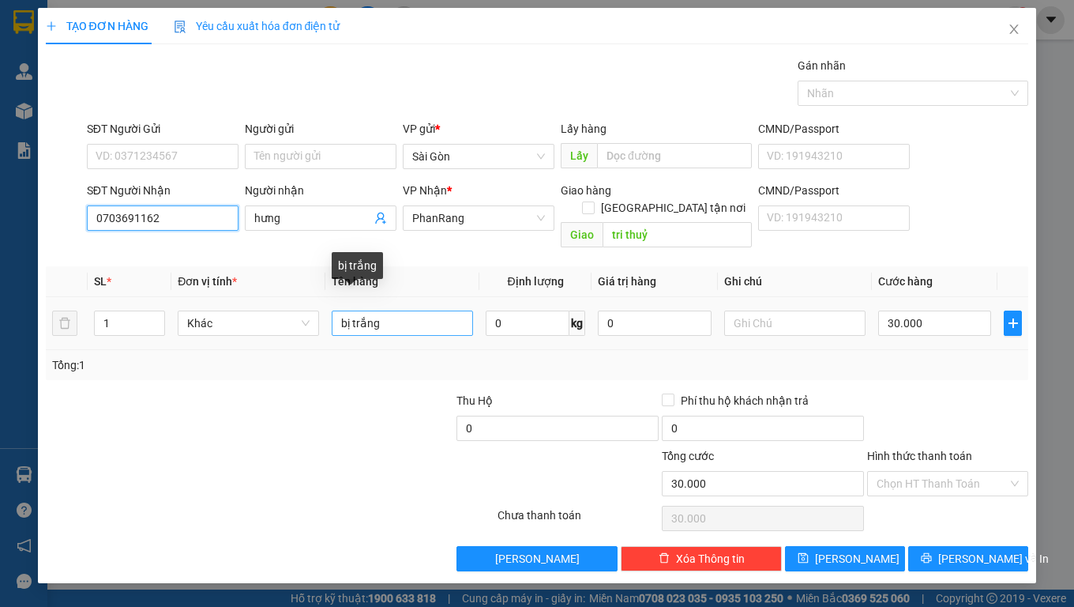
type input "0703691162"
click at [405, 310] on input "bị trắng" at bounding box center [402, 322] width 141 height 25
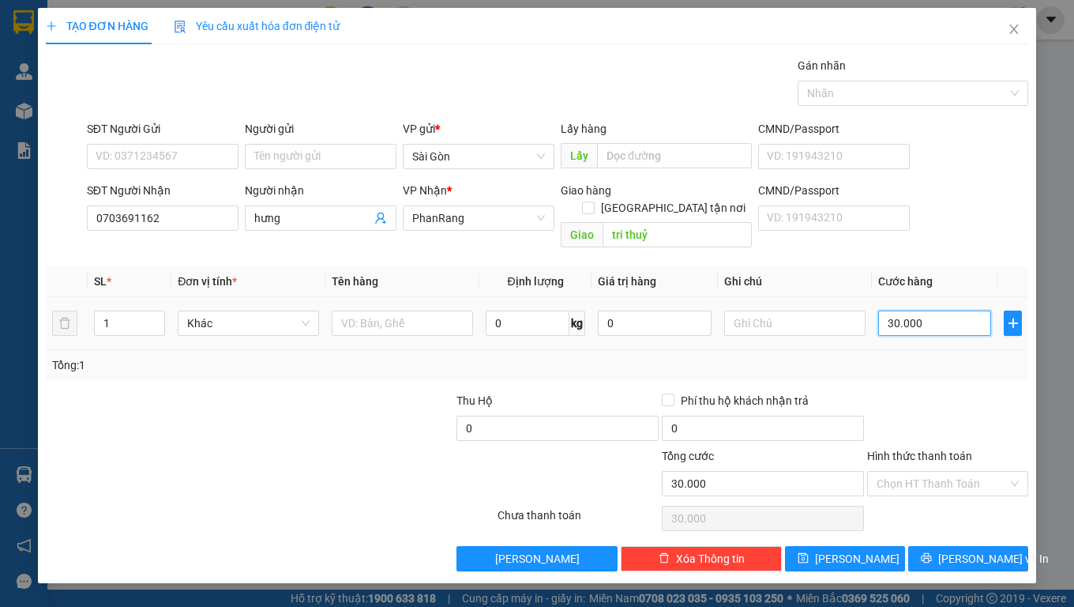
click at [940, 310] on input "30.000" at bounding box center [936, 322] width 114 height 25
type input "0"
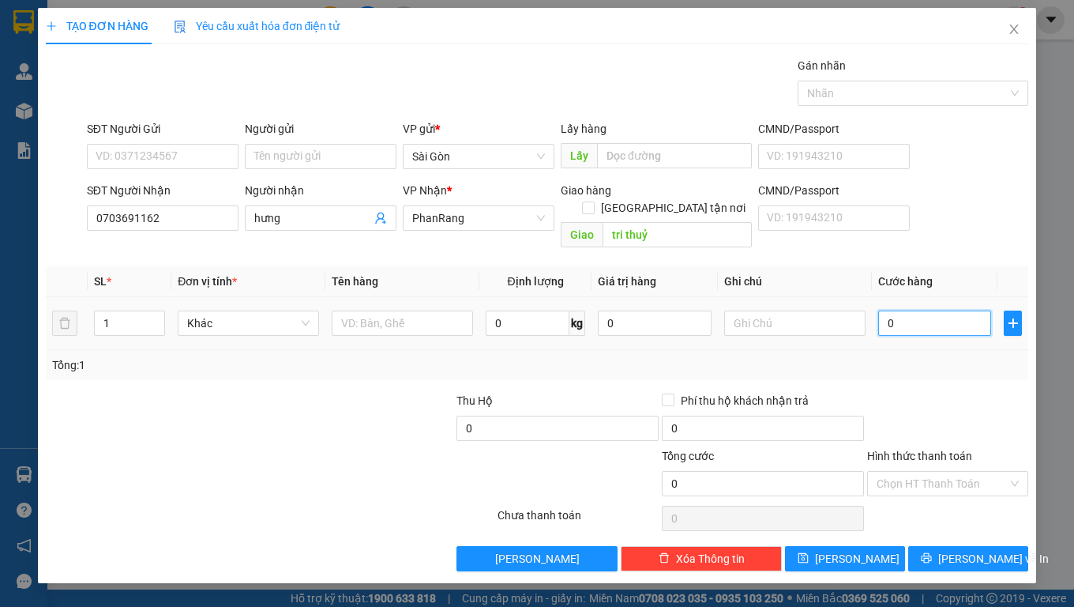
click at [940, 310] on input "0" at bounding box center [936, 322] width 114 height 25
type input "2"
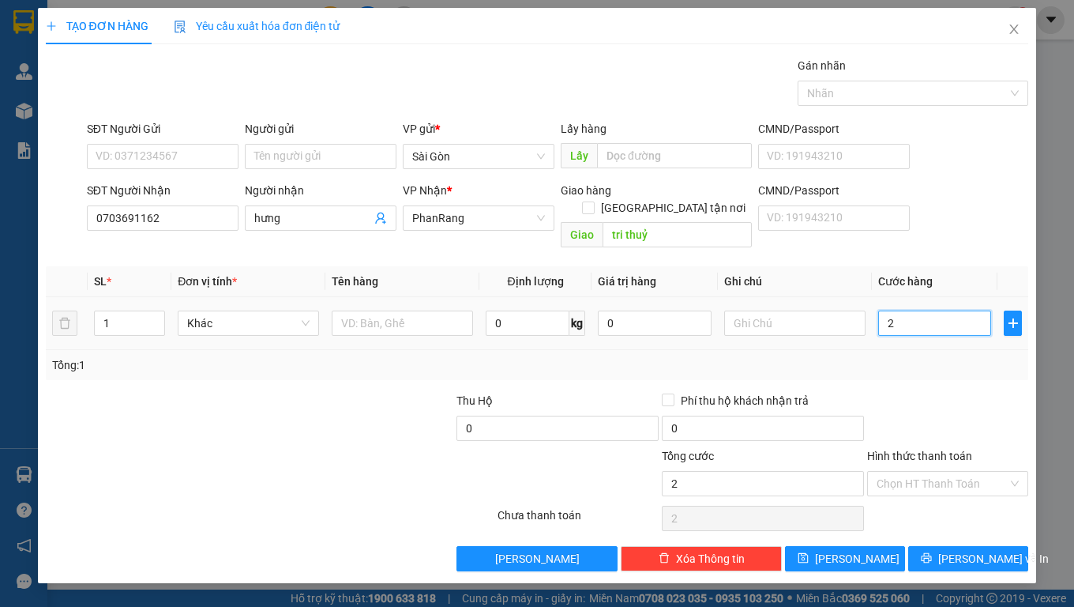
type input "20"
click at [945, 472] on input "Hình thức thanh toán" at bounding box center [942, 484] width 131 height 24
type input "20.000"
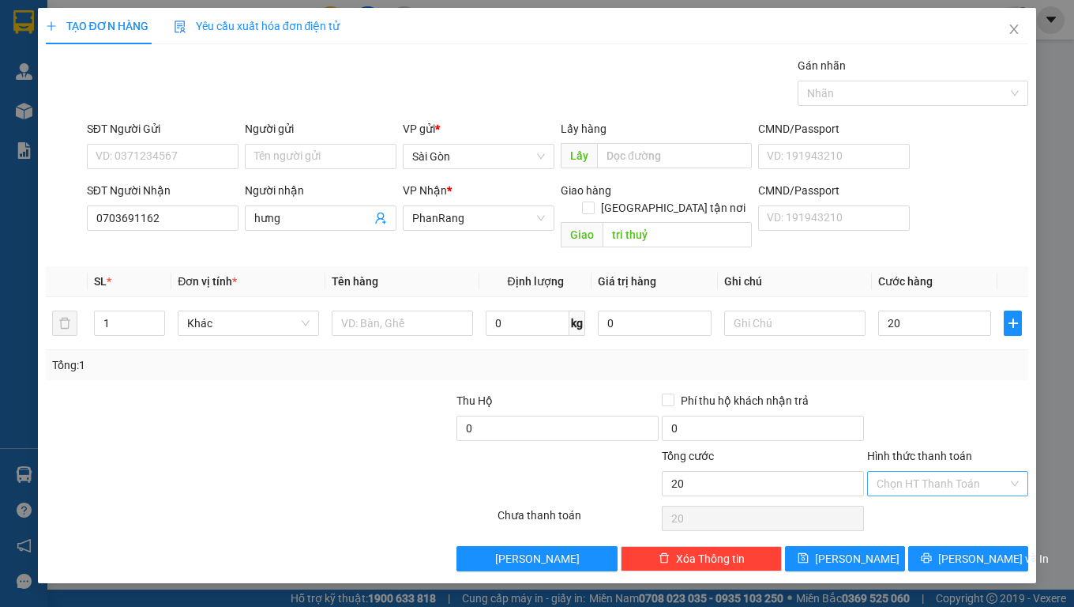
type input "20.000"
click at [929, 502] on div "Tại văn phòng" at bounding box center [948, 497] width 142 height 17
type input "0"
click at [376, 310] on input "text" at bounding box center [402, 322] width 141 height 25
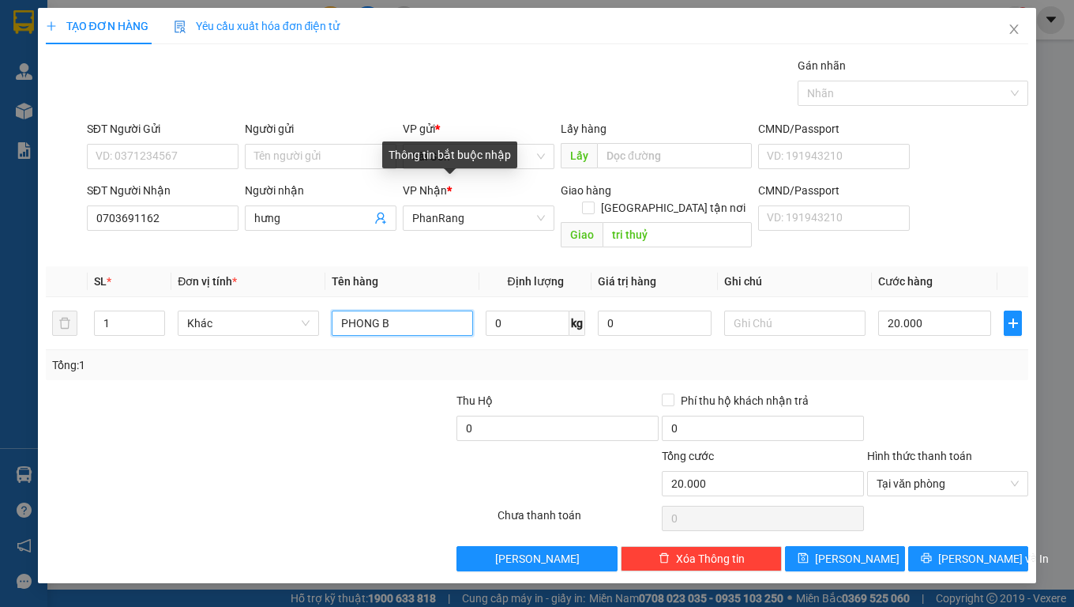
type input "PHONG BÌ"
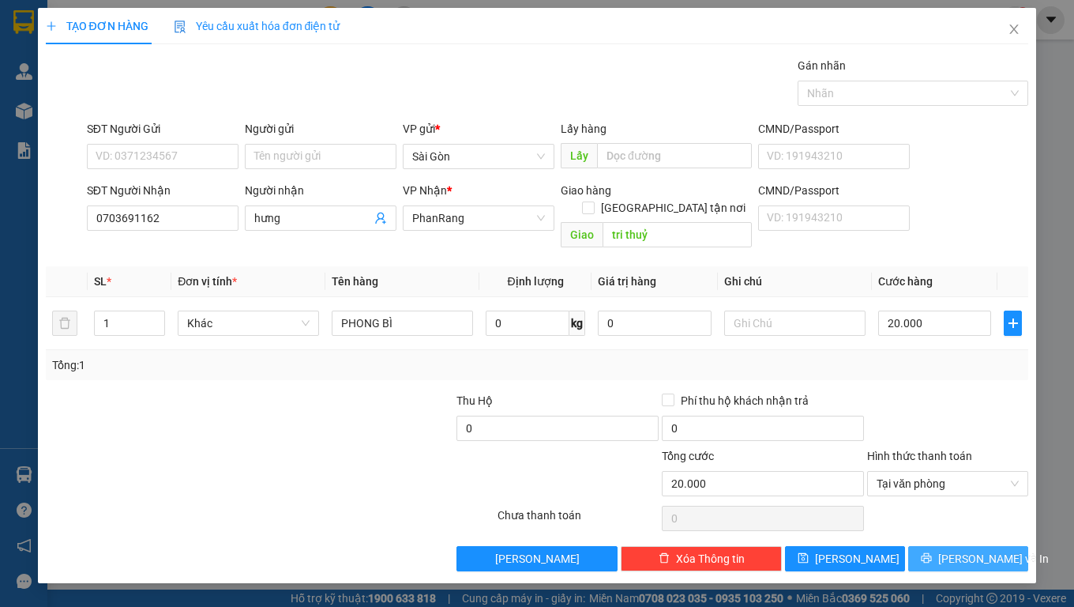
click at [979, 550] on span "[PERSON_NAME] và In" at bounding box center [994, 558] width 111 height 17
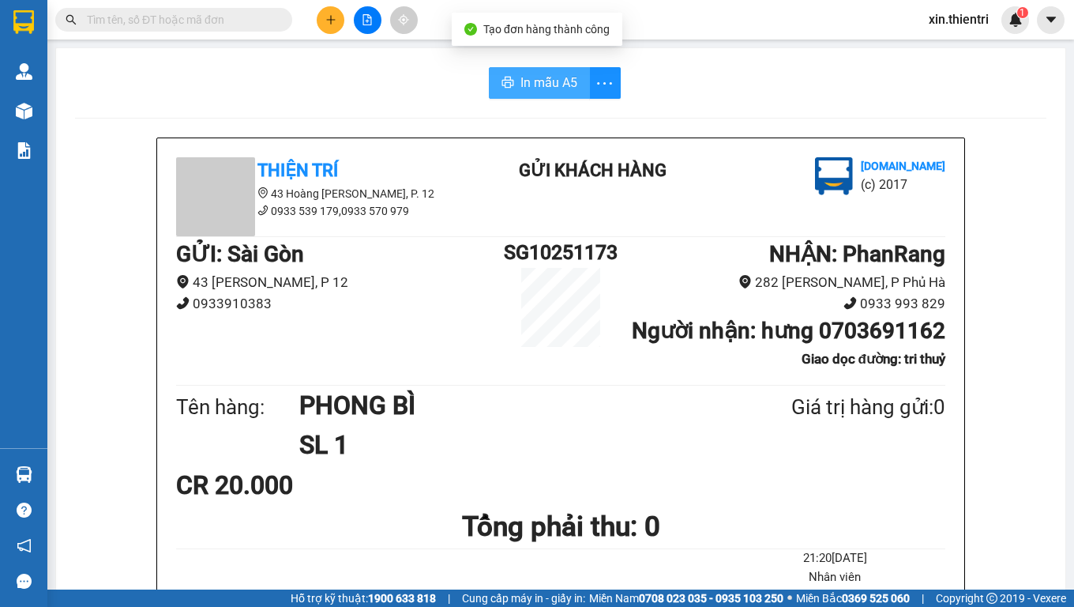
click at [560, 87] on span "In mẫu A5" at bounding box center [549, 83] width 57 height 20
click at [499, 76] on button "In mẫu A5" at bounding box center [539, 83] width 101 height 32
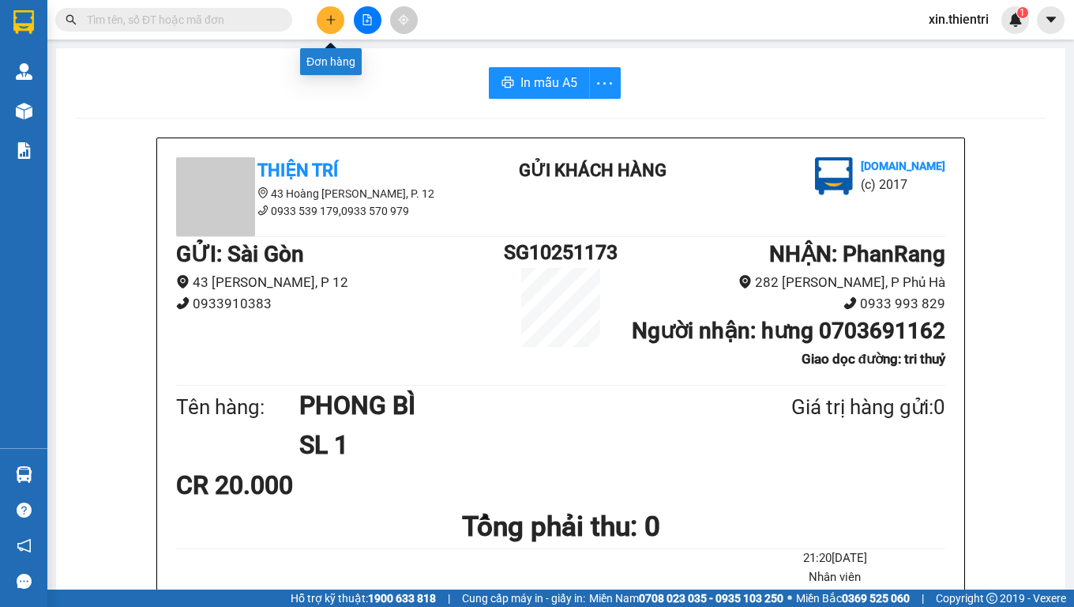
click at [326, 24] on icon "plus" at bounding box center [331, 19] width 11 height 11
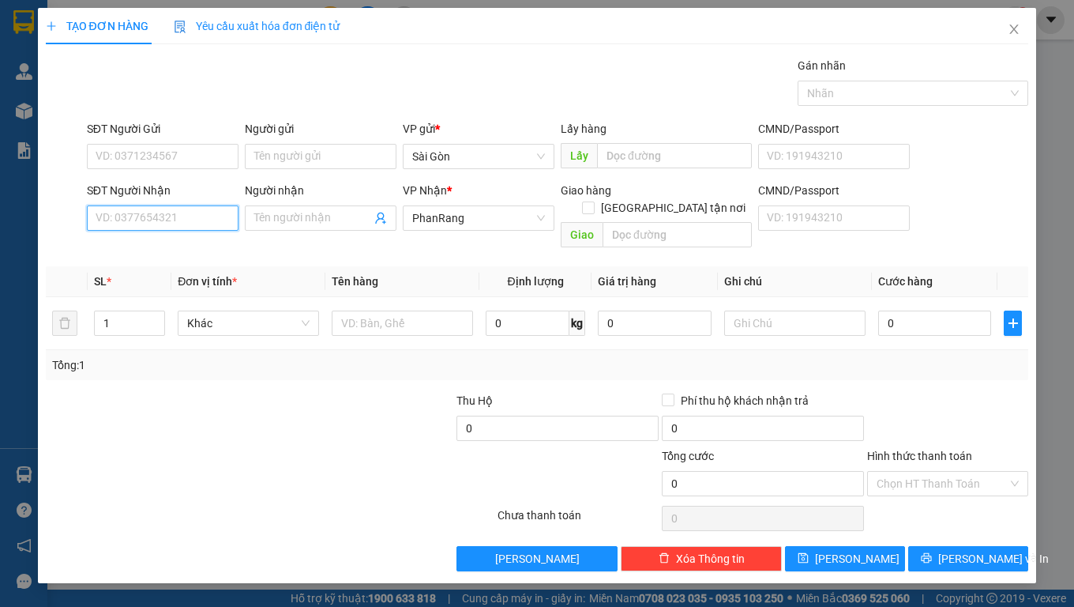
click at [170, 223] on input "SĐT Người Nhận" at bounding box center [163, 217] width 152 height 25
type input "0919090012"
click at [200, 227] on input "0919090012" at bounding box center [163, 217] width 152 height 25
click at [199, 226] on input "0919090012" at bounding box center [163, 217] width 152 height 25
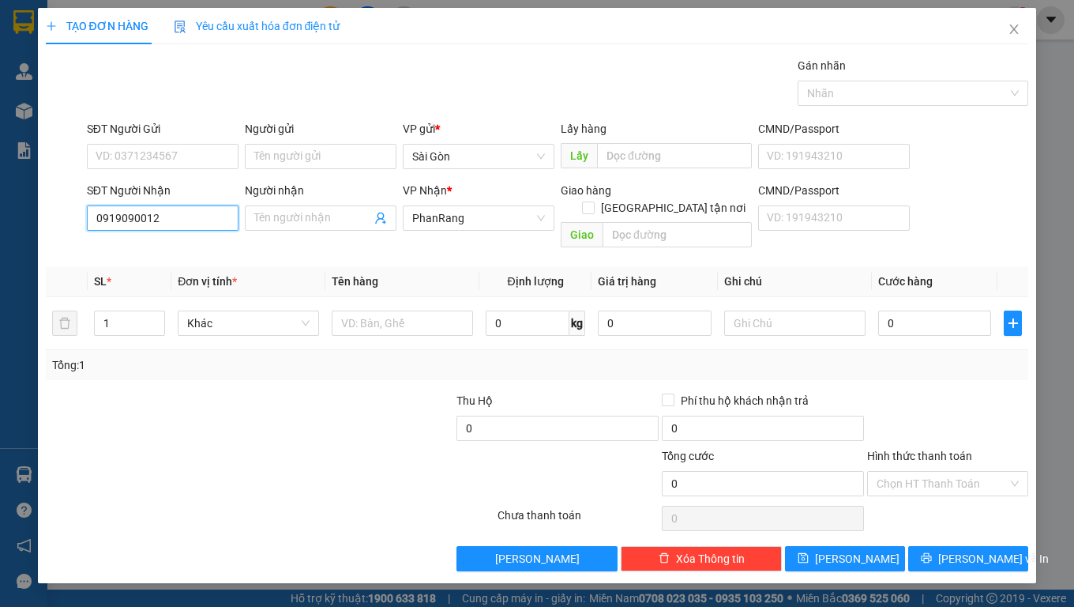
click at [198, 225] on input "0919090012" at bounding box center [163, 217] width 152 height 25
click at [179, 219] on input "0908040051" at bounding box center [163, 217] width 152 height 25
type input "0908040051"
click at [272, 218] on input "Người nhận" at bounding box center [312, 217] width 117 height 17
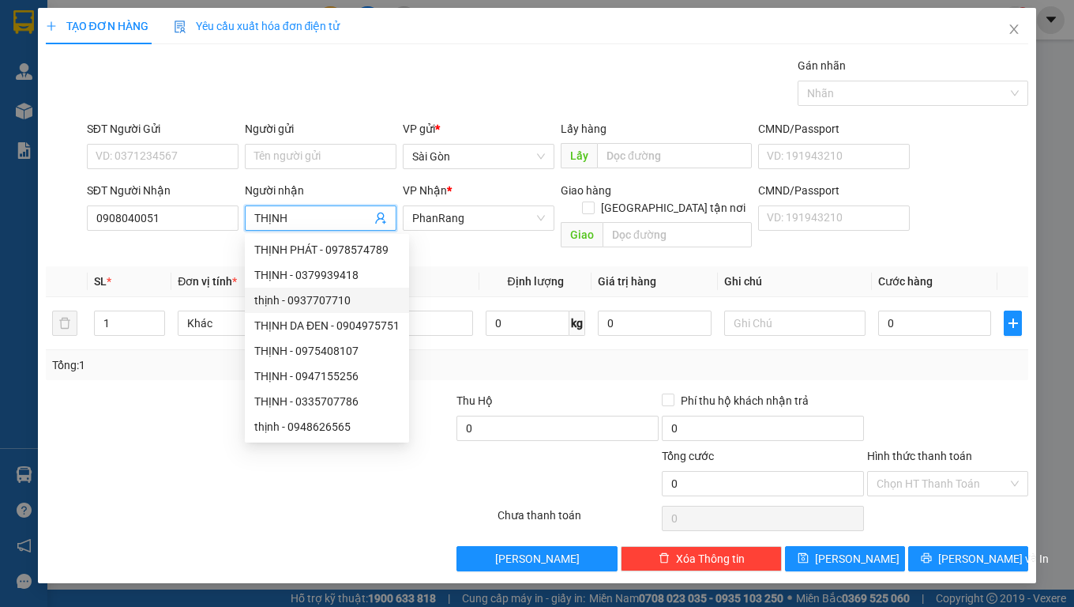
type input "THỊNH"
click at [446, 266] on th "Tên hàng" at bounding box center [403, 281] width 154 height 31
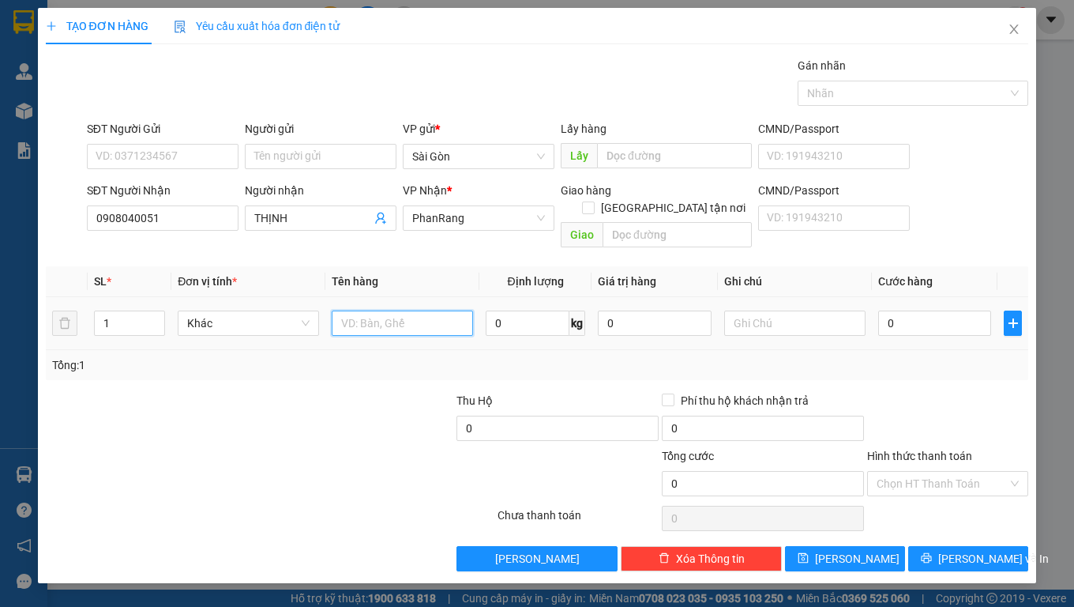
click at [358, 310] on input "text" at bounding box center [402, 322] width 141 height 25
type input "HỘP"
click at [905, 472] on input "Hình thức thanh toán" at bounding box center [942, 484] width 131 height 24
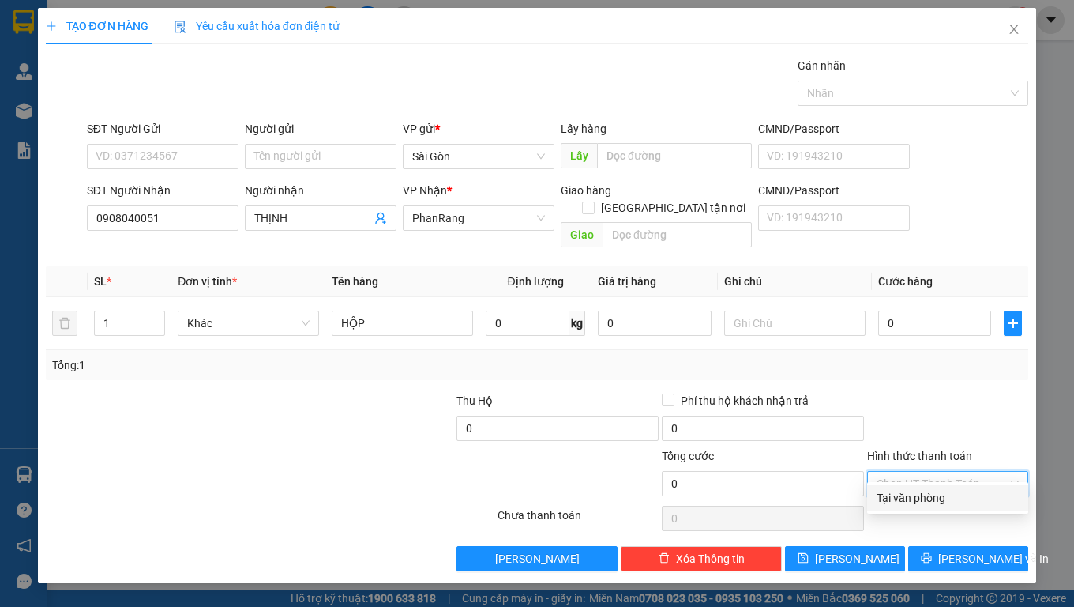
click at [910, 472] on input "Hình thức thanh toán" at bounding box center [942, 484] width 131 height 24
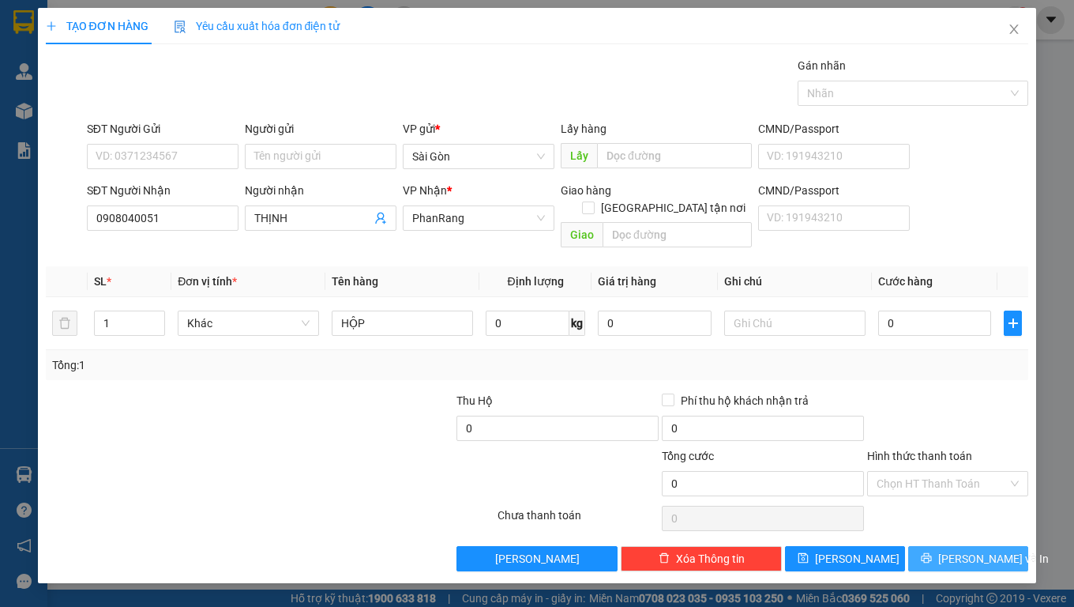
click at [932, 553] on icon "printer" at bounding box center [927, 558] width 10 height 10
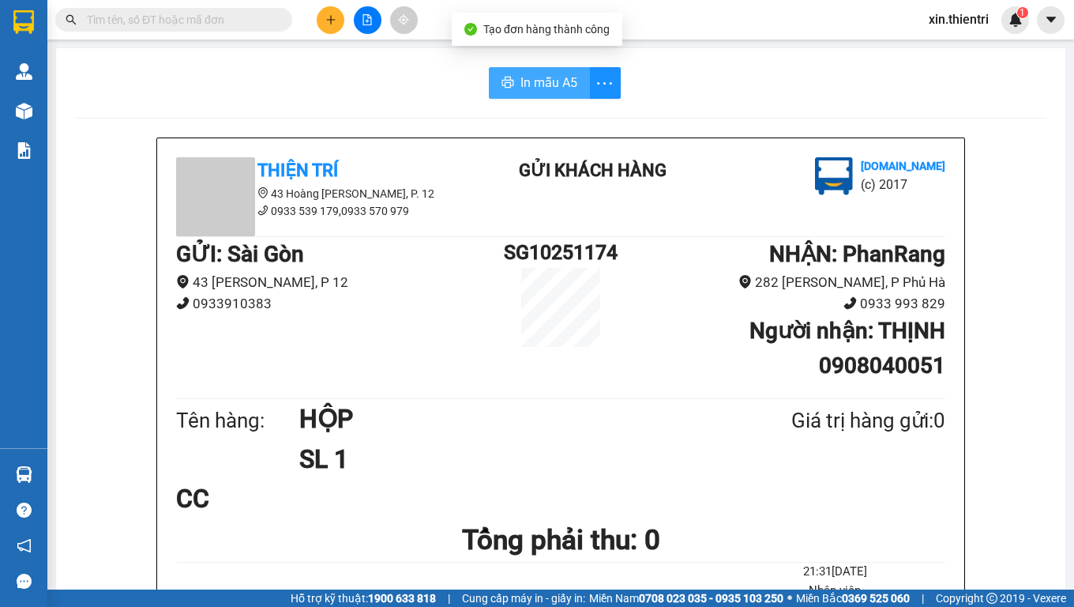
click at [532, 79] on span "In mẫu A5" at bounding box center [549, 83] width 57 height 20
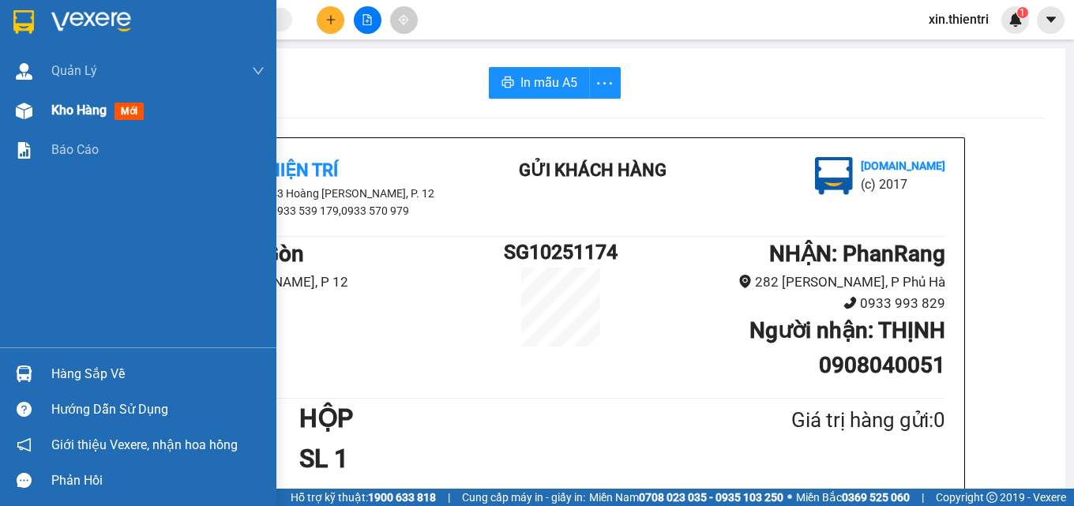
drag, startPoint x: 45, startPoint y: 100, endPoint x: 111, endPoint y: 110, distance: 66.3
click at [43, 103] on div "Kho hàng mới" at bounding box center [138, 111] width 277 height 40
click at [111, 110] on div "Kho hàng mới" at bounding box center [100, 110] width 99 height 20
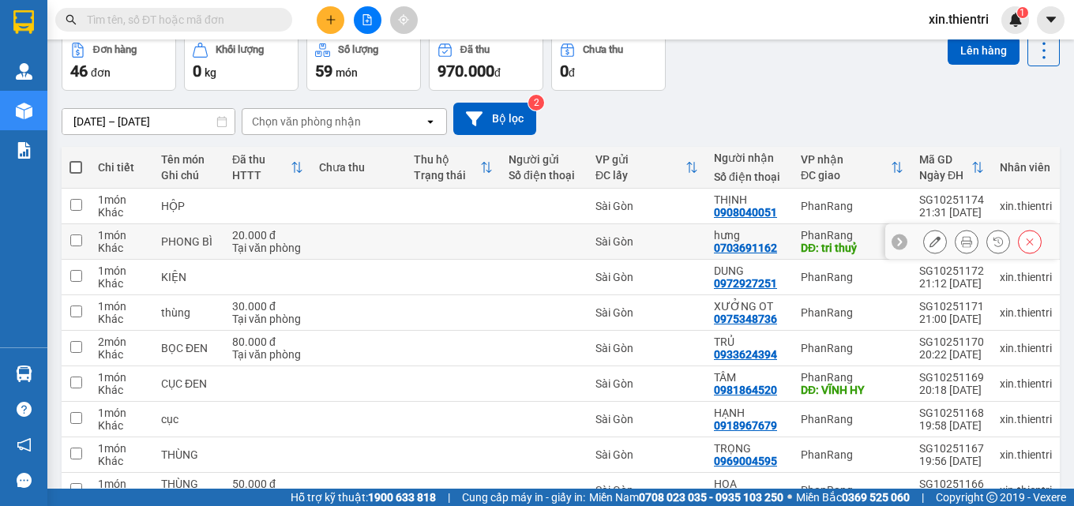
scroll to position [202, 0]
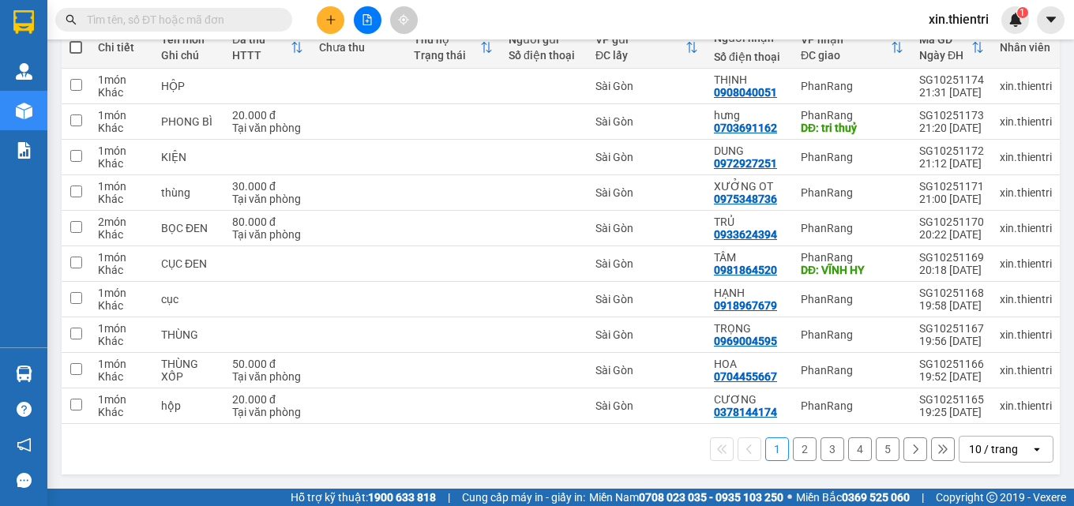
click at [882, 461] on button "5" at bounding box center [888, 450] width 24 height 24
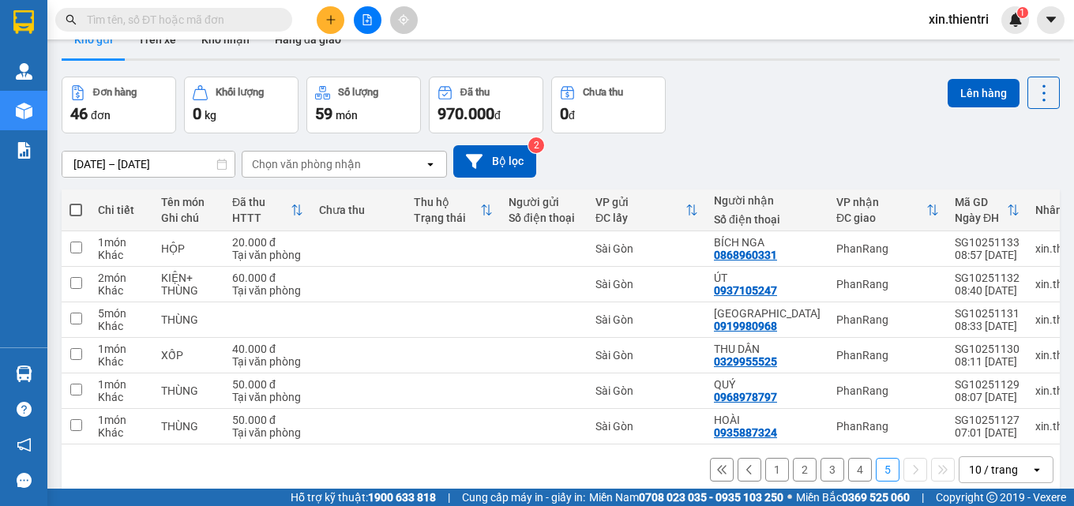
scroll to position [0, 0]
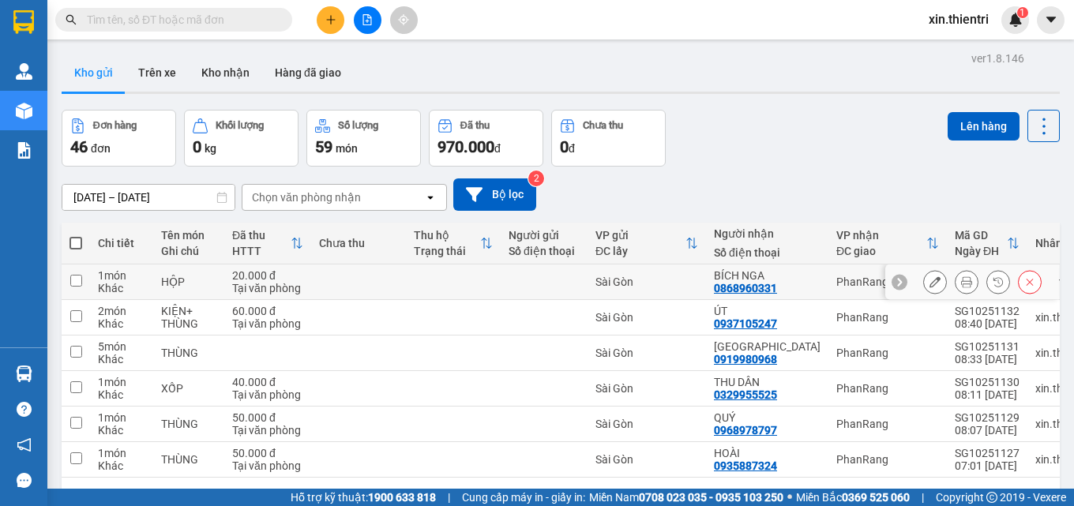
click at [68, 277] on td at bounding box center [76, 283] width 28 height 36
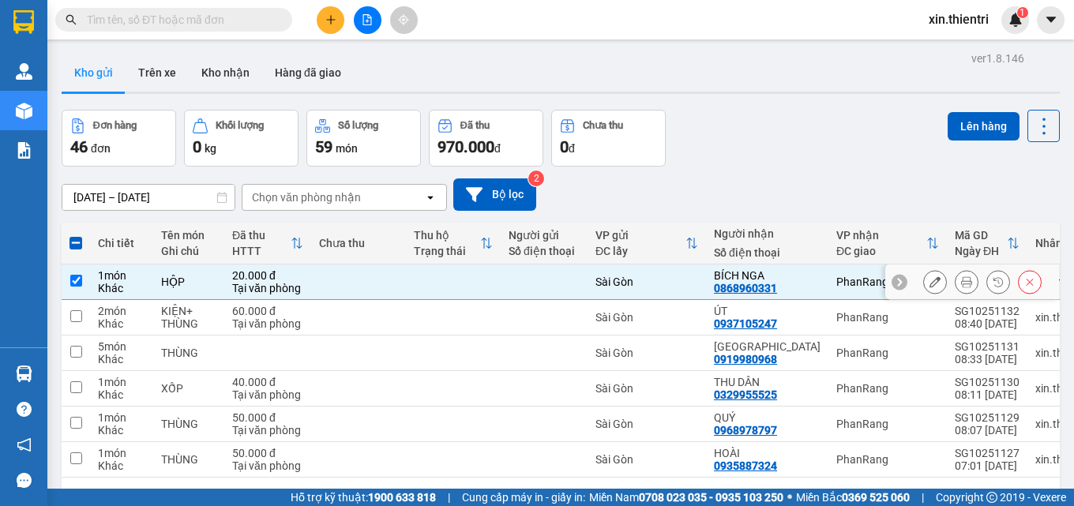
drag, startPoint x: 72, startPoint y: 276, endPoint x: 71, endPoint y: 258, distance: 18.2
click at [71, 276] on input "checkbox" at bounding box center [76, 281] width 12 height 12
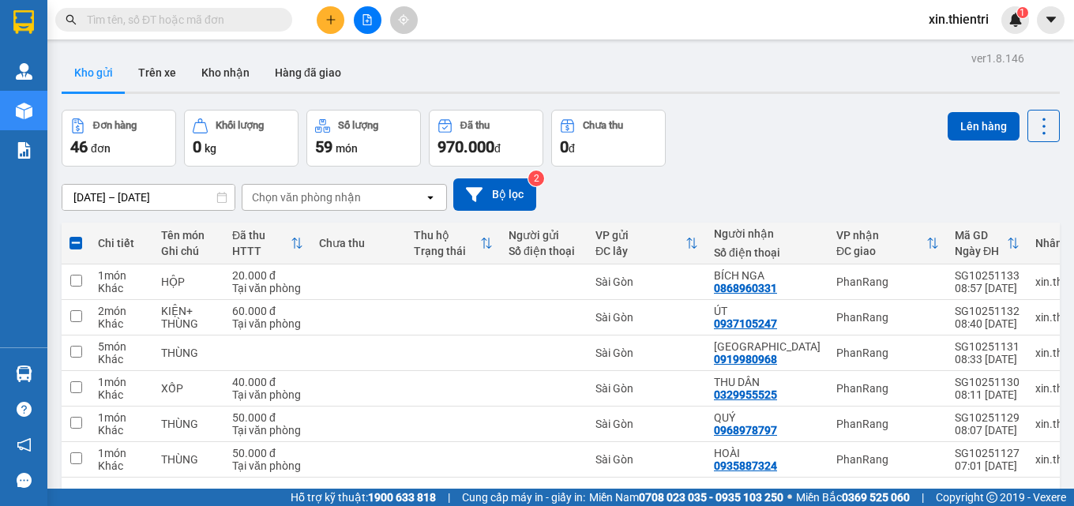
click at [73, 253] on th at bounding box center [76, 244] width 28 height 42
click at [82, 245] on th at bounding box center [76, 244] width 28 height 42
click at [71, 239] on span at bounding box center [76, 243] width 13 height 13
click at [76, 235] on input "checkbox" at bounding box center [76, 235] width 0 height 0
checkbox input "true"
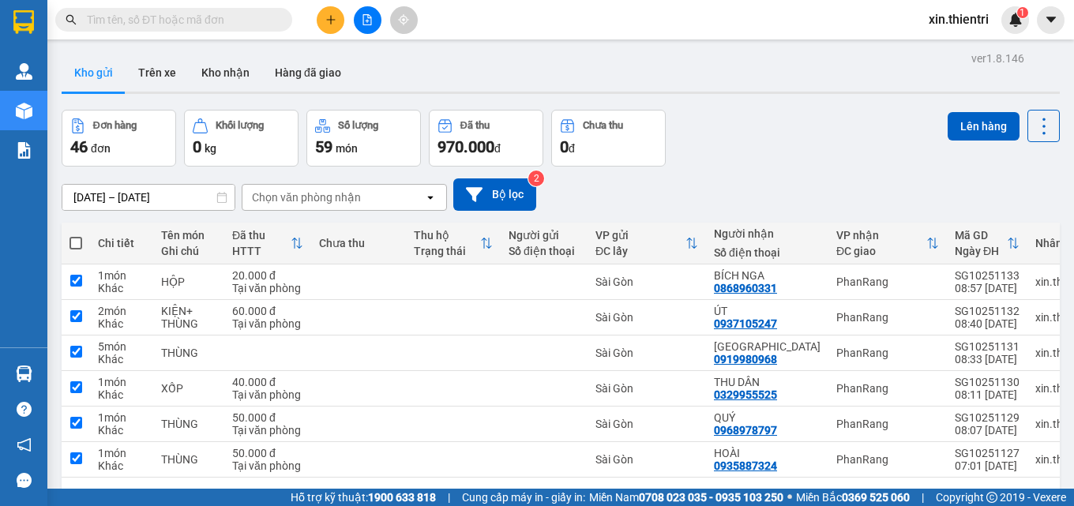
checkbox input "true"
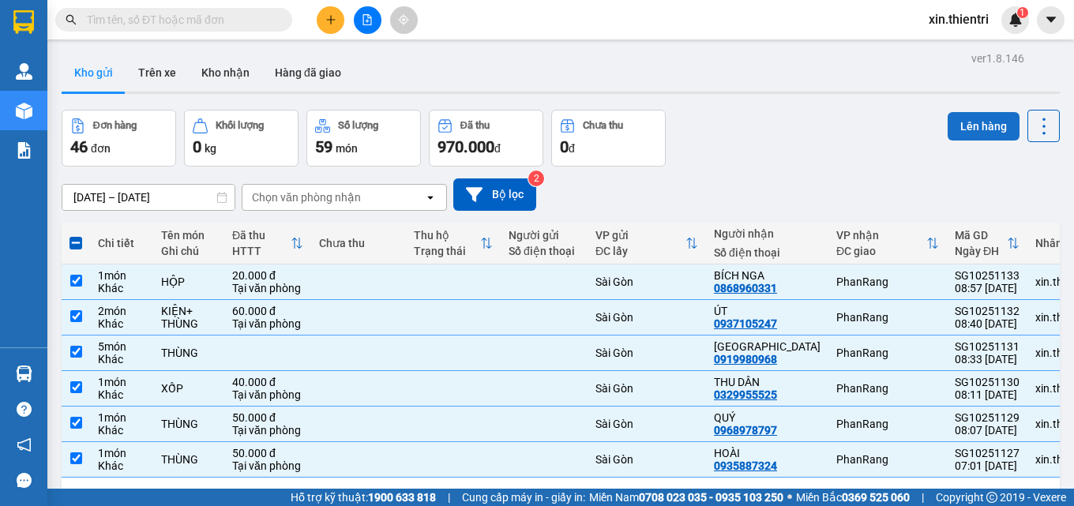
click at [975, 134] on button "Lên hàng" at bounding box center [984, 126] width 72 height 28
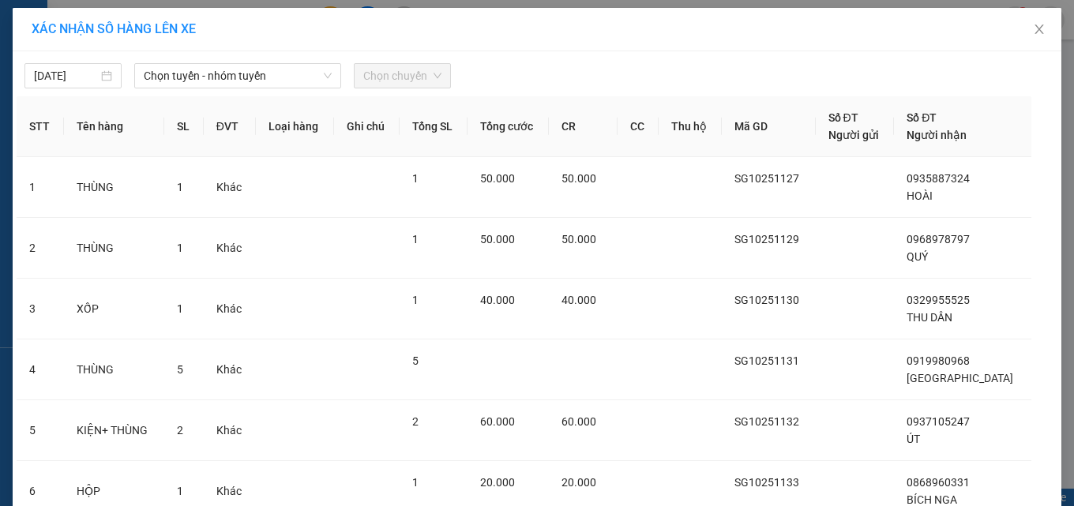
drag, startPoint x: 318, startPoint y: 74, endPoint x: 299, endPoint y: 103, distance: 34.4
click at [300, 101] on div "[DATE] Chọn tuyến - nhóm tuyến Chọn chuyến STT Tên hàng SL ĐVT Loại hàng Ghi ch…" at bounding box center [537, 334] width 1049 height 567
drag, startPoint x: 256, startPoint y: 57, endPoint x: 251, endPoint y: 82, distance: 25.7
click at [253, 73] on div "[DATE] Chọn tuyến - nhóm tuyến Chọn chuyến" at bounding box center [537, 71] width 1041 height 33
click at [251, 82] on span "Chọn tuyến - nhóm tuyến" at bounding box center [238, 76] width 188 height 24
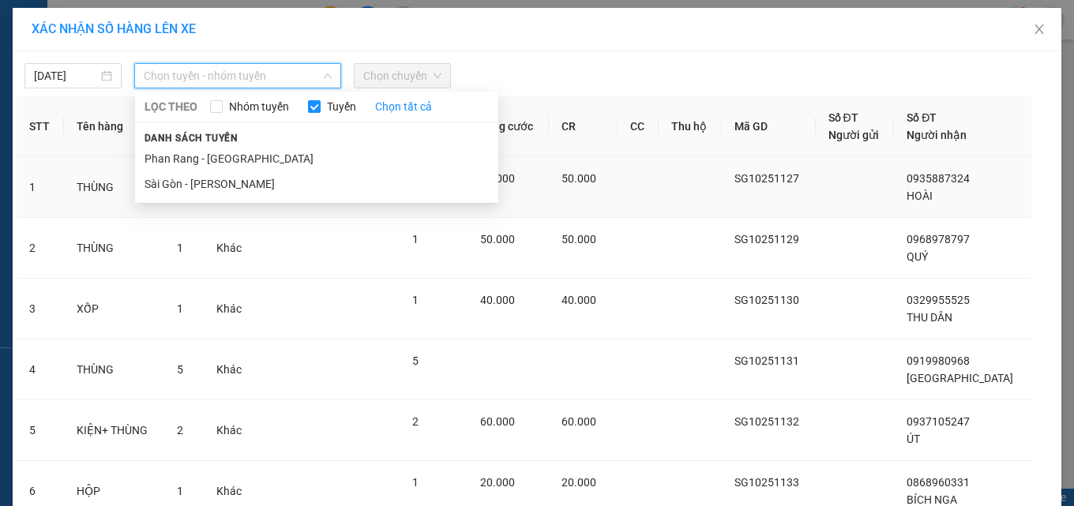
click at [232, 179] on li "Sài Gòn - [PERSON_NAME]" at bounding box center [316, 183] width 363 height 25
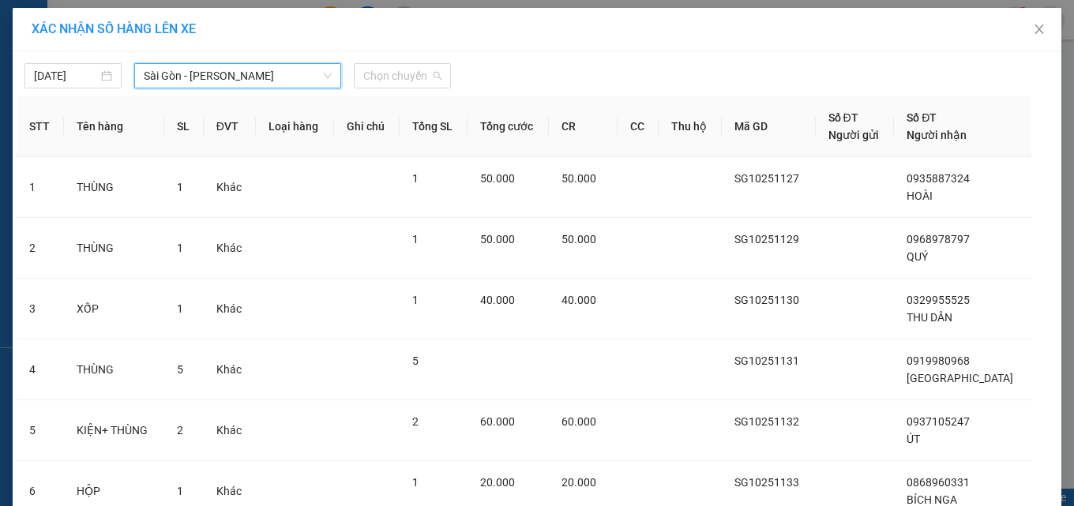
drag, startPoint x: 376, startPoint y: 73, endPoint x: 380, endPoint y: 104, distance: 31.1
click at [379, 80] on span "Chọn chuyến" at bounding box center [402, 76] width 78 height 24
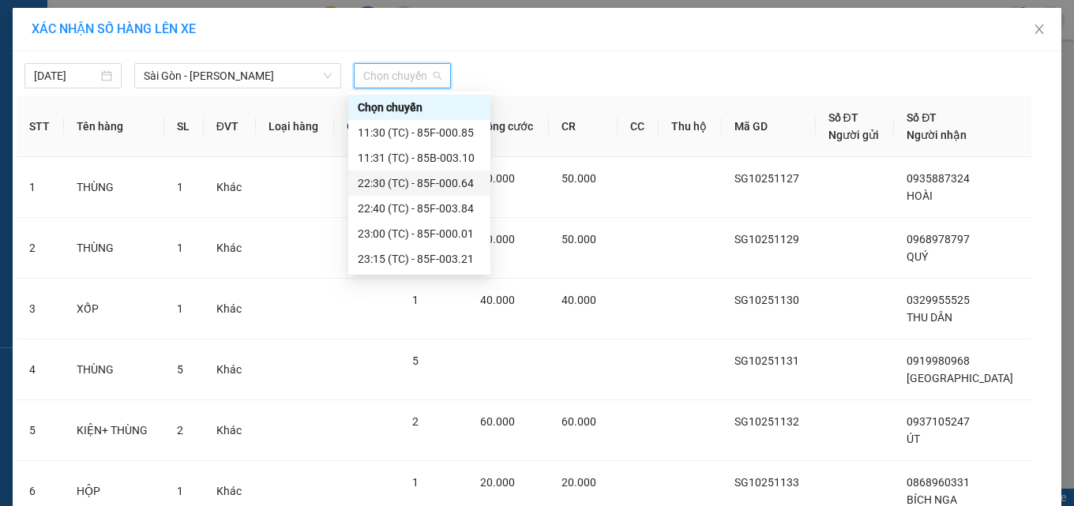
click at [395, 186] on div "22:30 (TC) - 85F-000.64" at bounding box center [419, 183] width 123 height 17
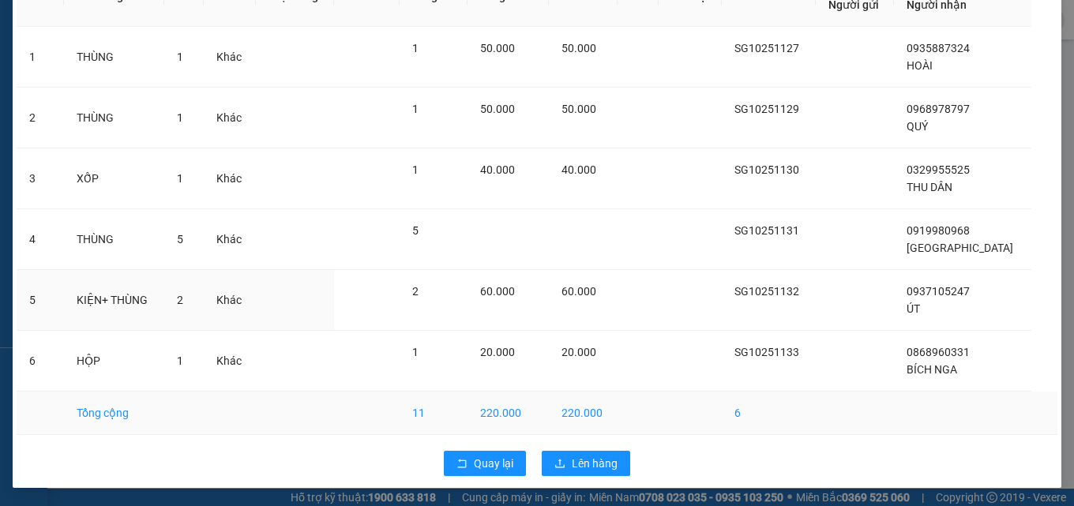
scroll to position [166, 0]
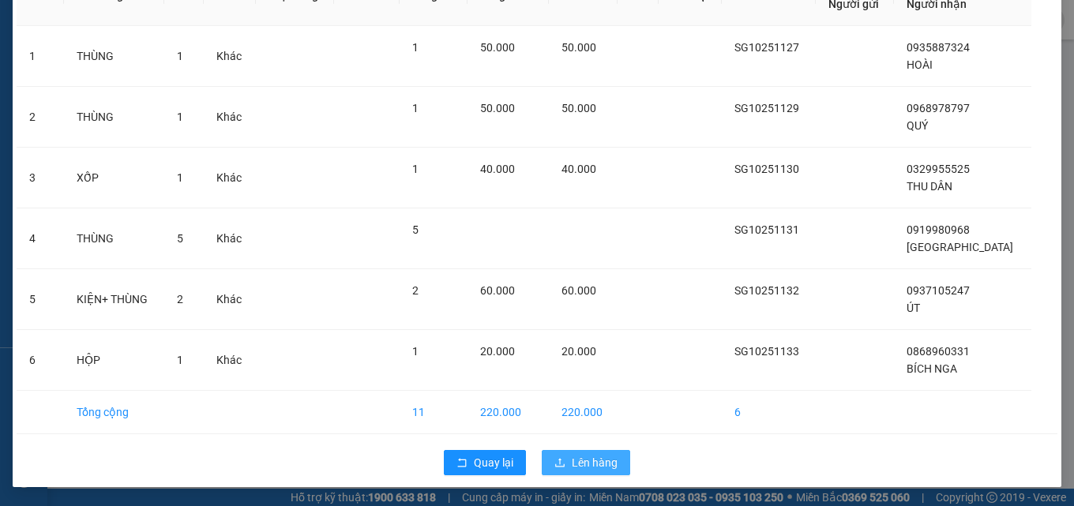
click at [563, 466] on button "Lên hàng" at bounding box center [586, 462] width 88 height 25
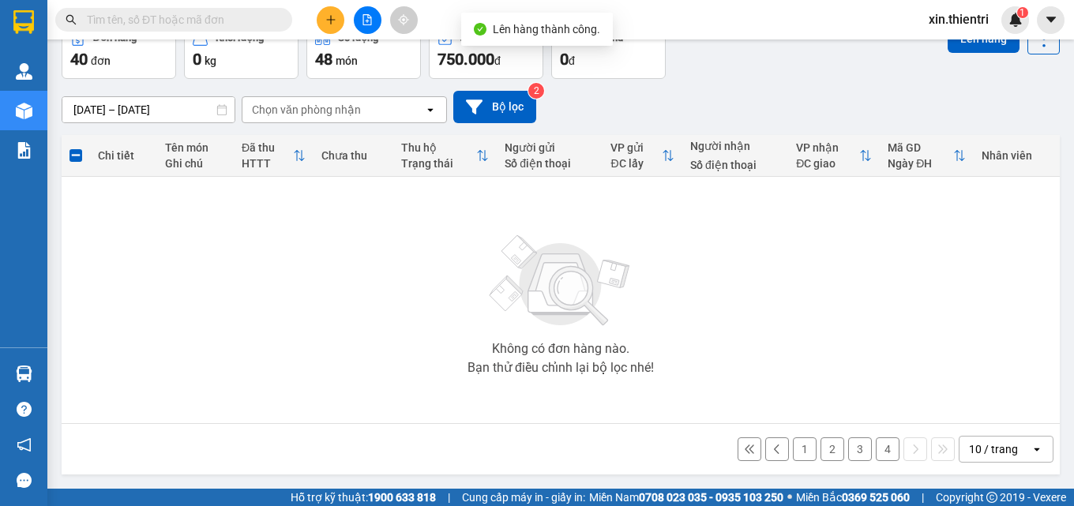
click at [876, 445] on button "4" at bounding box center [888, 450] width 24 height 24
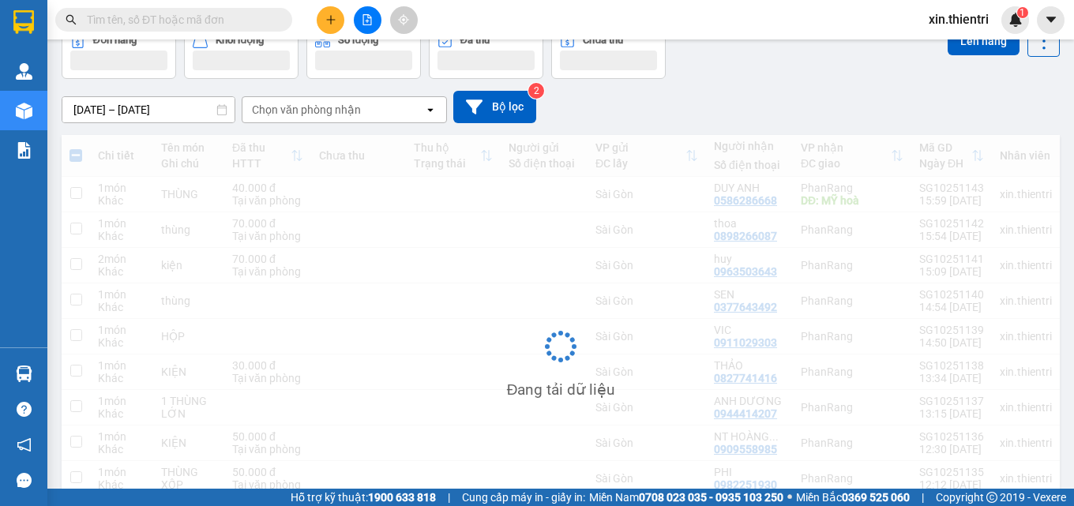
scroll to position [88, 0]
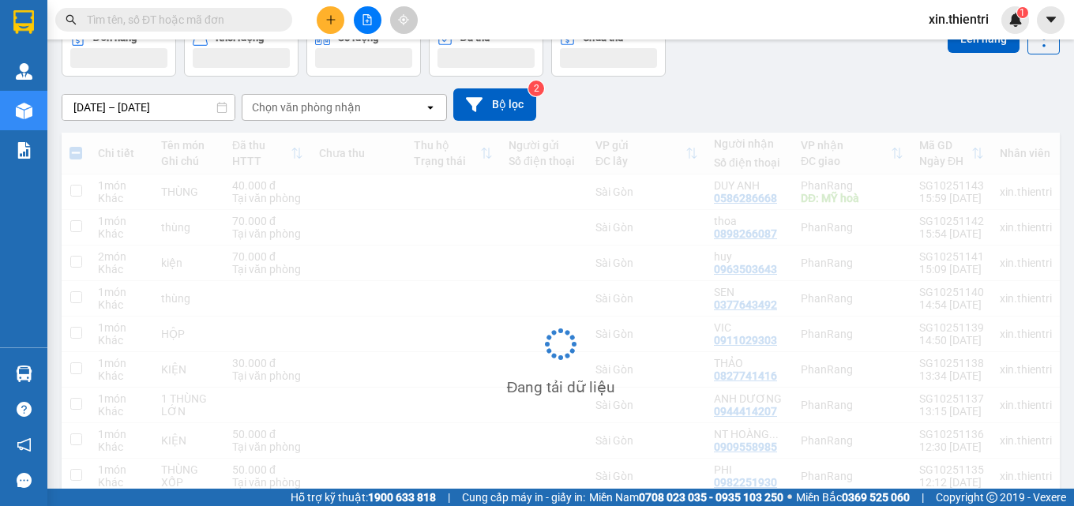
click at [78, 156] on div "Đang tải dữ liệu" at bounding box center [561, 357] width 999 height 448
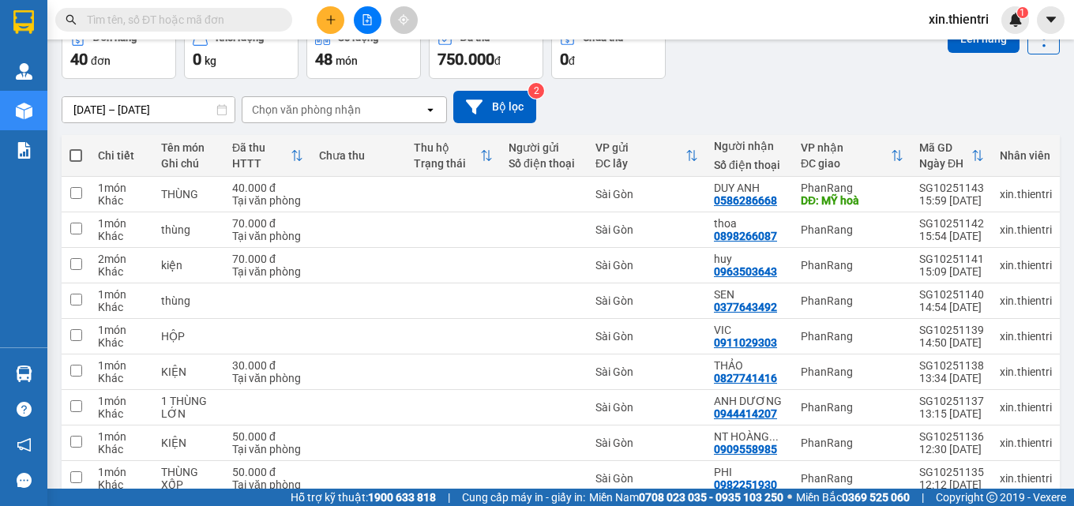
click at [78, 156] on span at bounding box center [76, 155] width 13 height 13
click at [76, 148] on input "checkbox" at bounding box center [76, 148] width 0 height 0
checkbox input "true"
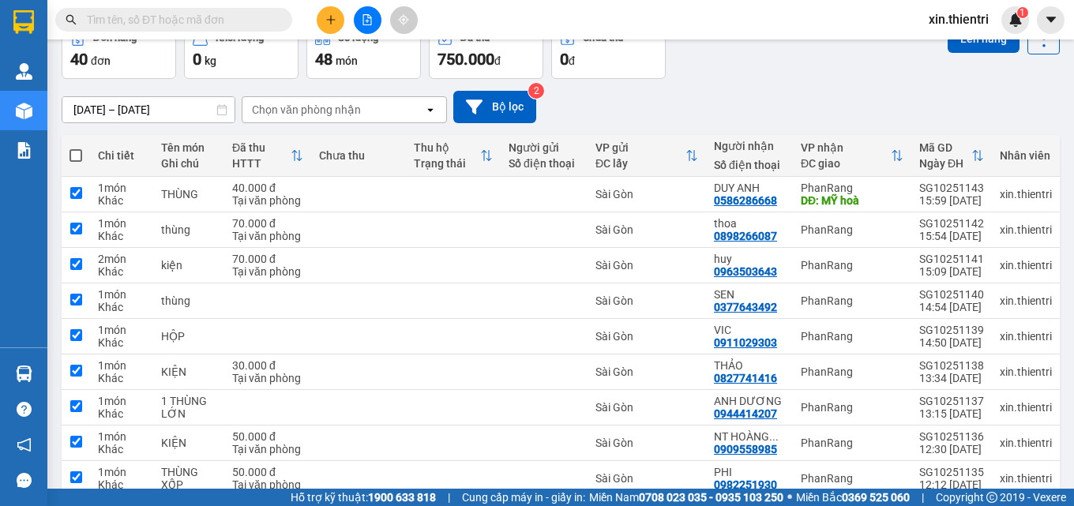
checkbox input "true"
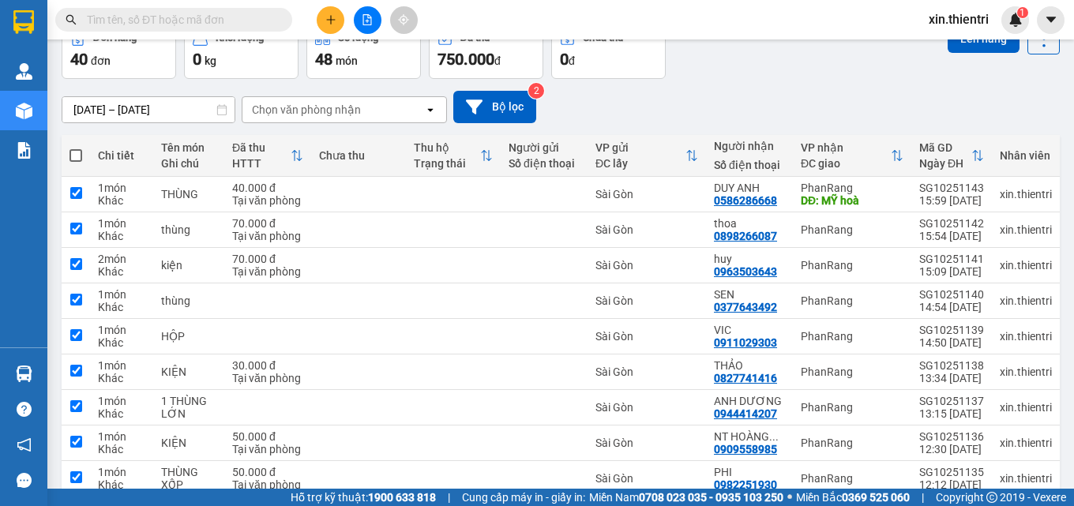
checkbox input "true"
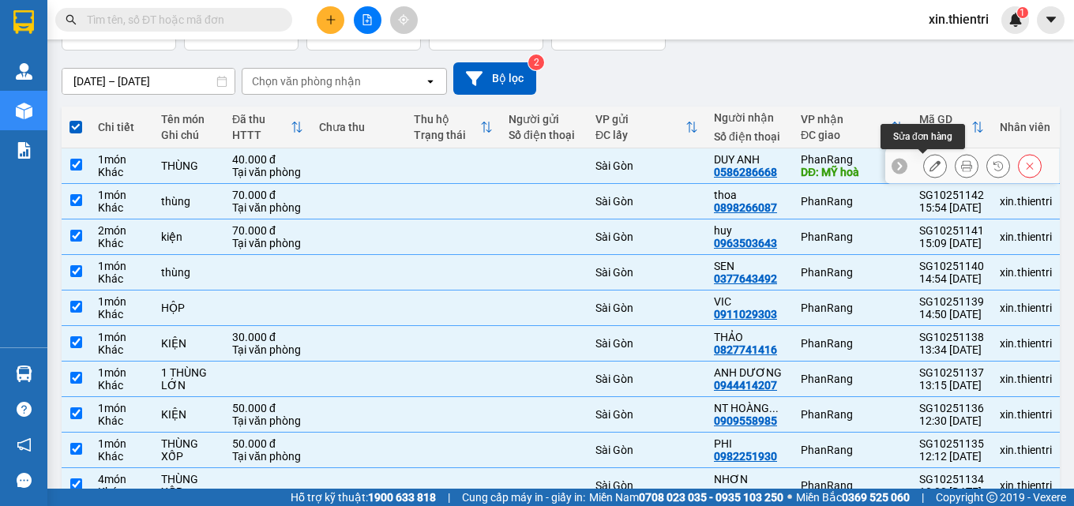
scroll to position [0, 0]
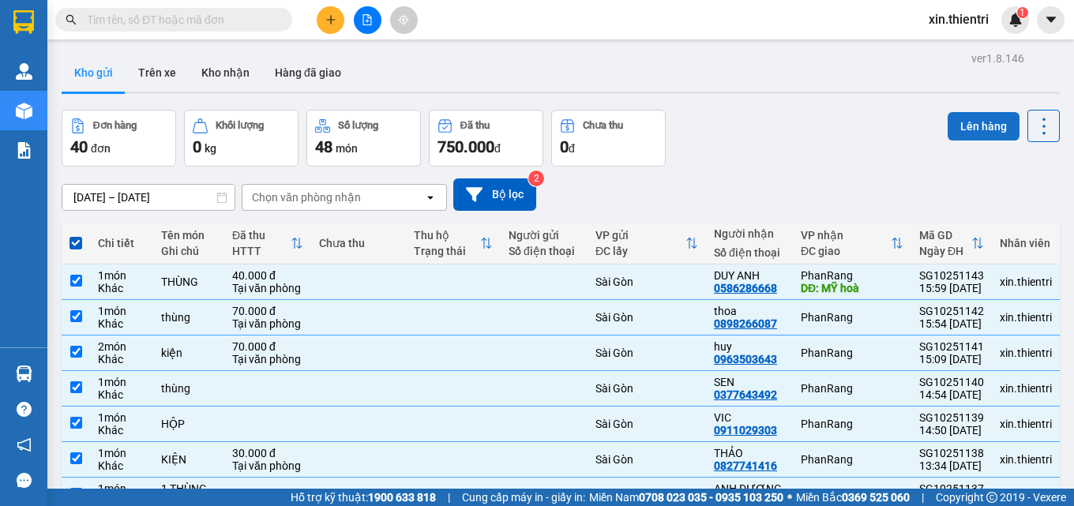
click at [968, 114] on button "Lên hàng" at bounding box center [984, 126] width 72 height 28
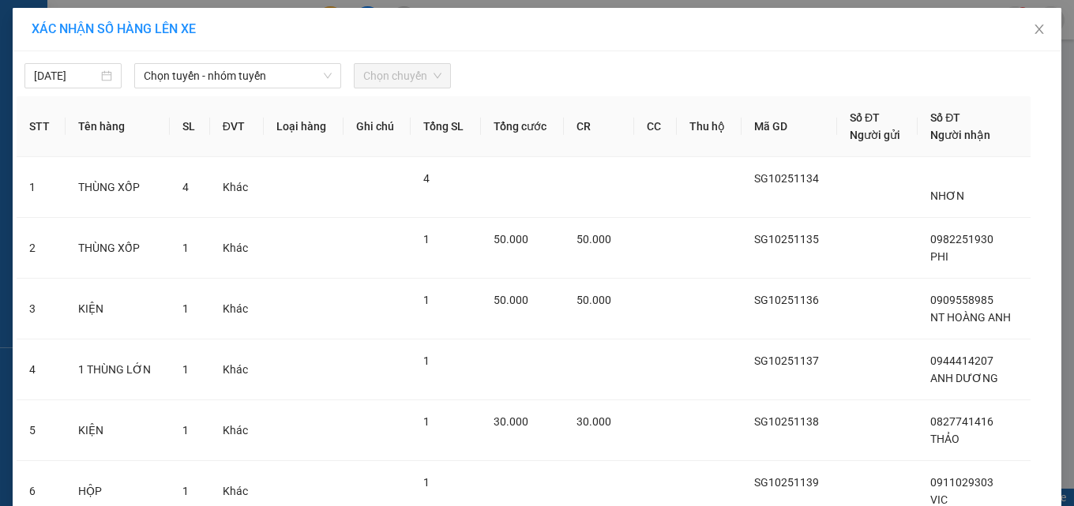
drag, startPoint x: 282, startPoint y: 79, endPoint x: 277, endPoint y: 91, distance: 13.1
click at [279, 84] on span "Chọn tuyến - nhóm tuyến" at bounding box center [238, 76] width 188 height 24
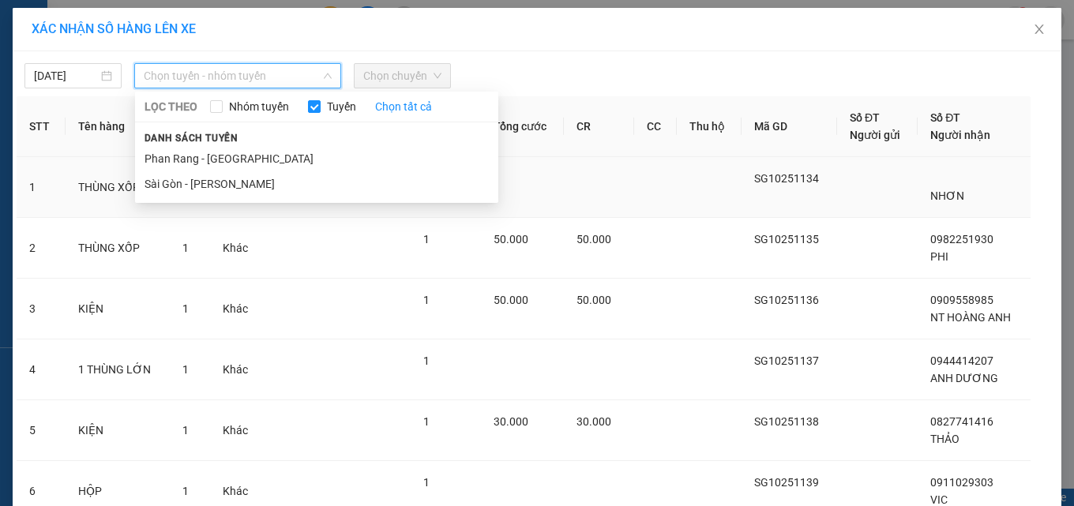
drag, startPoint x: 257, startPoint y: 193, endPoint x: 254, endPoint y: 185, distance: 8.2
click at [256, 191] on li "Sài Gòn - [PERSON_NAME]" at bounding box center [316, 183] width 363 height 25
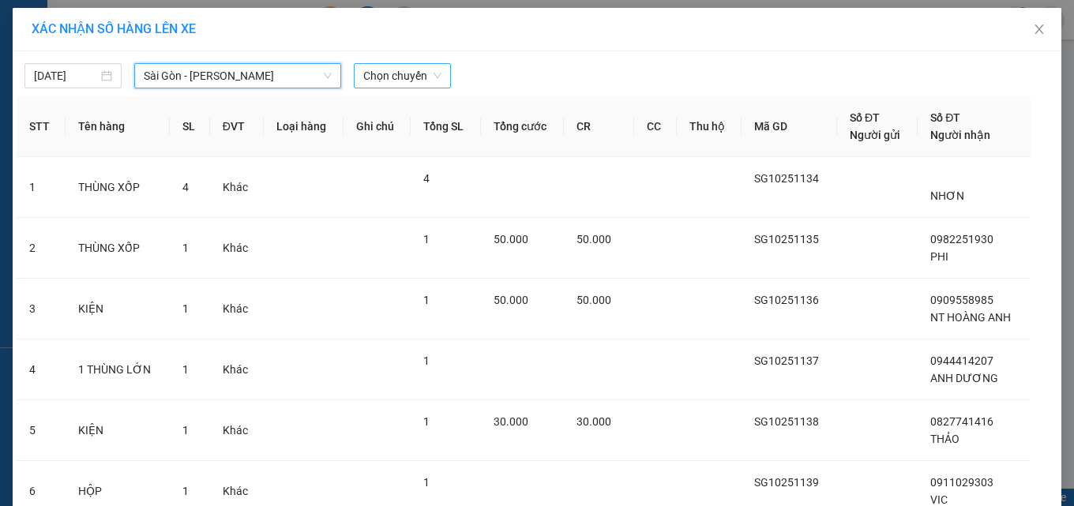
click at [398, 70] on span "Chọn chuyến" at bounding box center [402, 76] width 78 height 24
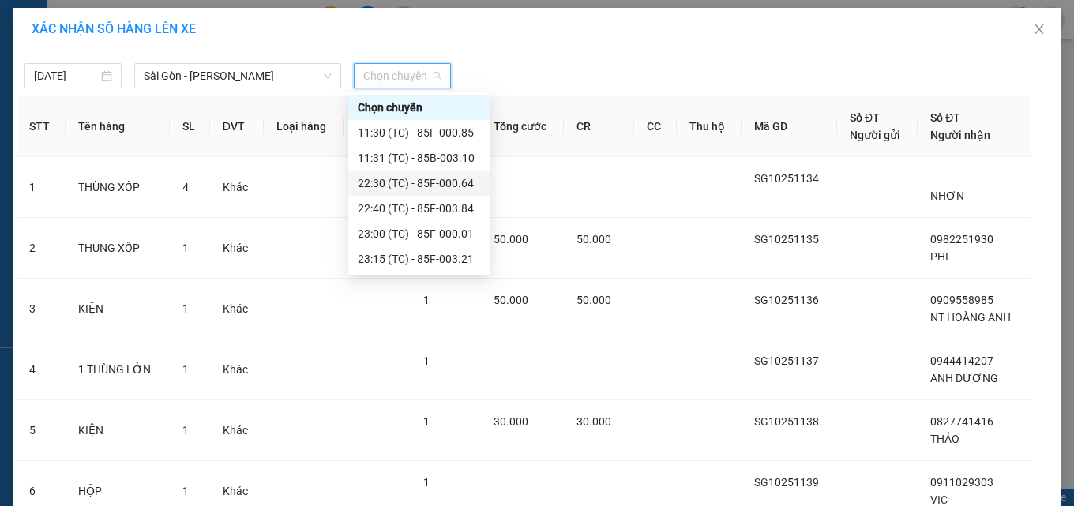
click at [410, 176] on div "22:30 (TC) - 85F-000.64" at bounding box center [419, 183] width 123 height 17
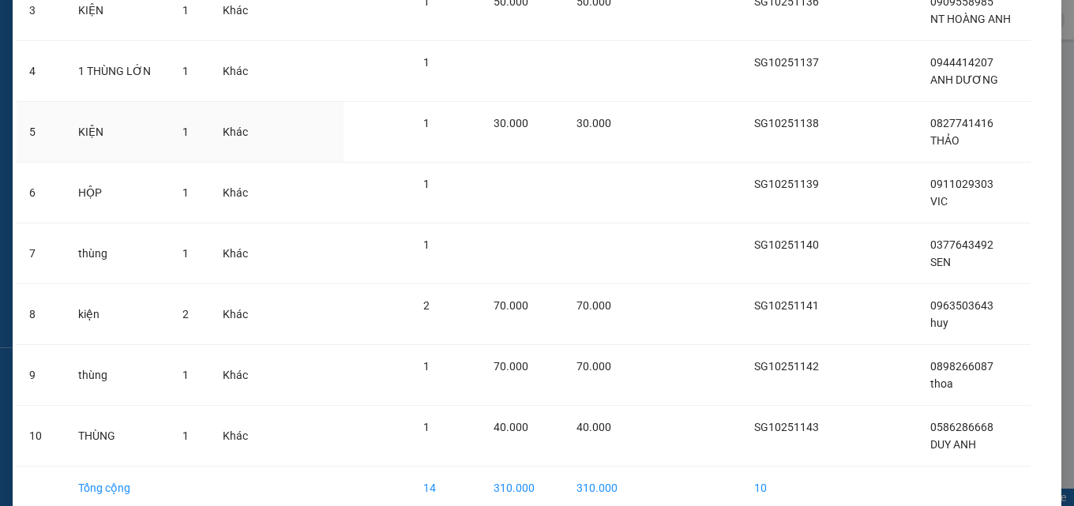
scroll to position [409, 0]
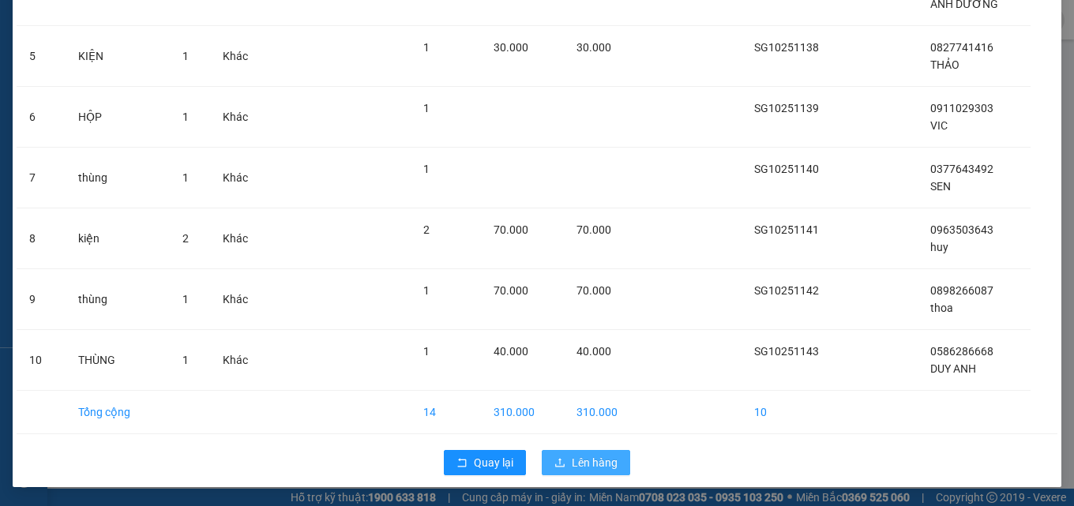
click at [605, 452] on button "Lên hàng" at bounding box center [586, 462] width 88 height 25
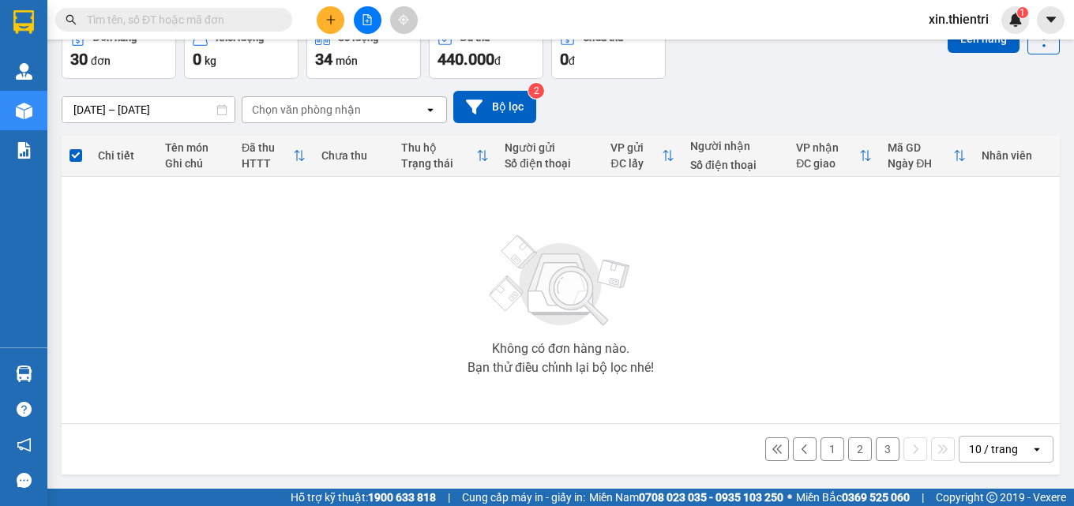
click at [880, 442] on button "3" at bounding box center [888, 450] width 24 height 24
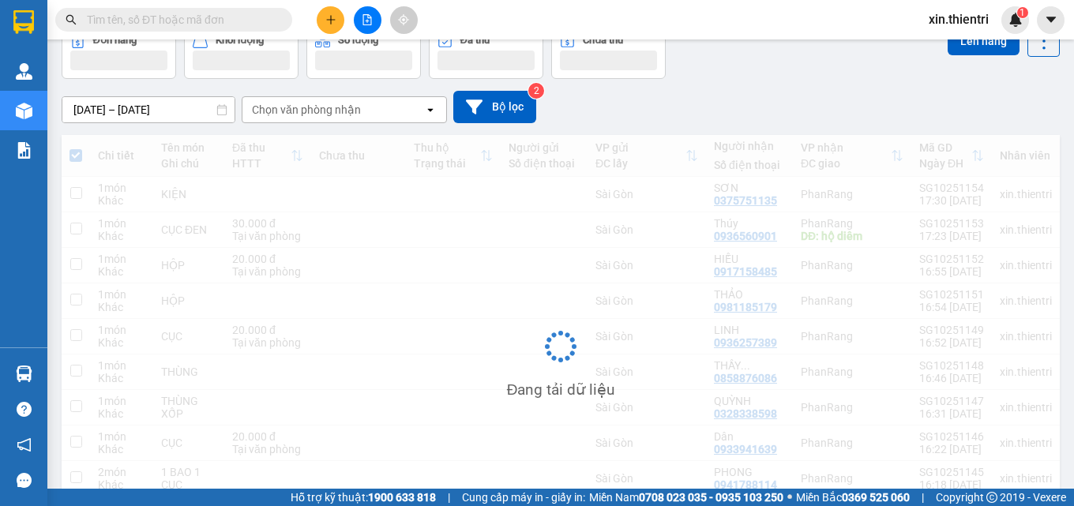
scroll to position [88, 0]
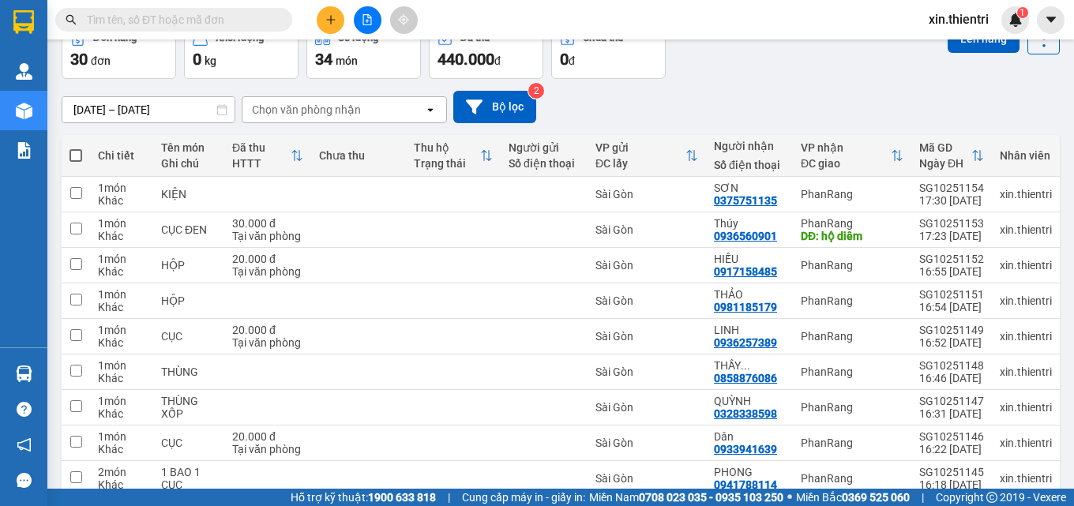
click at [66, 158] on th at bounding box center [76, 156] width 28 height 42
click at [68, 156] on th at bounding box center [76, 156] width 28 height 42
click at [71, 155] on span at bounding box center [76, 155] width 13 height 13
click at [76, 148] on input "checkbox" at bounding box center [76, 148] width 0 height 0
checkbox input "true"
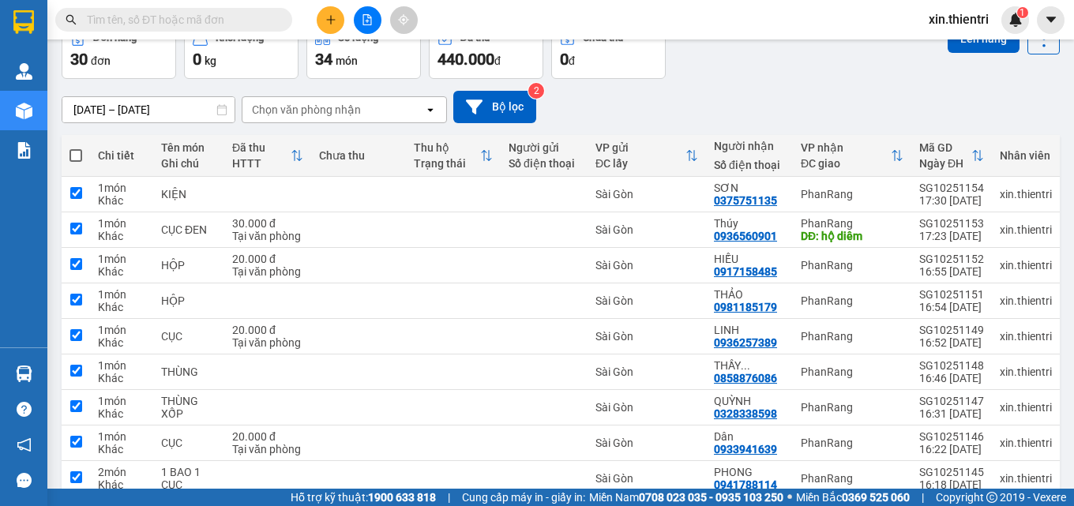
checkbox input "true"
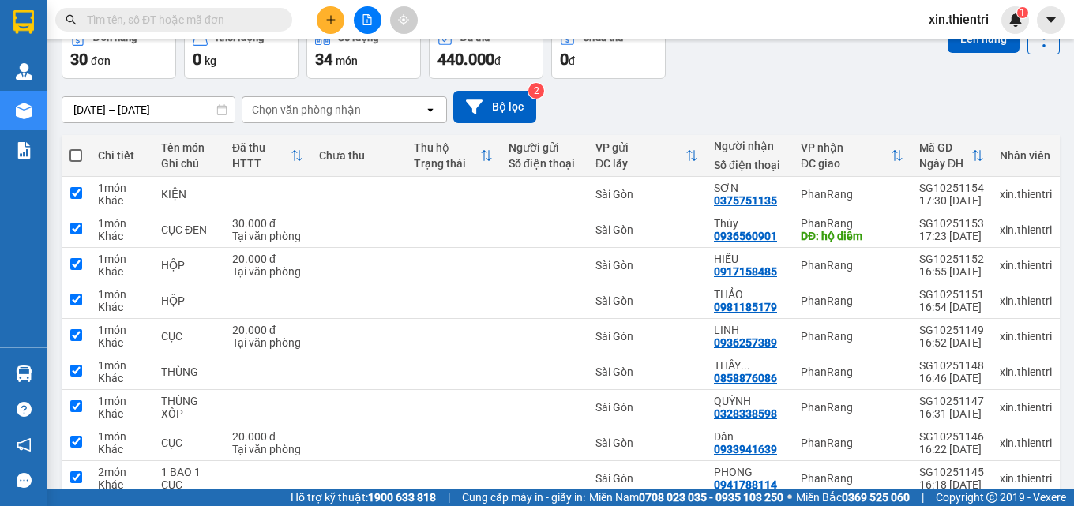
checkbox input "true"
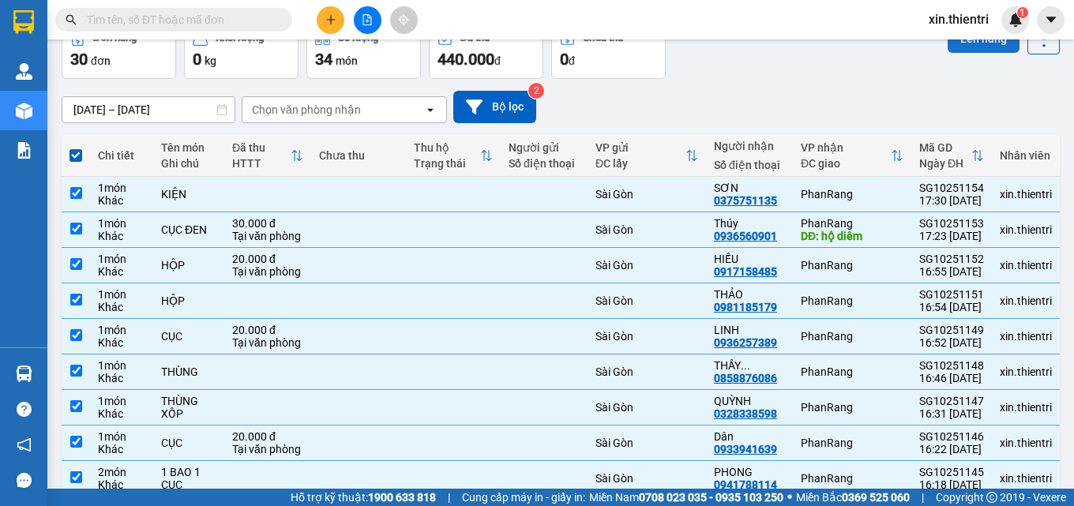
click at [948, 47] on button "Lên hàng" at bounding box center [984, 38] width 72 height 28
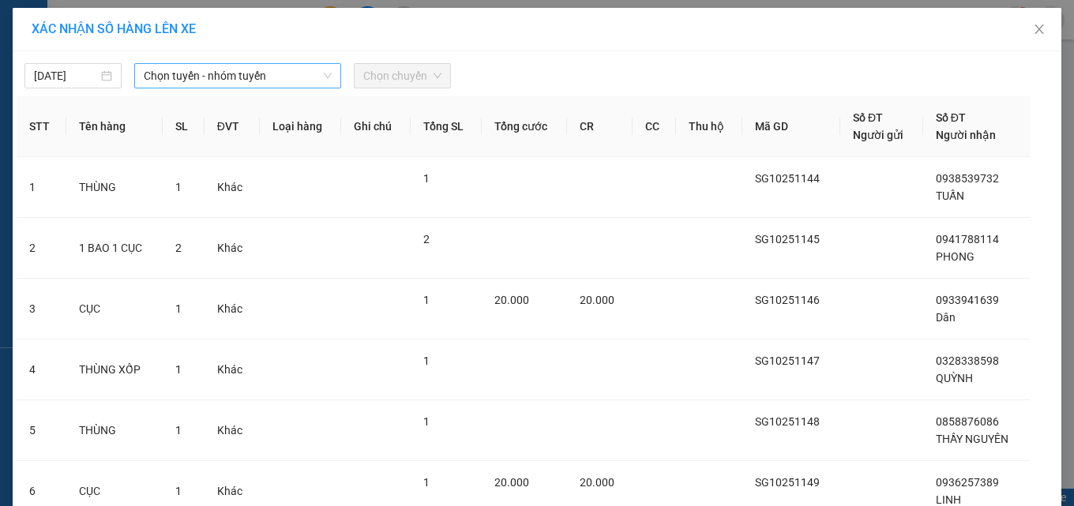
drag, startPoint x: 241, startPoint y: 76, endPoint x: 237, endPoint y: 88, distance: 12.5
click at [237, 88] on div "Chọn tuyến - nhóm tuyến" at bounding box center [237, 75] width 207 height 25
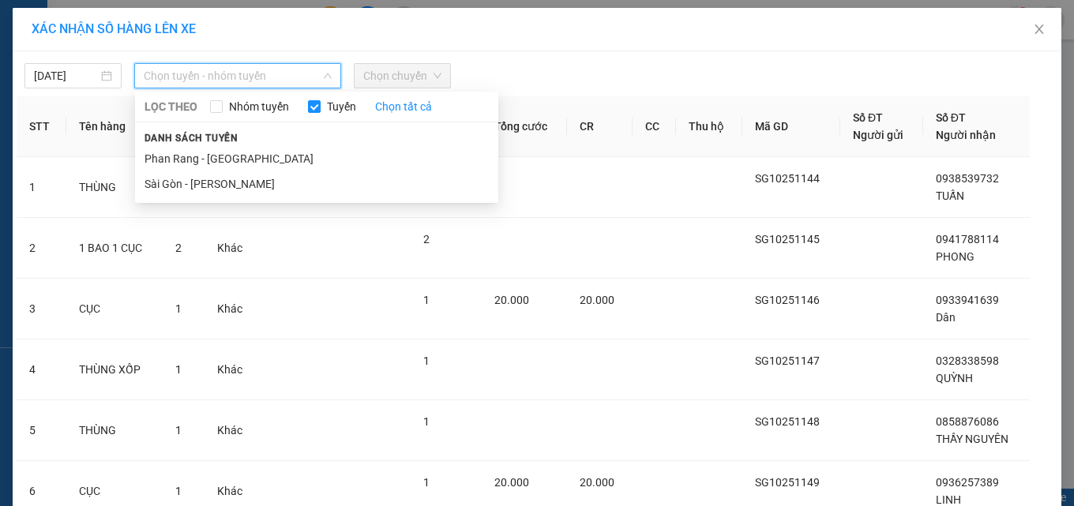
drag, startPoint x: 238, startPoint y: 182, endPoint x: 295, endPoint y: 122, distance: 82.7
click at [239, 181] on li "Sài Gòn - [PERSON_NAME]" at bounding box center [316, 183] width 363 height 25
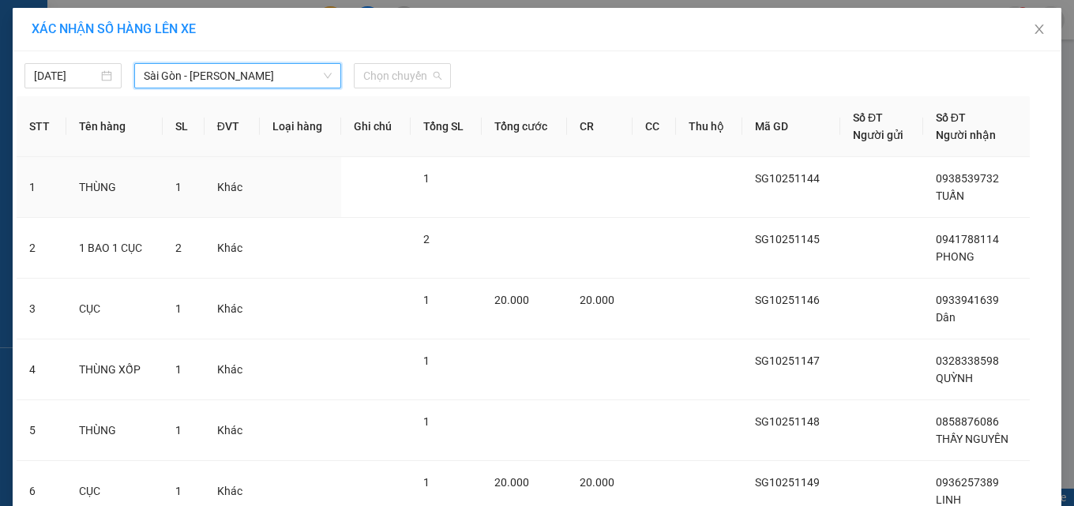
drag, startPoint x: 414, startPoint y: 68, endPoint x: 404, endPoint y: 137, distance: 70.3
click at [405, 105] on body "Kết quả tìm kiếm ( 0 ) Bộ lọc No Data xin.thientri 1 Quản Lý Quản lý khách hàng…" at bounding box center [537, 253] width 1074 height 506
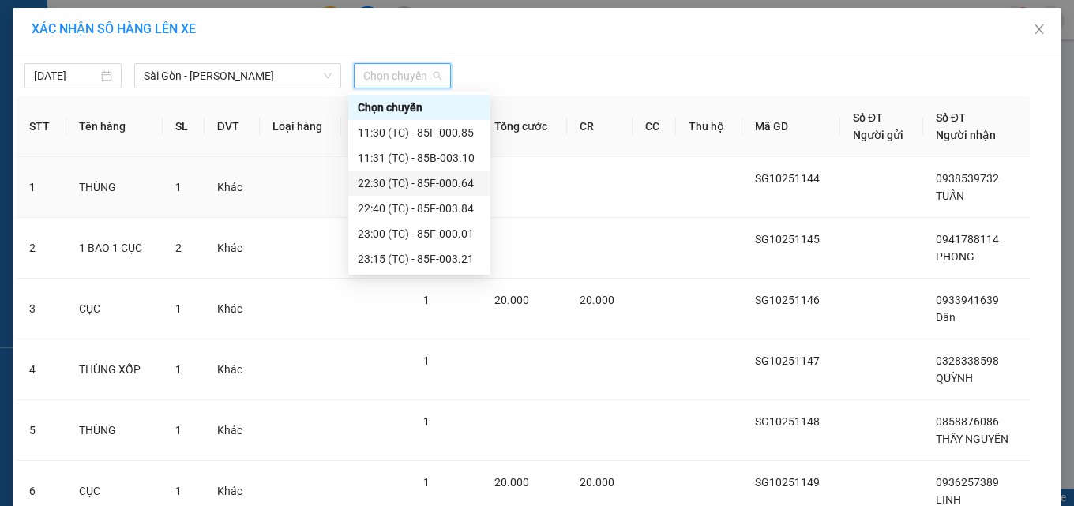
click at [423, 180] on div "22:30 (TC) - 85F-000.64" at bounding box center [419, 183] width 123 height 17
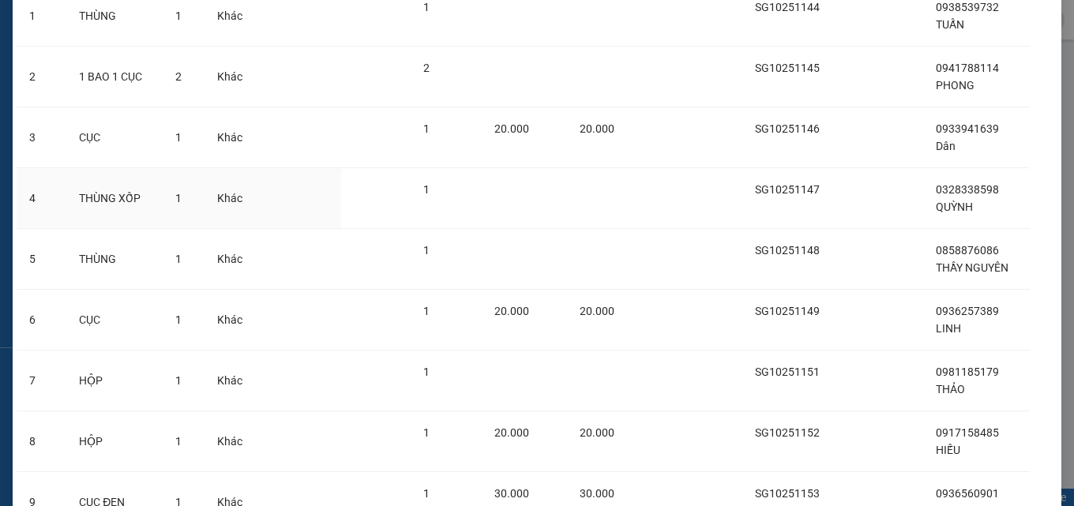
scroll to position [409, 0]
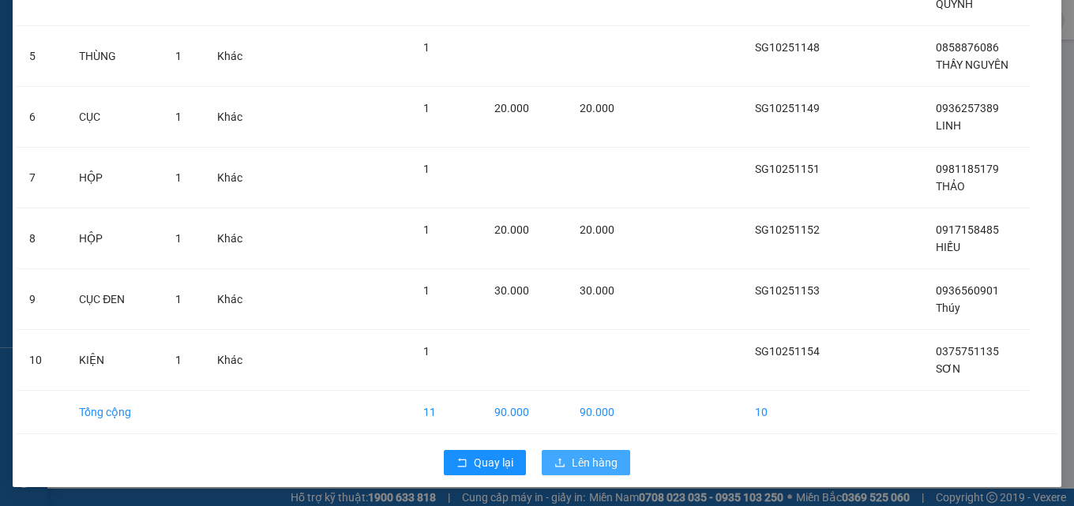
drag, startPoint x: 575, startPoint y: 472, endPoint x: 585, endPoint y: 469, distance: 10.0
click at [578, 472] on button "Lên hàng" at bounding box center [586, 462] width 88 height 25
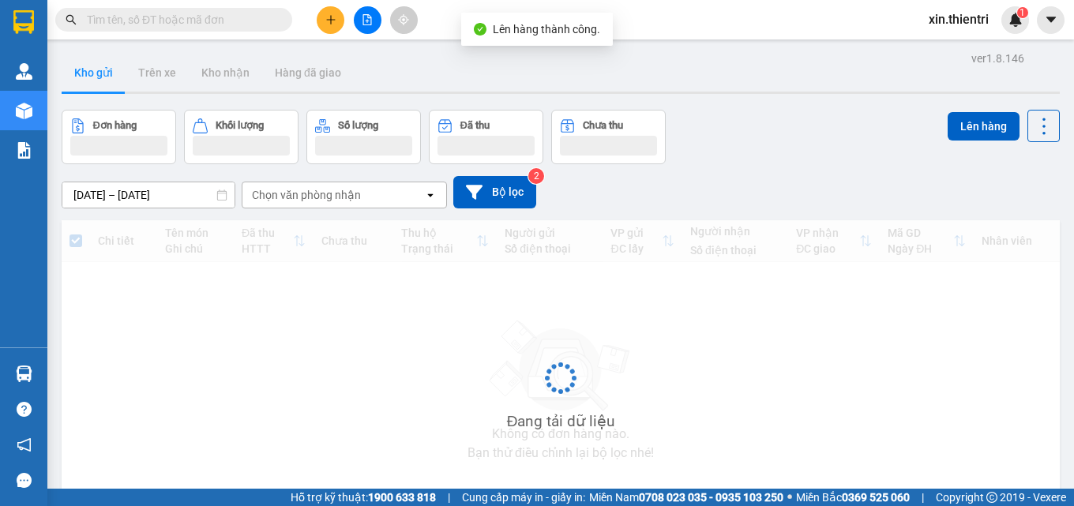
scroll to position [85, 0]
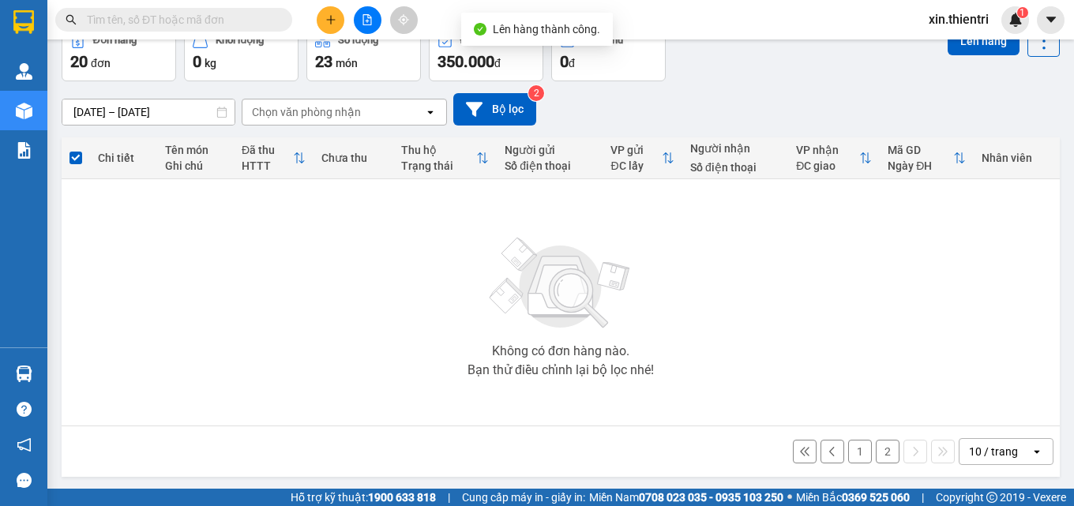
click at [890, 450] on div "1 2 10 / trang open" at bounding box center [561, 451] width 986 height 27
click at [886, 450] on button "2" at bounding box center [888, 452] width 24 height 24
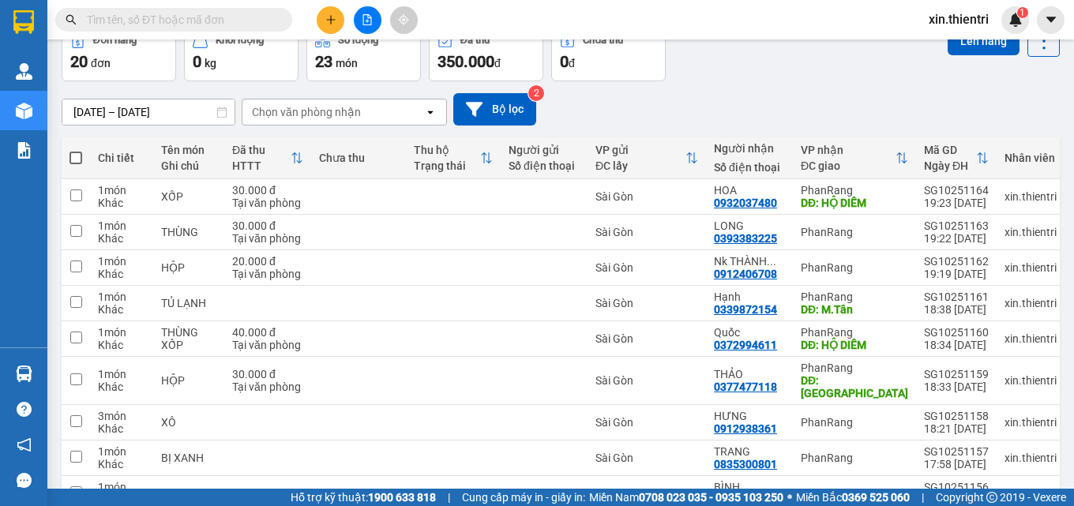
click at [71, 158] on span at bounding box center [76, 158] width 13 height 13
click at [76, 150] on input "checkbox" at bounding box center [76, 150] width 0 height 0
checkbox input "true"
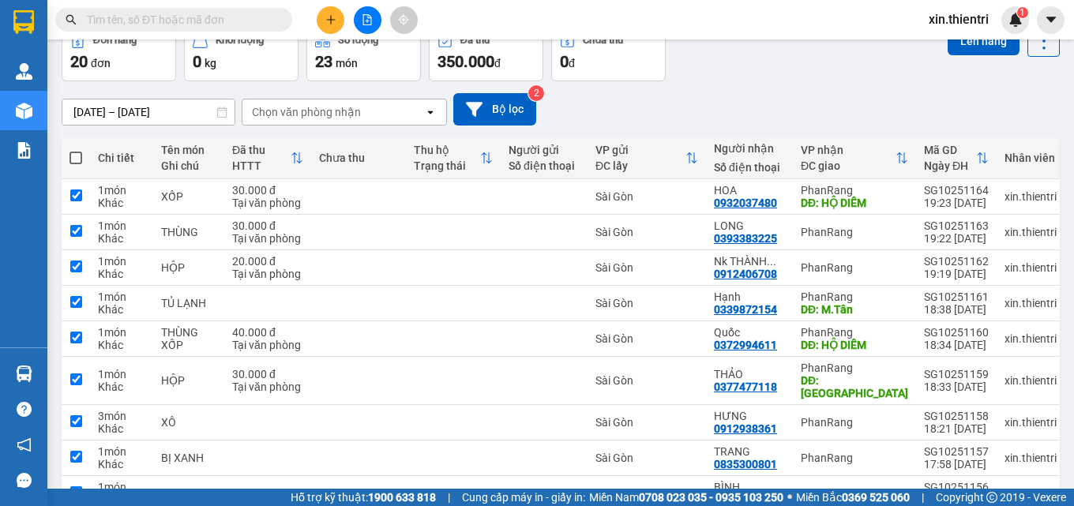
checkbox input "true"
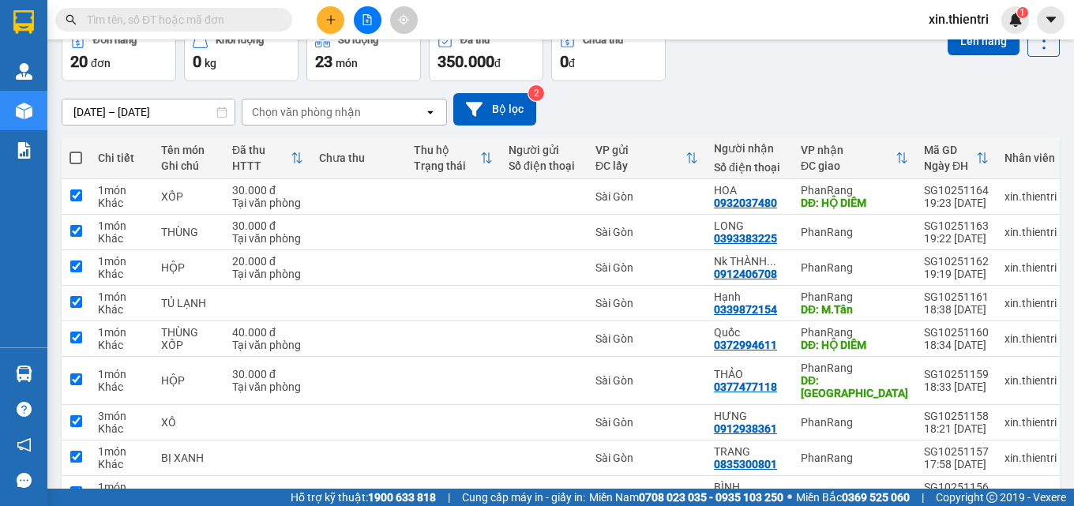
checkbox input "true"
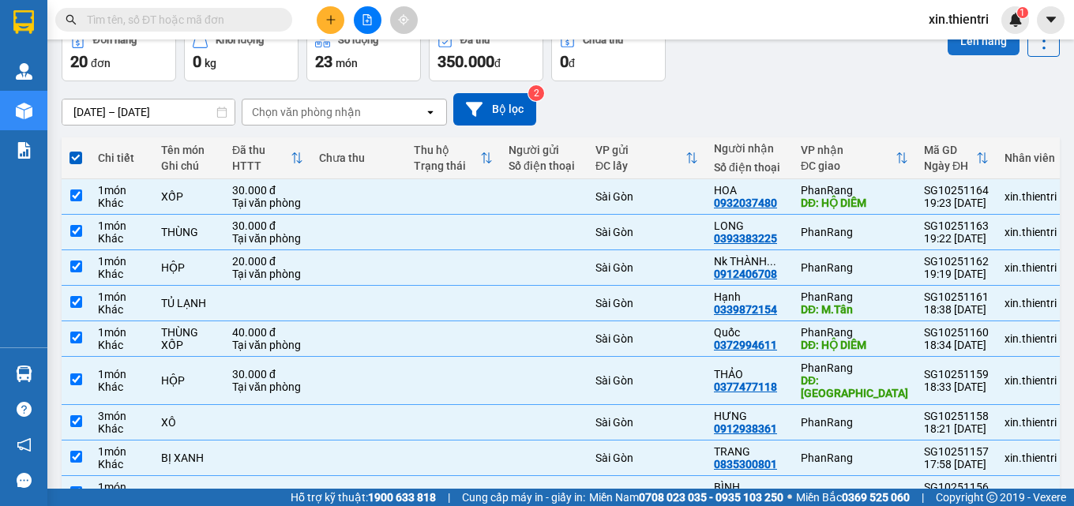
click at [984, 51] on button "Lên hàng" at bounding box center [984, 41] width 72 height 28
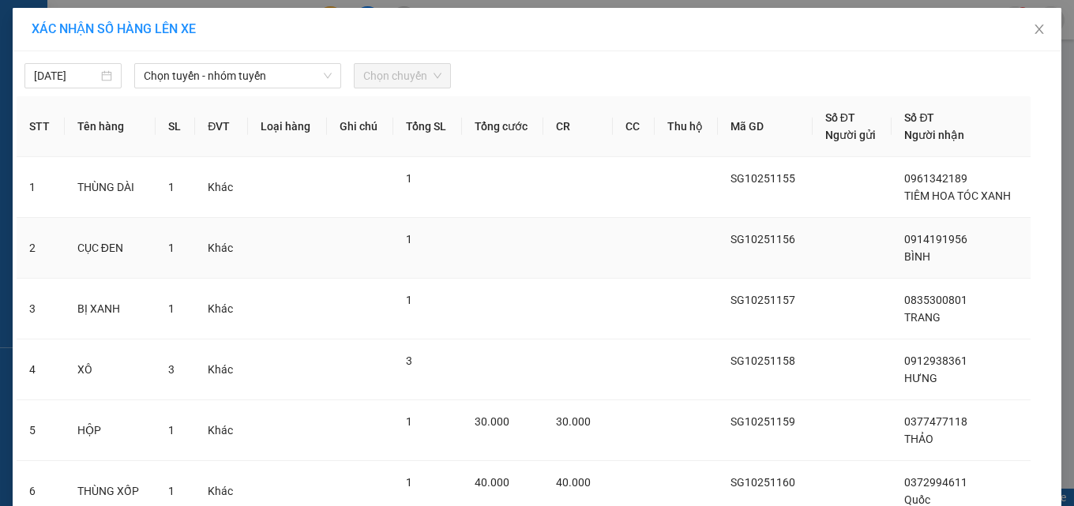
drag, startPoint x: 265, startPoint y: 78, endPoint x: 273, endPoint y: 221, distance: 143.2
click at [273, 120] on div "[DATE] Chọn tuyến - nhóm tuyến Chọn chuyến STT Tên hàng SL ĐVT Loại hàng Ghi ch…" at bounding box center [537, 456] width 1049 height 811
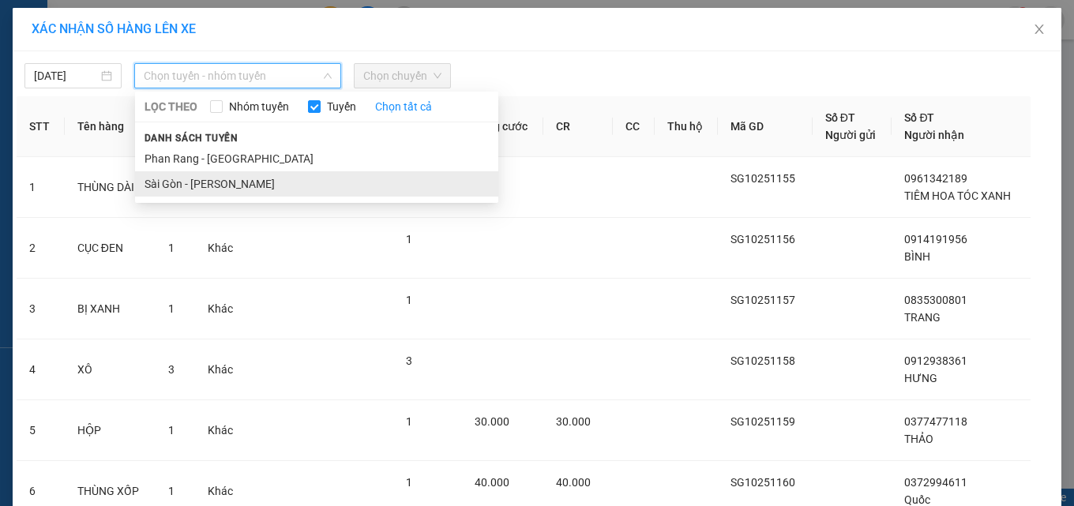
click at [258, 183] on li "Sài Gòn - [PERSON_NAME]" at bounding box center [316, 183] width 363 height 25
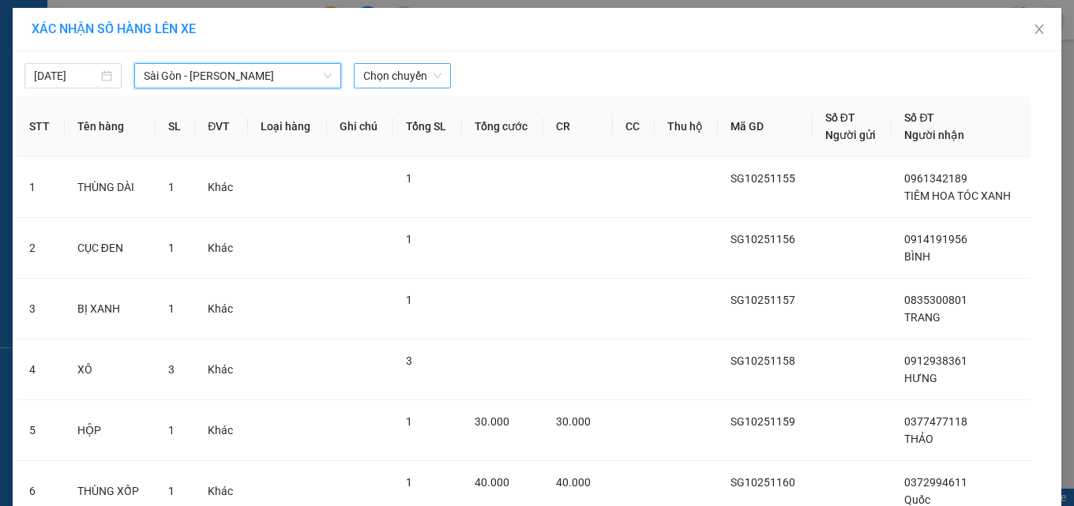
click at [386, 85] on span "Chọn chuyến" at bounding box center [402, 76] width 78 height 24
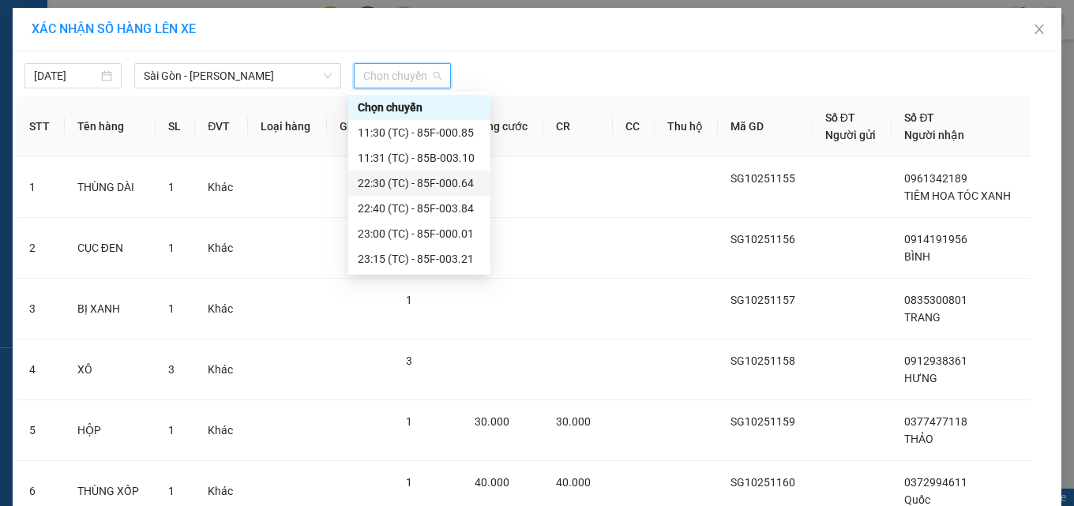
click at [407, 186] on div "22:30 (TC) - 85F-000.64" at bounding box center [419, 183] width 123 height 17
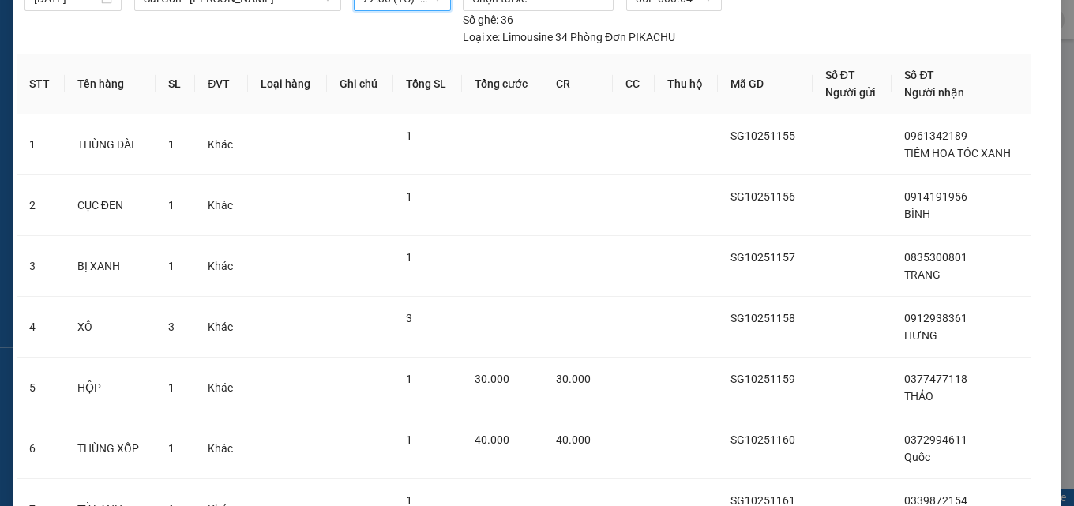
scroll to position [409, 0]
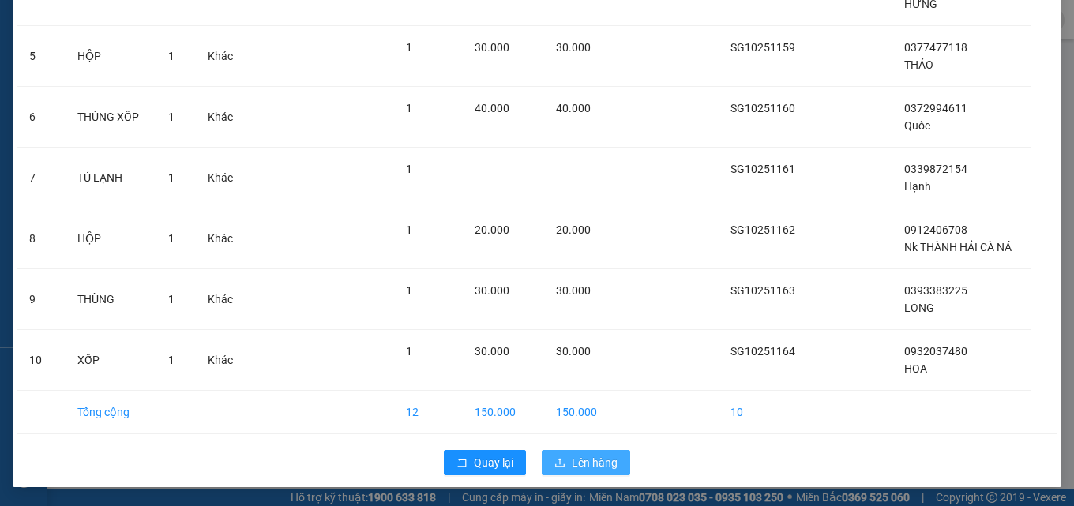
click at [590, 469] on span "Lên hàng" at bounding box center [595, 462] width 46 height 17
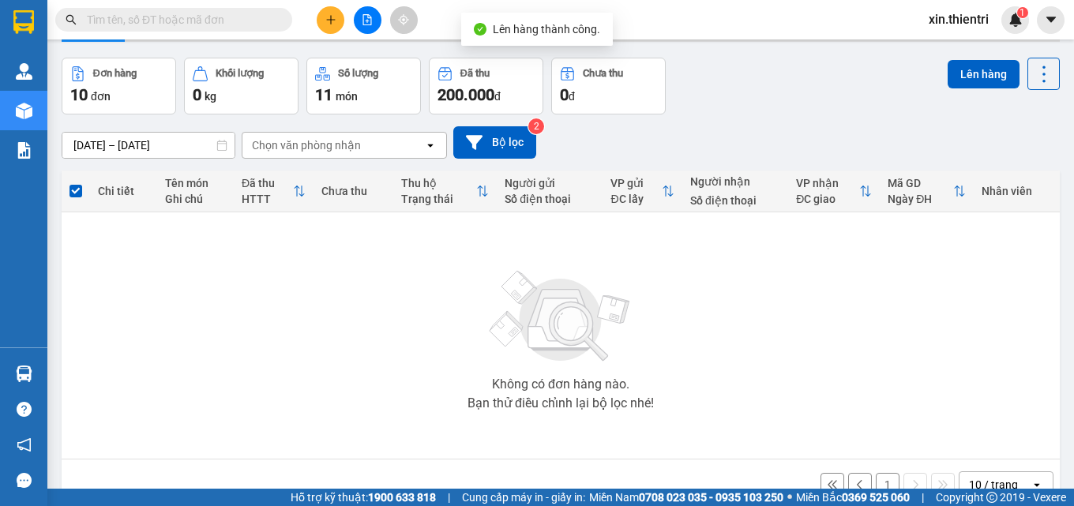
scroll to position [88, 0]
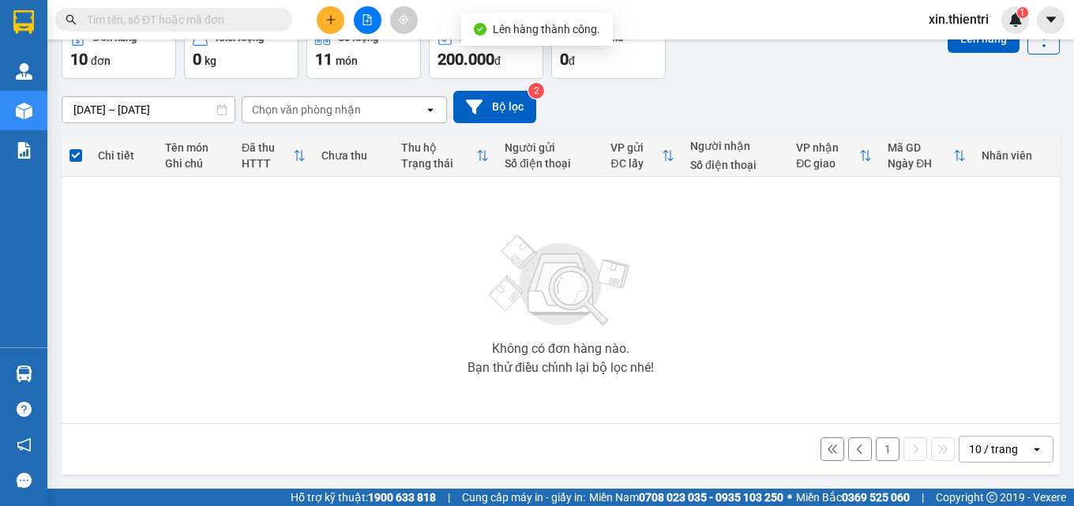
click at [876, 446] on button "1" at bounding box center [888, 450] width 24 height 24
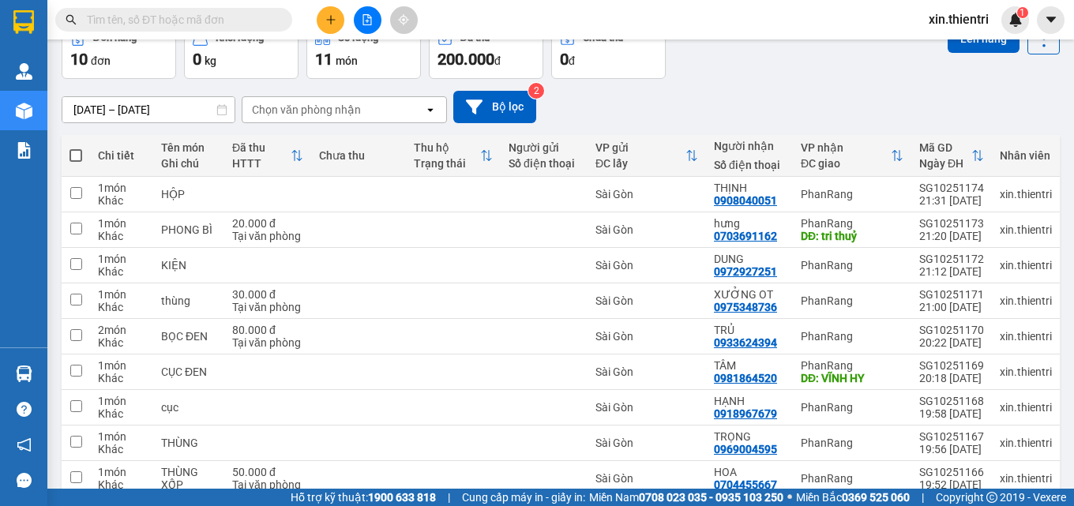
click at [84, 156] on th at bounding box center [76, 156] width 28 height 42
click at [77, 152] on span at bounding box center [76, 155] width 13 height 13
click at [76, 148] on input "checkbox" at bounding box center [76, 148] width 0 height 0
checkbox input "true"
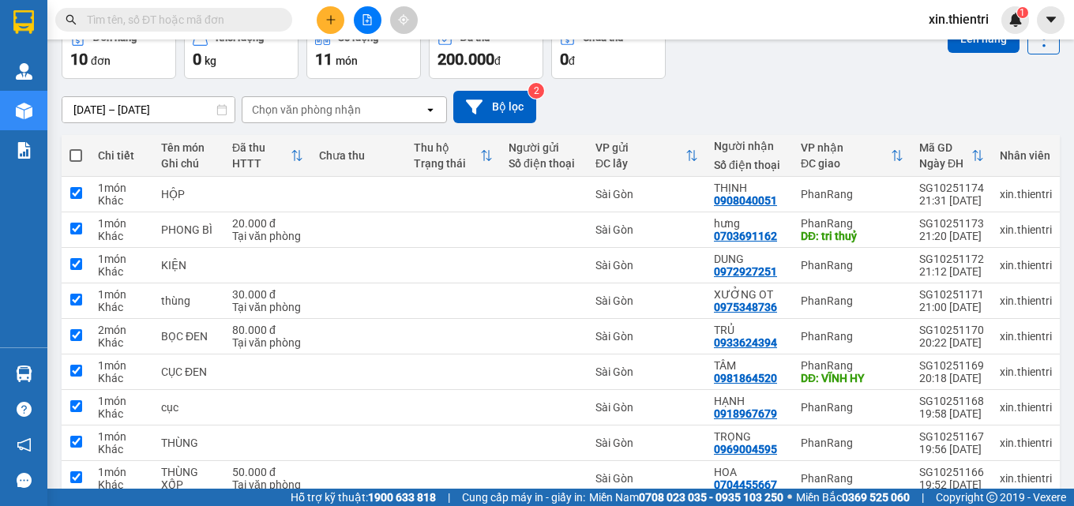
checkbox input "true"
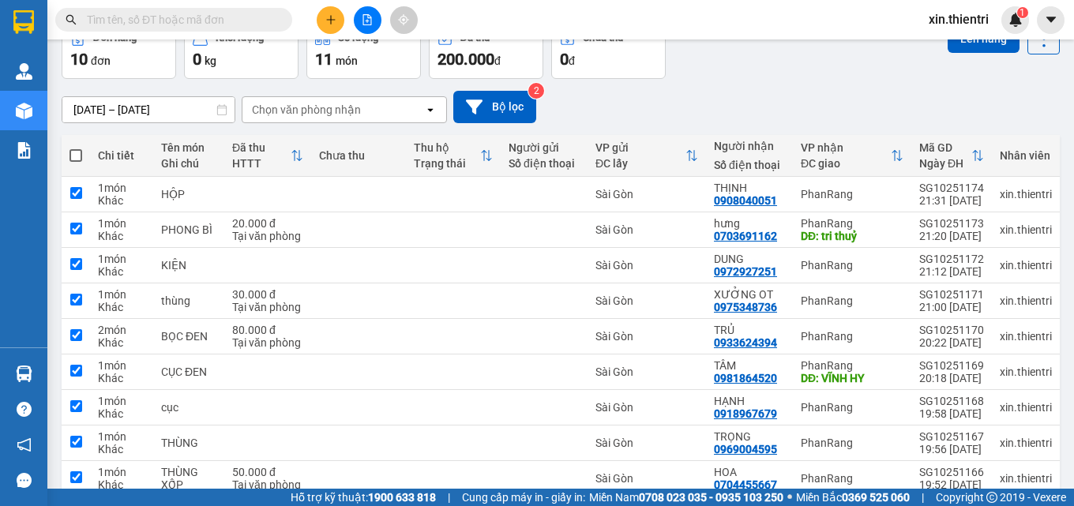
checkbox input "true"
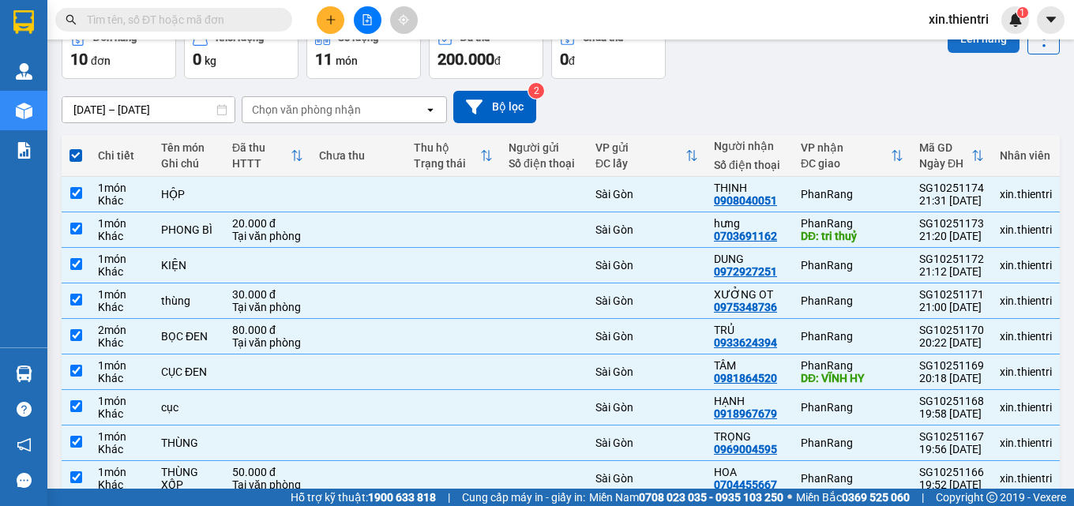
click at [959, 40] on section "Kết quả tìm kiếm ( 0 ) Bộ lọc No Data xin.thientri 1 Quản Lý Quản lý khách hàng…" at bounding box center [537, 253] width 1074 height 506
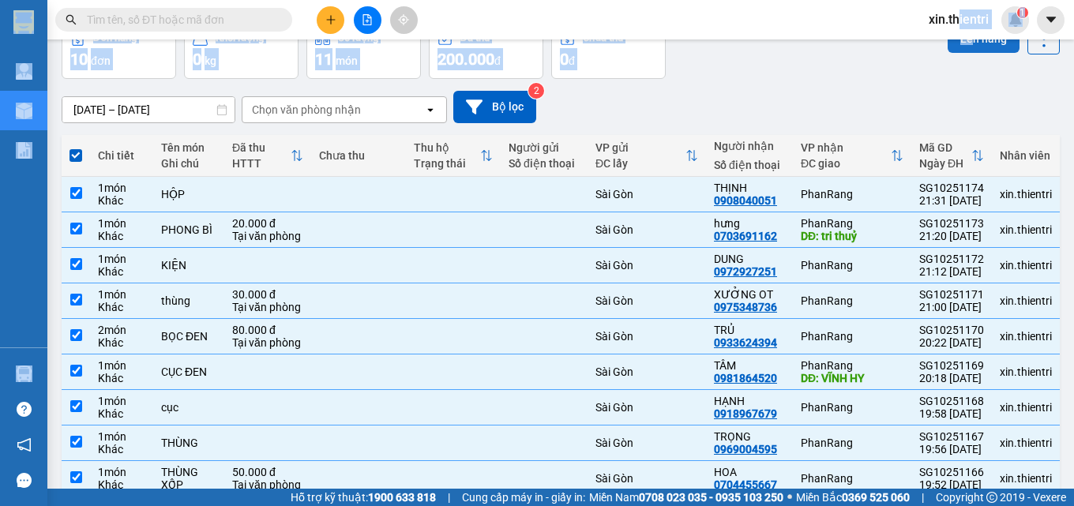
click at [959, 42] on button "Lên hàng" at bounding box center [984, 38] width 72 height 28
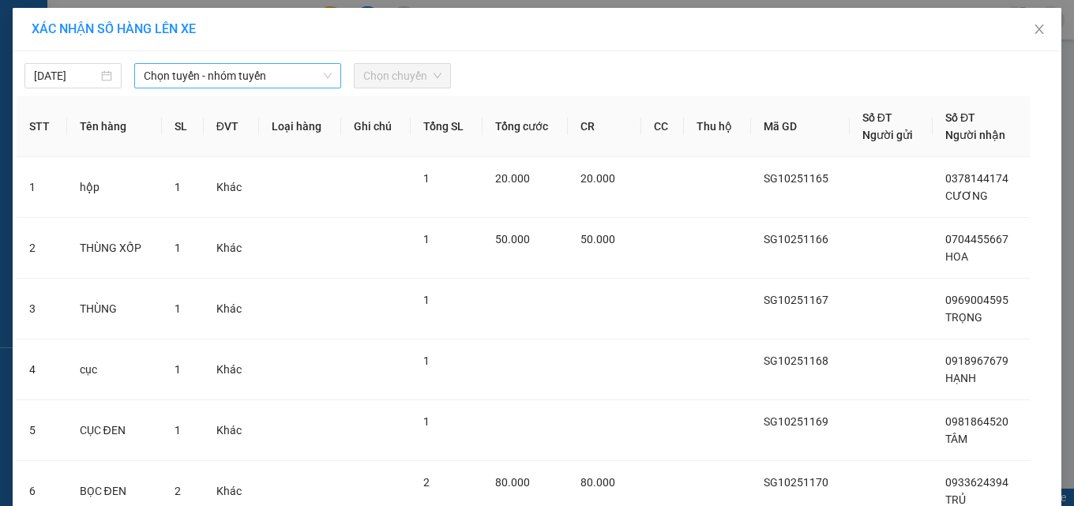
click at [187, 88] on div "Chọn tuyến - nhóm tuyến" at bounding box center [237, 75] width 207 height 25
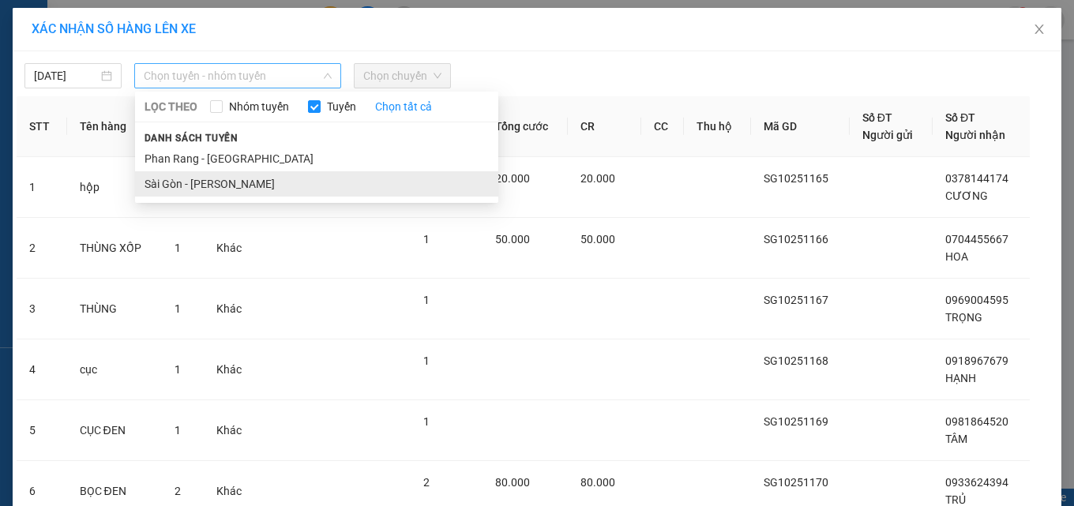
drag, startPoint x: 200, startPoint y: 192, endPoint x: 198, endPoint y: 171, distance: 21.5
click at [200, 190] on li "Sài Gòn - [PERSON_NAME]" at bounding box center [316, 183] width 363 height 25
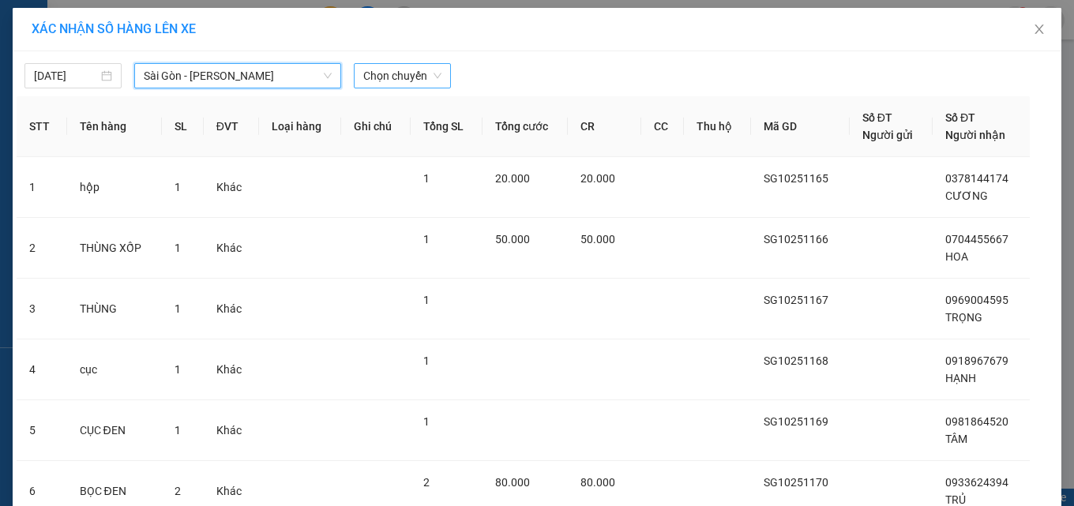
click at [381, 93] on body "Kết quả tìm kiếm ( 0 ) Bộ lọc No Data xin.thientri 1 Quản Lý Quản lý khách hàng…" at bounding box center [537, 253] width 1074 height 506
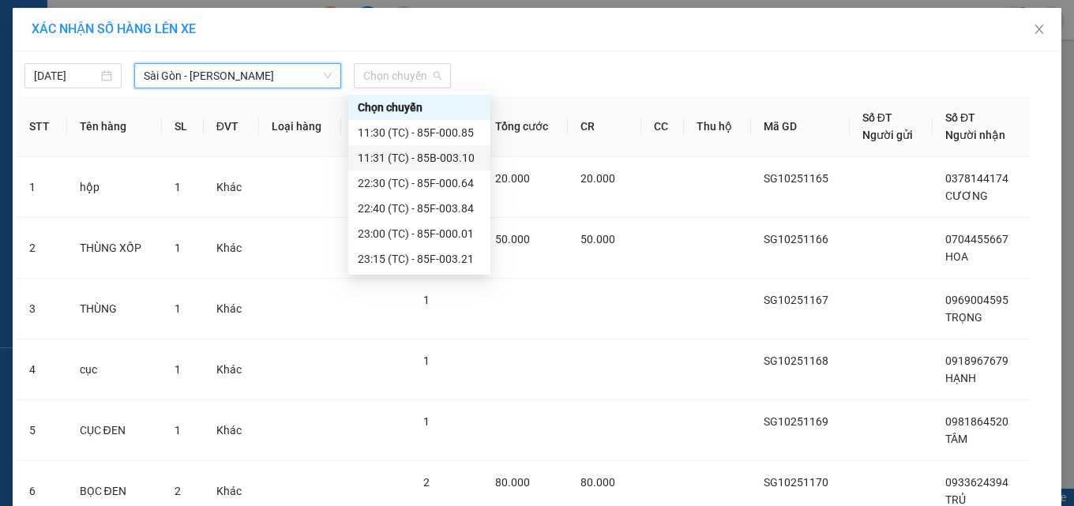
click at [394, 166] on div "11:31 (TC) - 85B-003.10" at bounding box center [419, 157] width 123 height 17
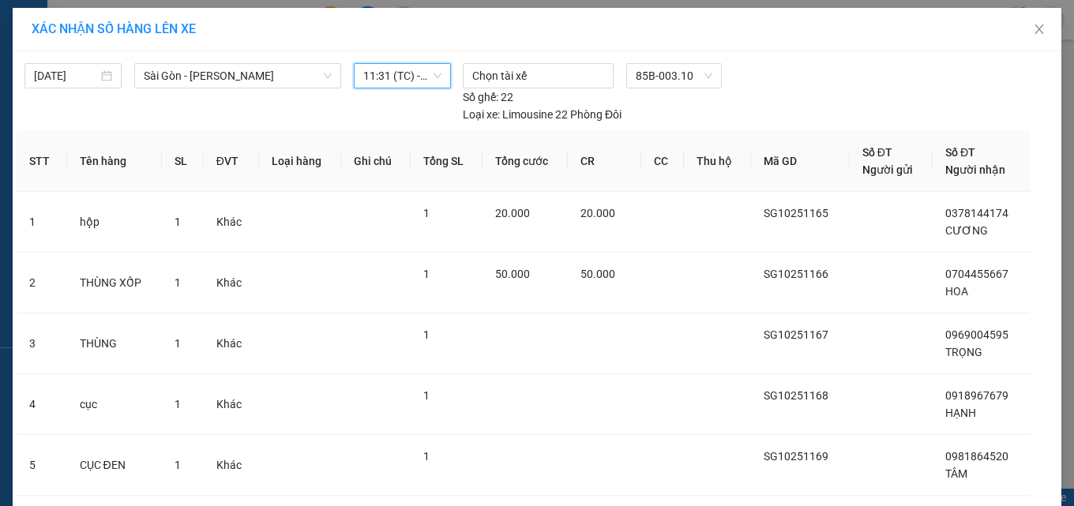
drag, startPoint x: 383, startPoint y: 85, endPoint x: 397, endPoint y: 122, distance: 39.0
click at [385, 88] on div "[DATE] [GEOGRAPHIC_DATA] - [GEOGRAPHIC_DATA] LỌC THEO Nhóm tuyến Tuyến Chọn tất…" at bounding box center [239, 93] width 431 height 60
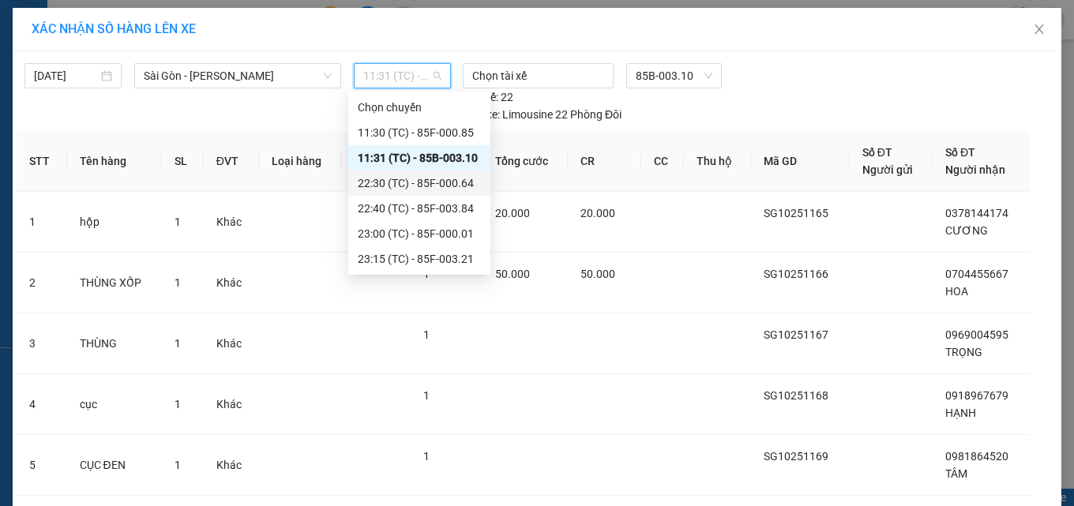
click at [416, 183] on div "22:30 (TC) - 85F-000.64" at bounding box center [419, 183] width 123 height 17
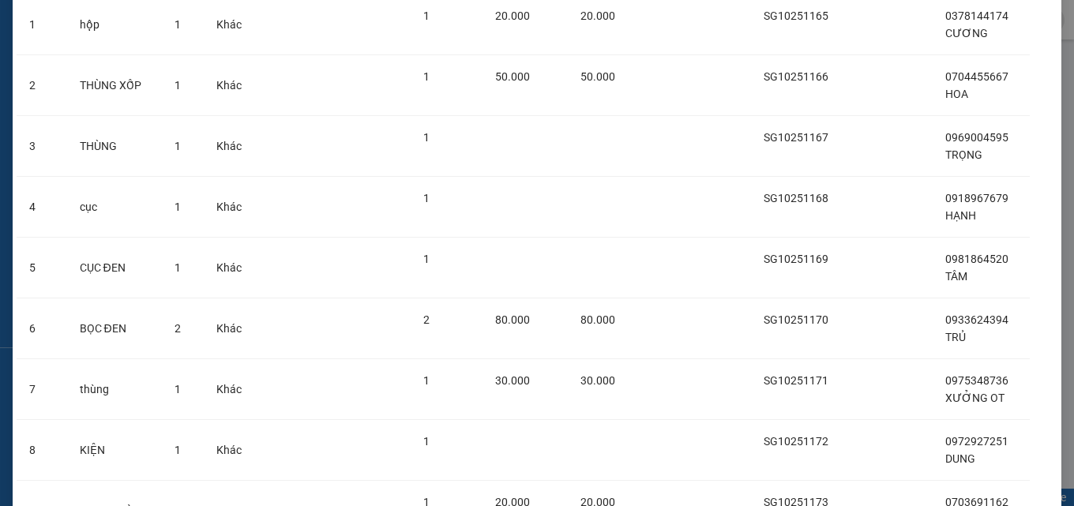
scroll to position [409, 0]
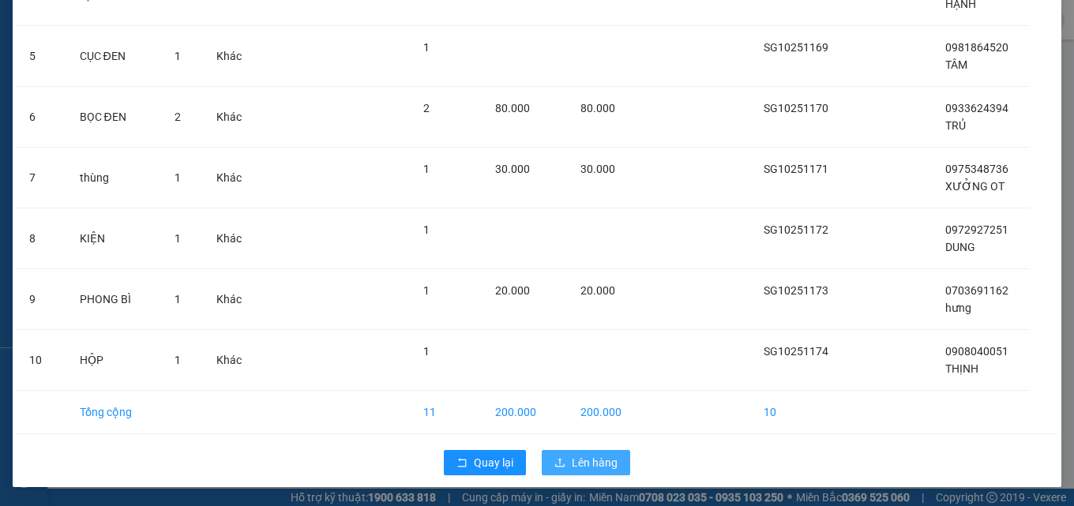
click at [581, 462] on span "Lên hàng" at bounding box center [595, 462] width 46 height 17
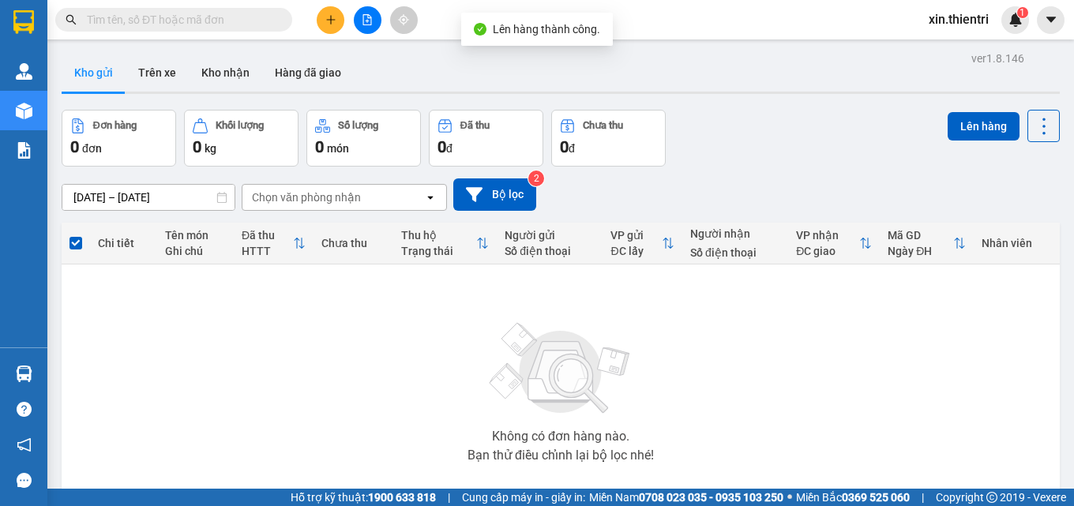
click at [370, 14] on icon "file-add" at bounding box center [367, 19] width 11 height 11
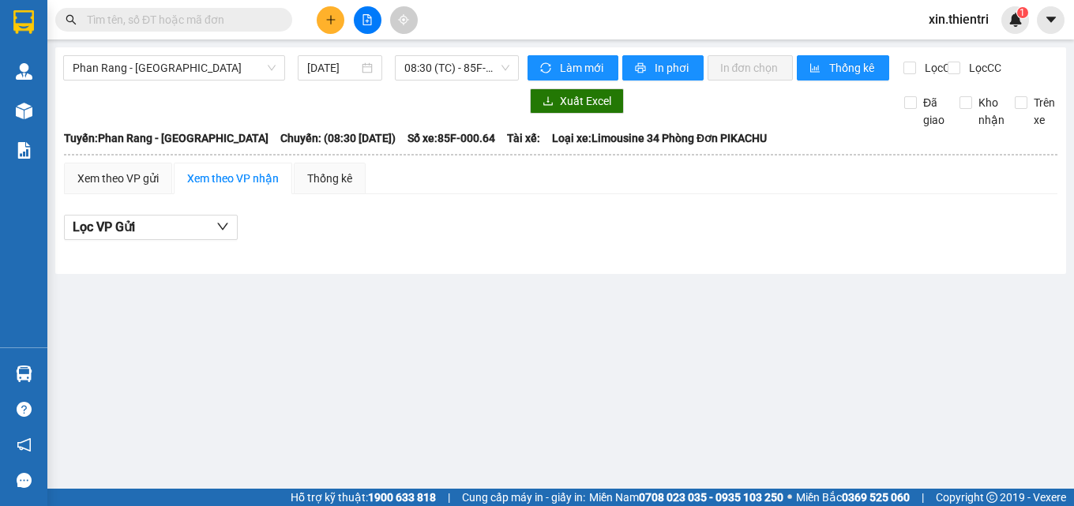
click at [191, 85] on body "Kết quả tìm kiếm ( 0 ) Bộ lọc No Data xin.thientri 1 Quản Lý Quản lý khách hàng…" at bounding box center [537, 253] width 1074 height 506
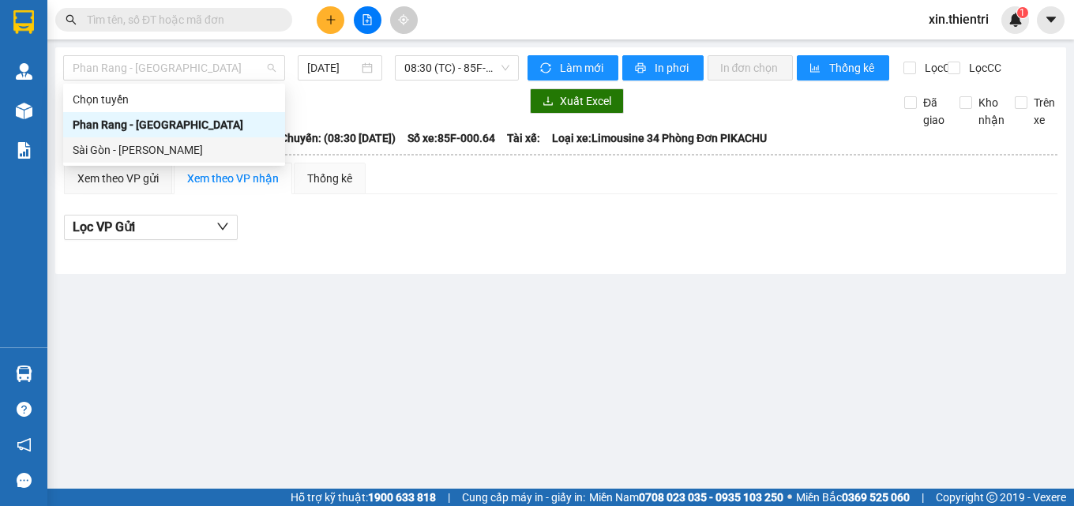
click at [174, 148] on div "Sài Gòn - [PERSON_NAME]" at bounding box center [174, 149] width 203 height 17
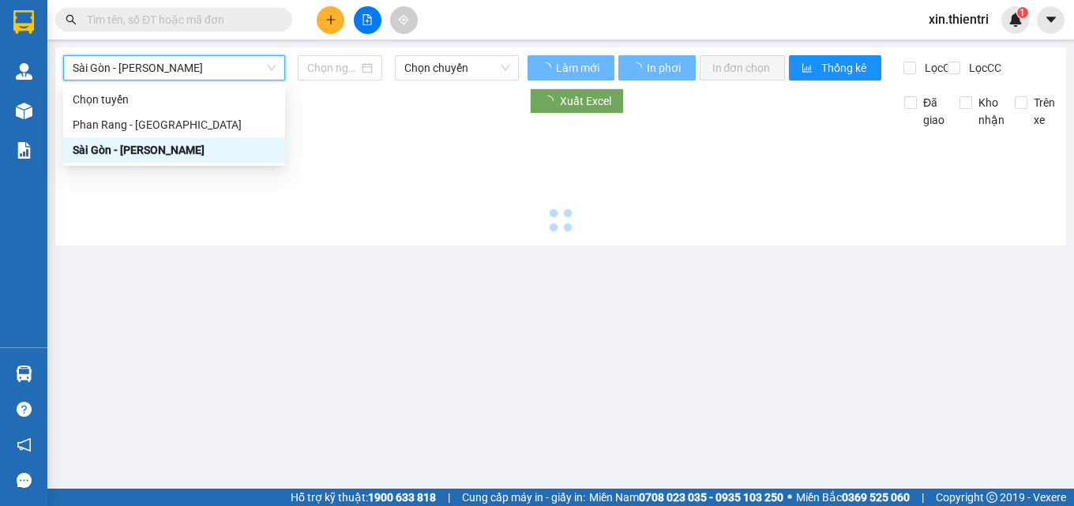
type input "[DATE]"
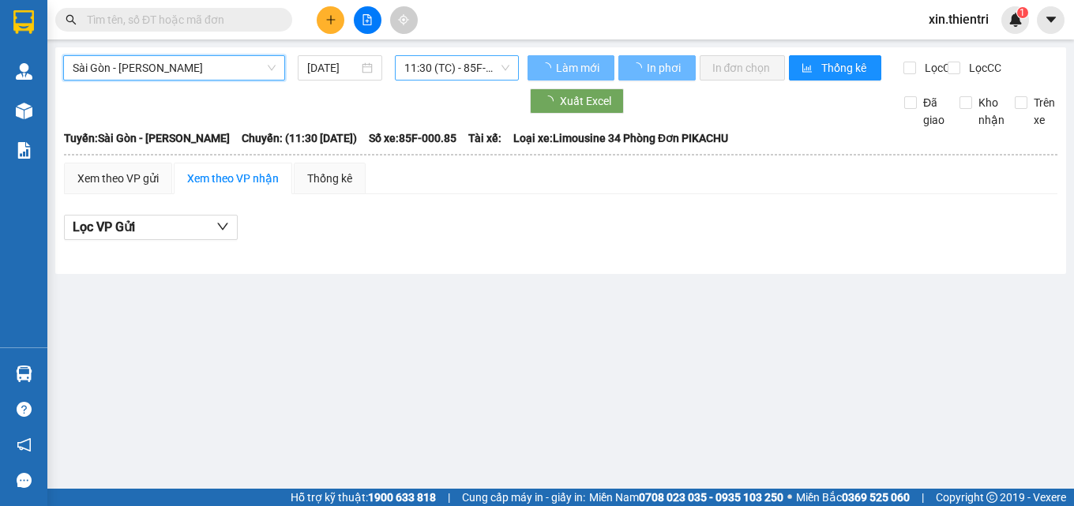
click at [431, 64] on span "11:30 (TC) - 85F-000.85" at bounding box center [457, 68] width 105 height 24
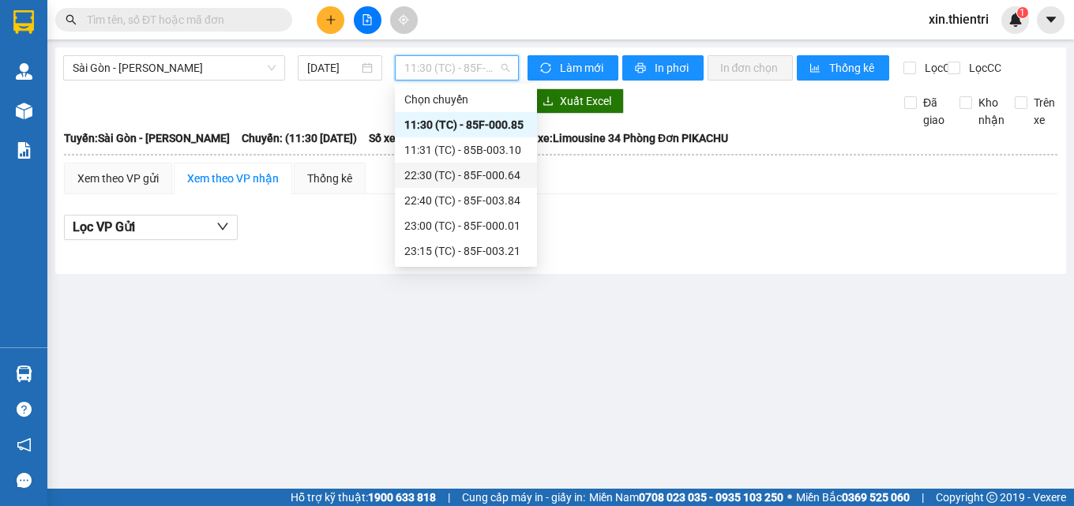
click at [487, 168] on div "22:30 (TC) - 85F-000.64" at bounding box center [466, 175] width 123 height 17
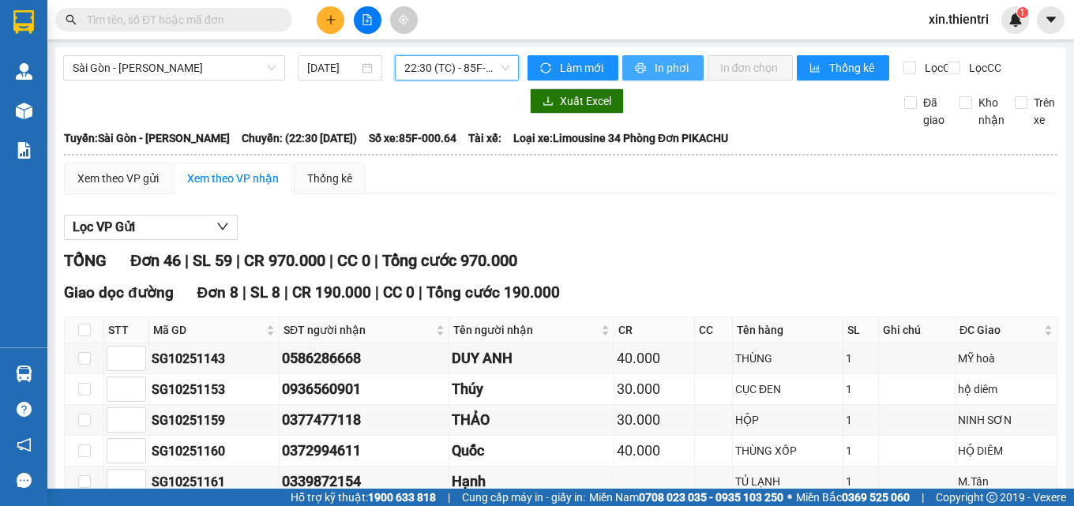
click at [655, 66] on span "In phơi" at bounding box center [673, 67] width 36 height 17
drag, startPoint x: 645, startPoint y: 73, endPoint x: 646, endPoint y: 83, distance: 10.4
click at [644, 73] on button "In phơi" at bounding box center [663, 67] width 81 height 25
click at [673, 68] on span "In phơi" at bounding box center [673, 67] width 36 height 17
click at [664, 81] on div "Làm mới In phơi In đơn chọn Thống kê" at bounding box center [716, 67] width 376 height 25
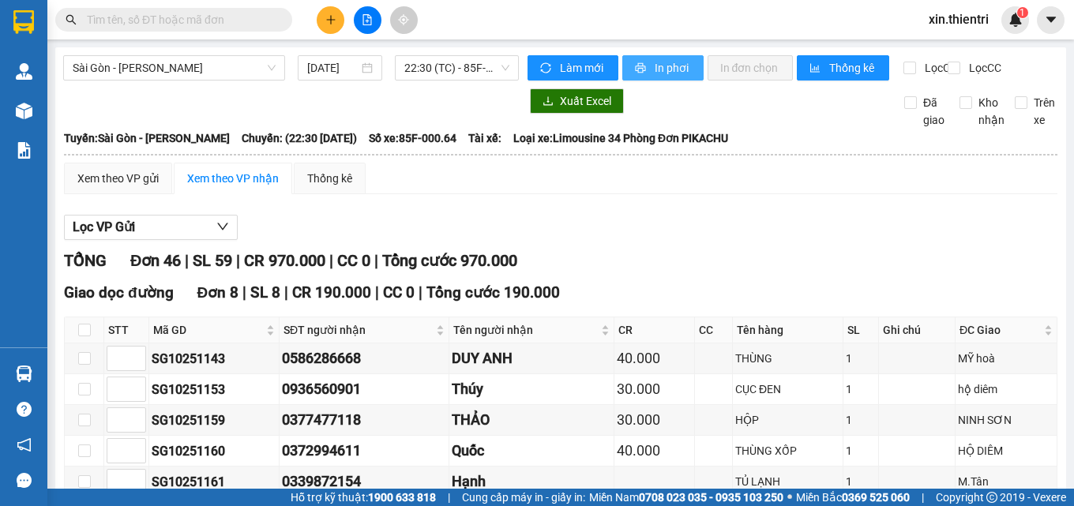
click at [664, 78] on button "In phơi" at bounding box center [663, 67] width 81 height 25
click at [823, 436] on td "HỘP" at bounding box center [788, 420] width 111 height 31
click at [344, 17] on div at bounding box center [367, 20] width 119 height 28
click at [341, 14] on button at bounding box center [331, 20] width 28 height 28
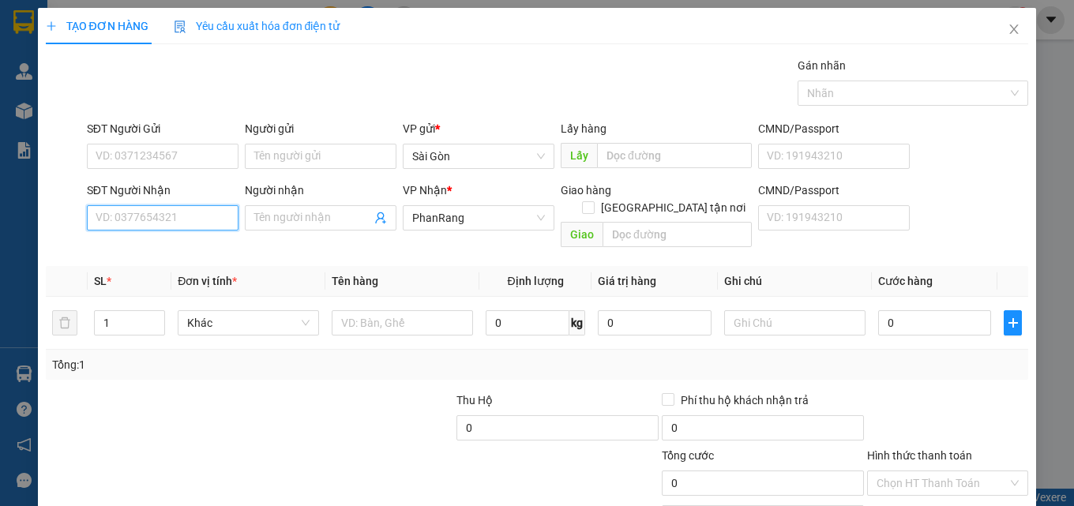
click at [217, 213] on input "SĐT Người Nhận" at bounding box center [163, 217] width 152 height 25
click at [196, 225] on input "078666" at bounding box center [163, 217] width 152 height 25
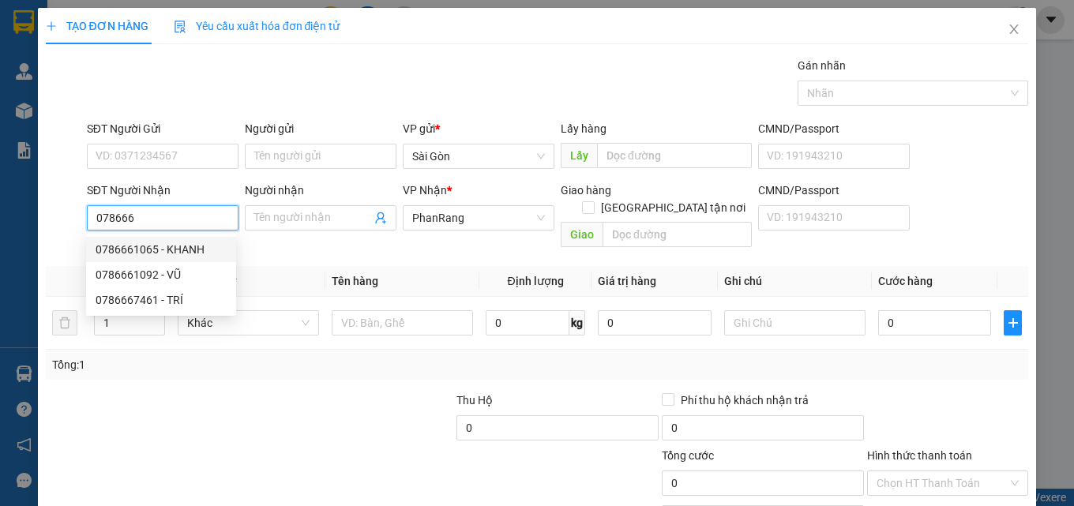
click at [200, 256] on div "0786661065 - KHANH" at bounding box center [161, 249] width 131 height 17
type input "0786661065"
type input "KHANH"
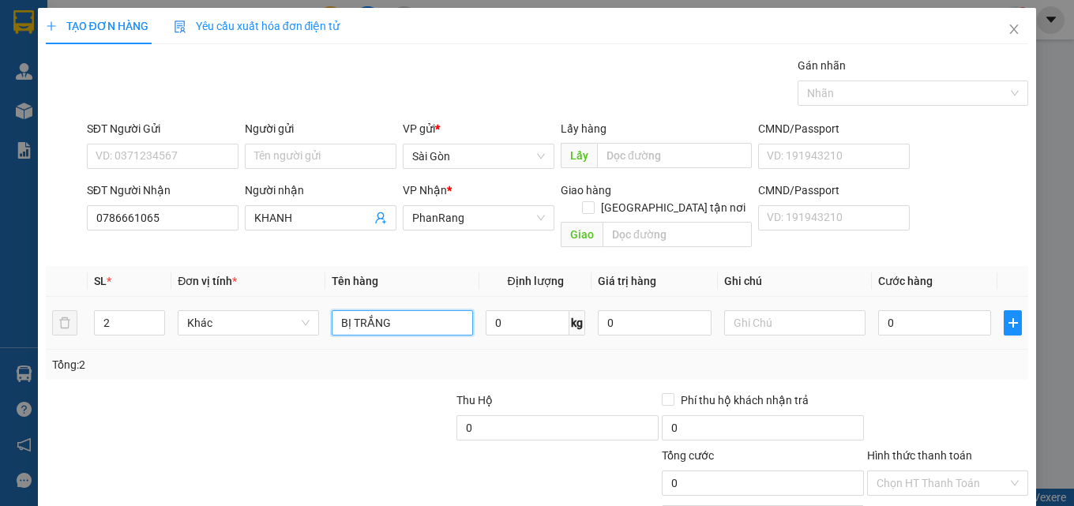
click at [420, 310] on input "BỊ TRẮNG" at bounding box center [402, 322] width 141 height 25
type input "xe đạp"
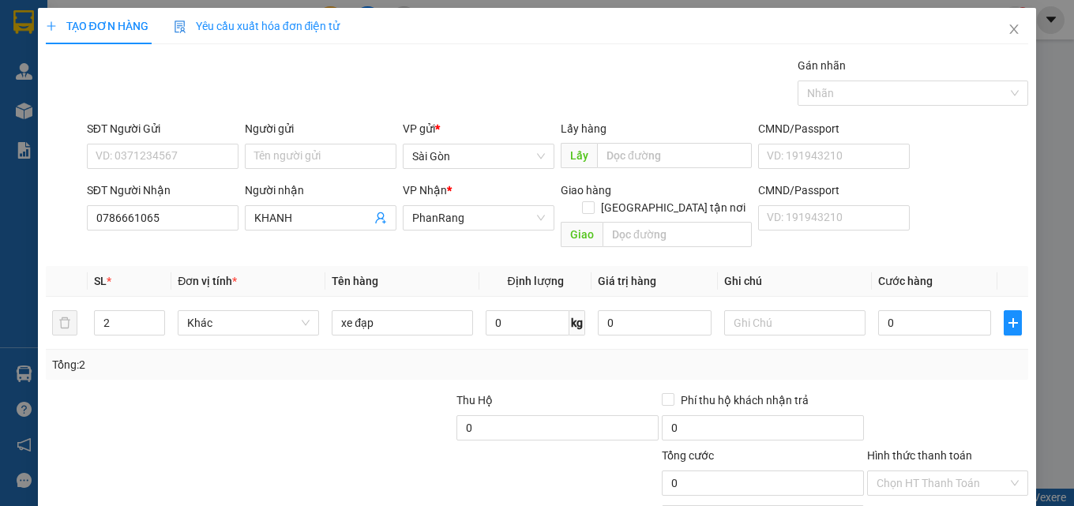
click at [464, 266] on th "Tên hàng" at bounding box center [403, 281] width 154 height 31
click at [611, 243] on div "Transit Pickup Surcharge Ids Transit Deliver Surcharge Ids Transit Deliver Surc…" at bounding box center [538, 314] width 984 height 514
click at [612, 243] on div "Transit Pickup Surcharge Ids Transit Deliver Surcharge Ids Transit Deliver Surc…" at bounding box center [538, 314] width 984 height 514
click at [580, 356] on div "Tổng: 2" at bounding box center [537, 364] width 971 height 17
click at [582, 356] on div "Tổng: 2" at bounding box center [537, 364] width 971 height 17
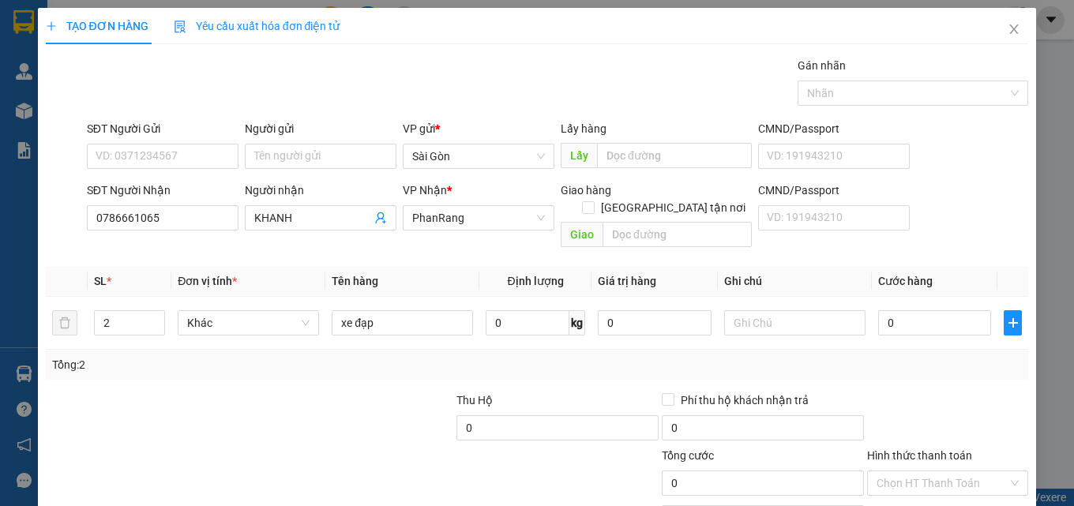
click at [581, 356] on div "Tổng: 2" at bounding box center [537, 364] width 971 height 17
drag, startPoint x: 581, startPoint y: 344, endPoint x: 576, endPoint y: 337, distance: 9.6
click at [582, 356] on div "Tổng: 2" at bounding box center [537, 364] width 971 height 17
drag, startPoint x: 648, startPoint y: 19, endPoint x: 440, endPoint y: 123, distance: 232.5
click at [648, 21] on div "TẠO ĐƠN HÀNG Yêu cầu xuất hóa đơn điện tử" at bounding box center [538, 26] width 984 height 36
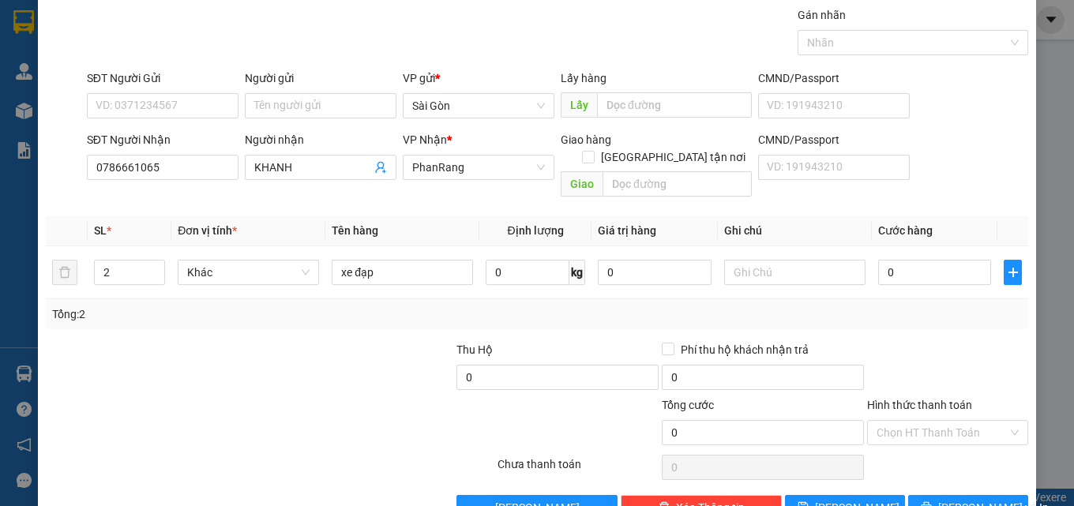
scroll to position [78, 0]
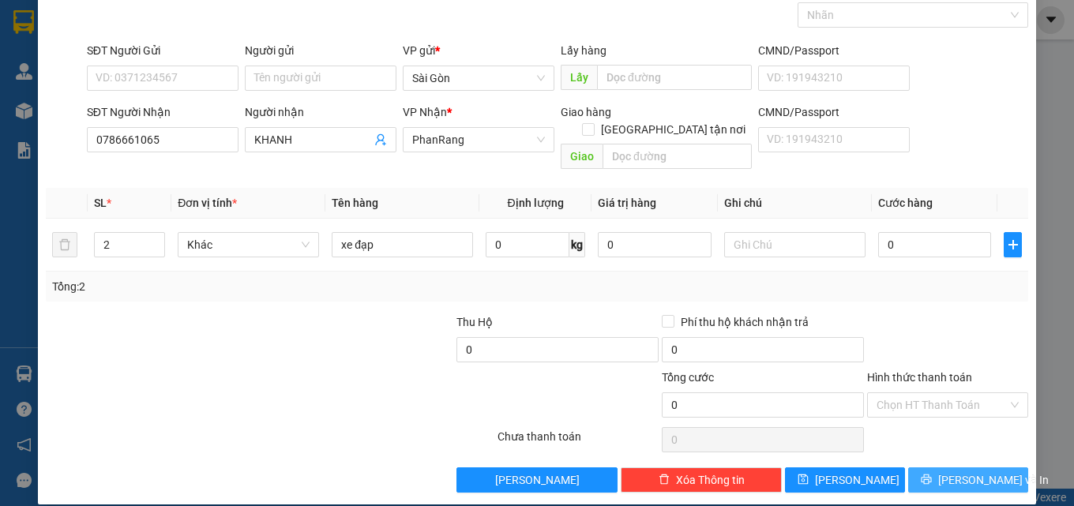
click at [964, 472] on span "[PERSON_NAME] và In" at bounding box center [994, 480] width 111 height 17
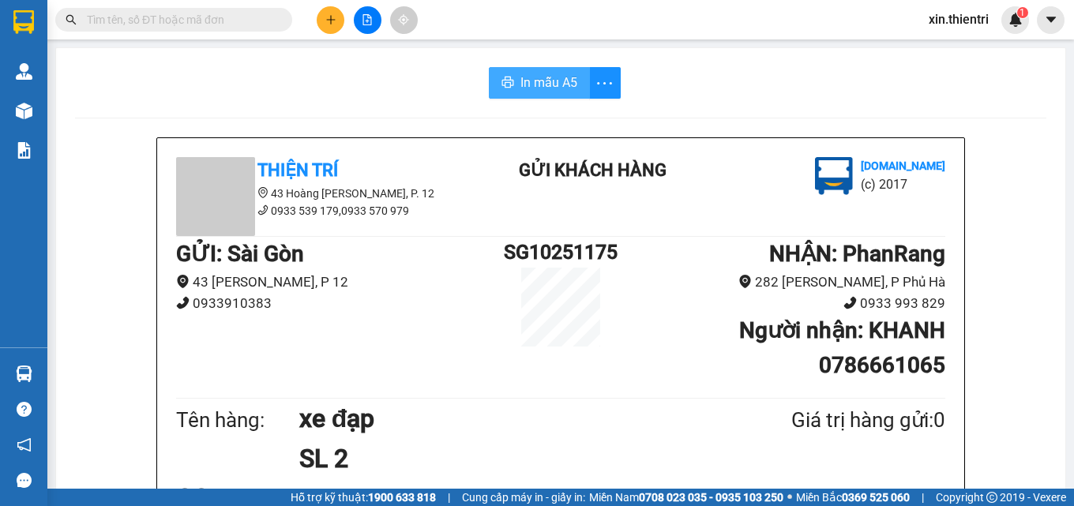
drag, startPoint x: 543, startPoint y: 60, endPoint x: 538, endPoint y: 71, distance: 12.0
click at [539, 71] on button "In mẫu A5" at bounding box center [539, 83] width 101 height 32
click at [541, 76] on span "In mẫu A5" at bounding box center [549, 83] width 57 height 20
click at [548, 70] on button "In mẫu A5" at bounding box center [539, 83] width 101 height 32
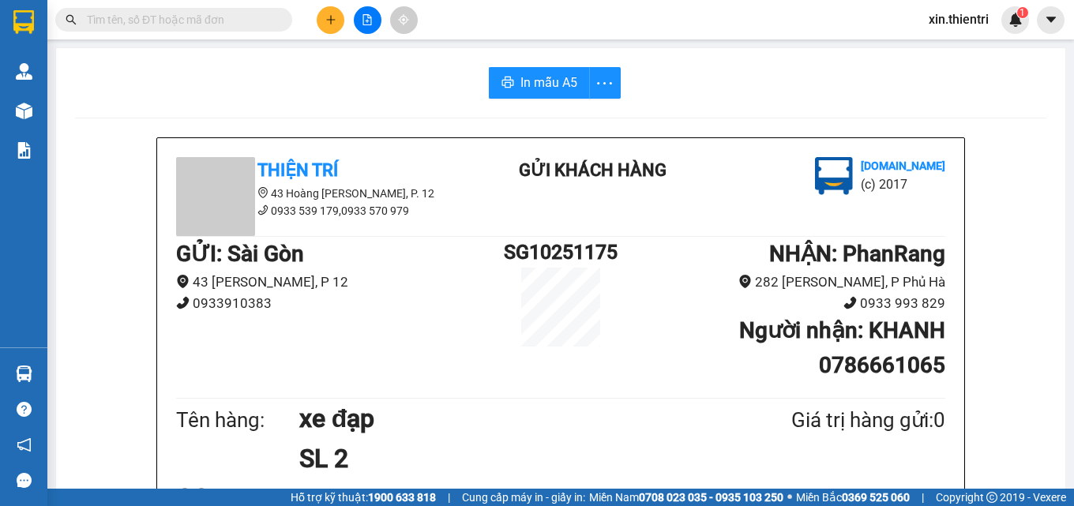
click at [328, 17] on icon "plus" at bounding box center [331, 19] width 11 height 11
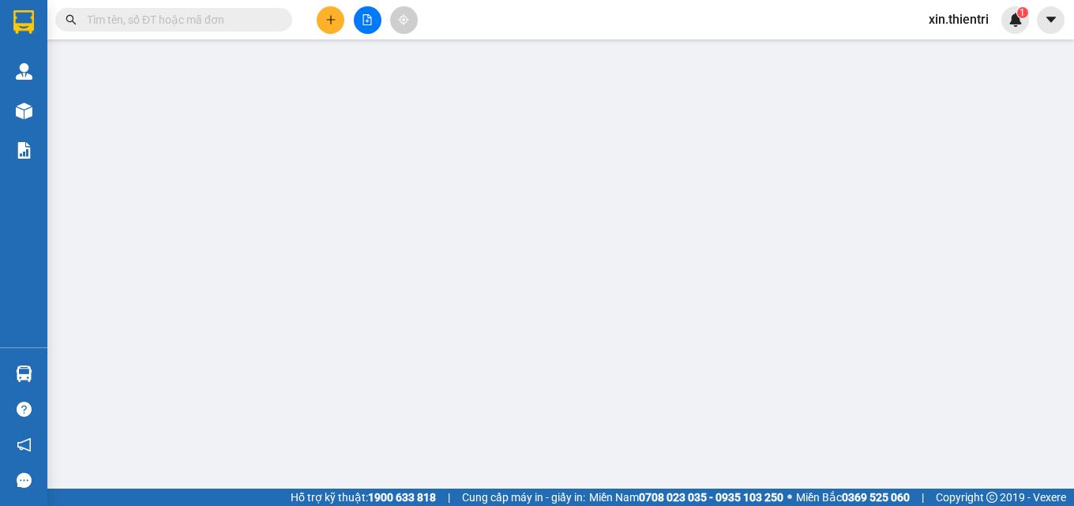
click at [325, 21] on div "TẠO ĐƠN HÀNG Yêu cầu xuất hóa đơn điện tử Transit Pickup Surcharge Ids Transit …" at bounding box center [538, 289] width 984 height 563
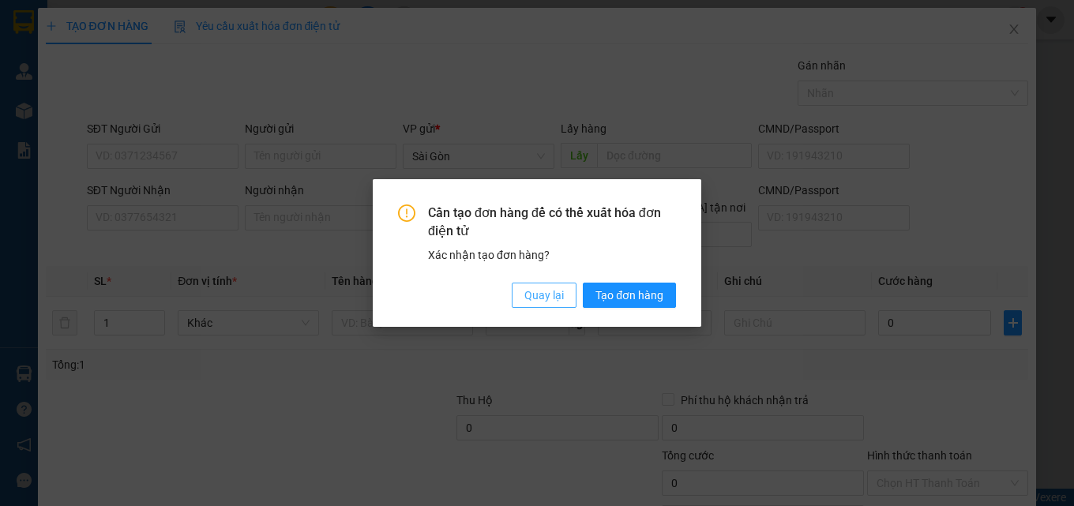
click at [551, 287] on span "Quay lại" at bounding box center [545, 295] width 40 height 17
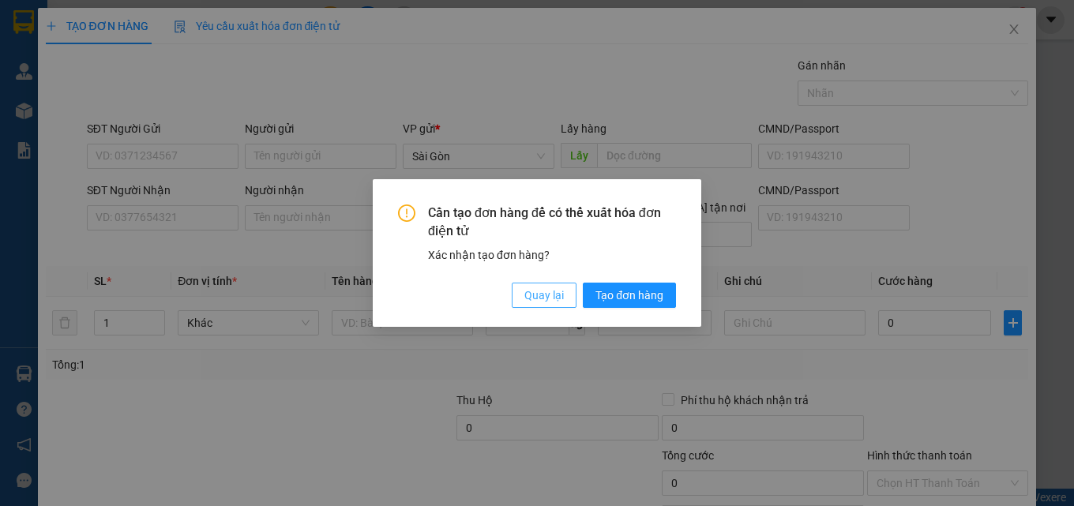
click at [541, 299] on span "Quay lại" at bounding box center [545, 295] width 40 height 17
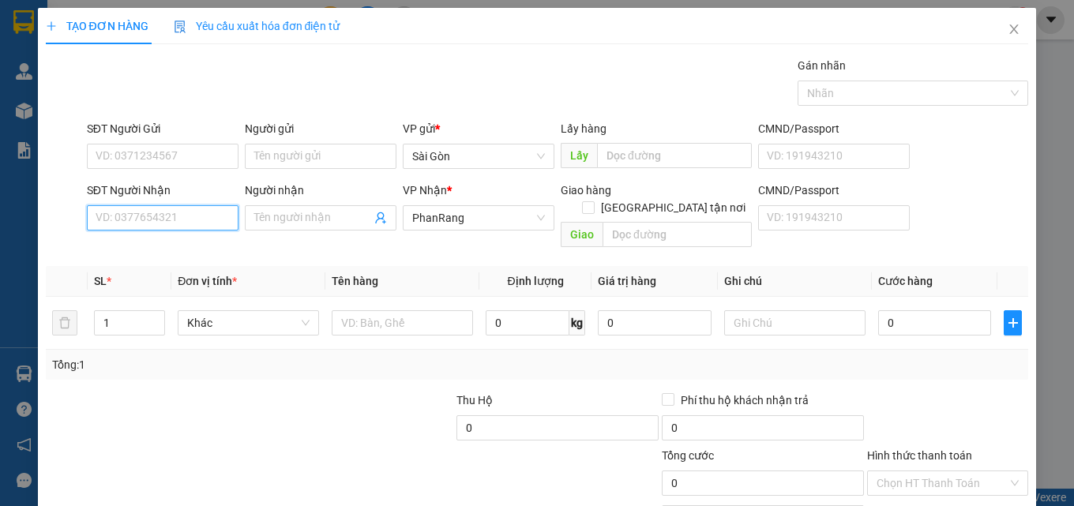
click at [194, 218] on input "SĐT Người Nhận" at bounding box center [163, 217] width 152 height 25
click at [179, 246] on div "0967737041 - Giang" at bounding box center [161, 249] width 131 height 17
type input "0967737041"
type input "Giang"
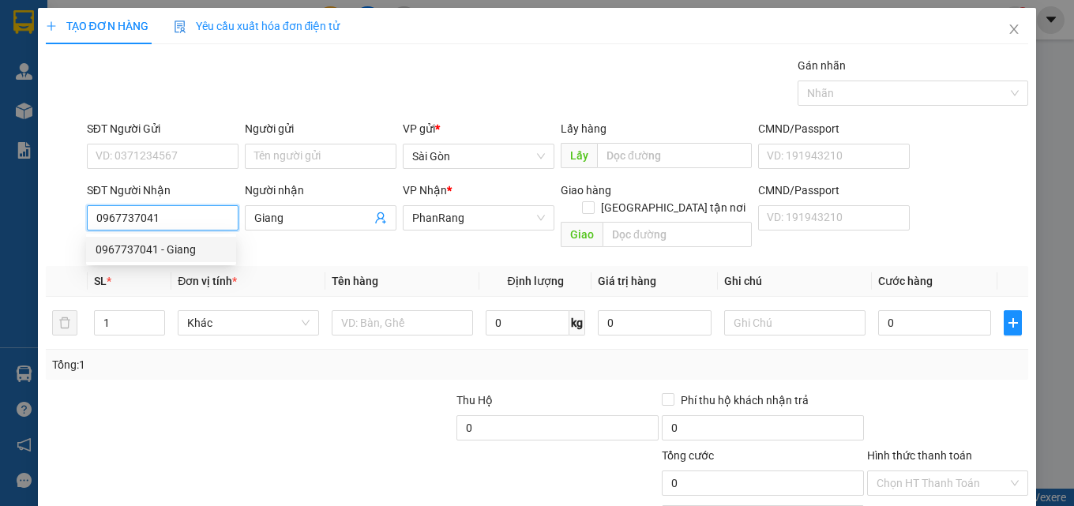
type input "30.000"
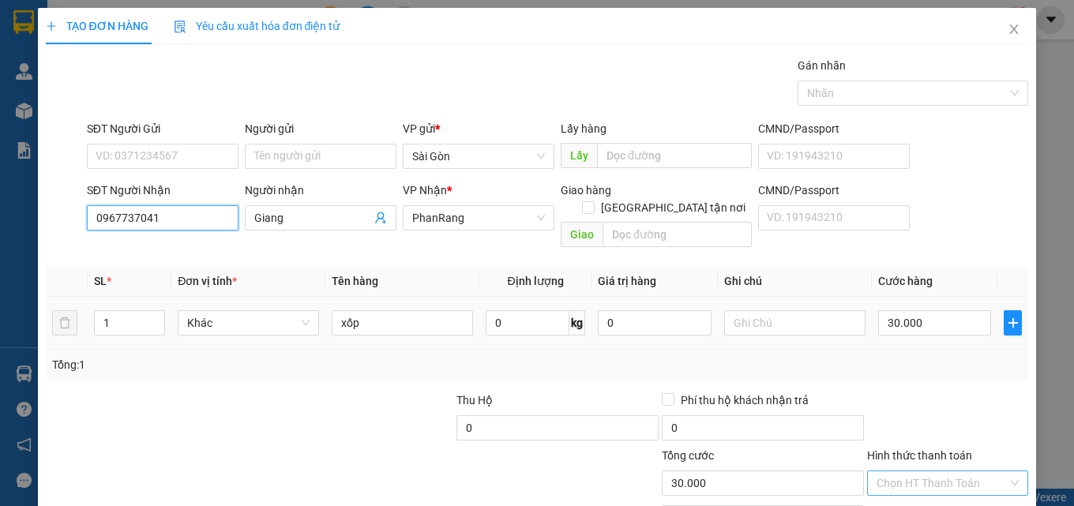
scroll to position [78, 0]
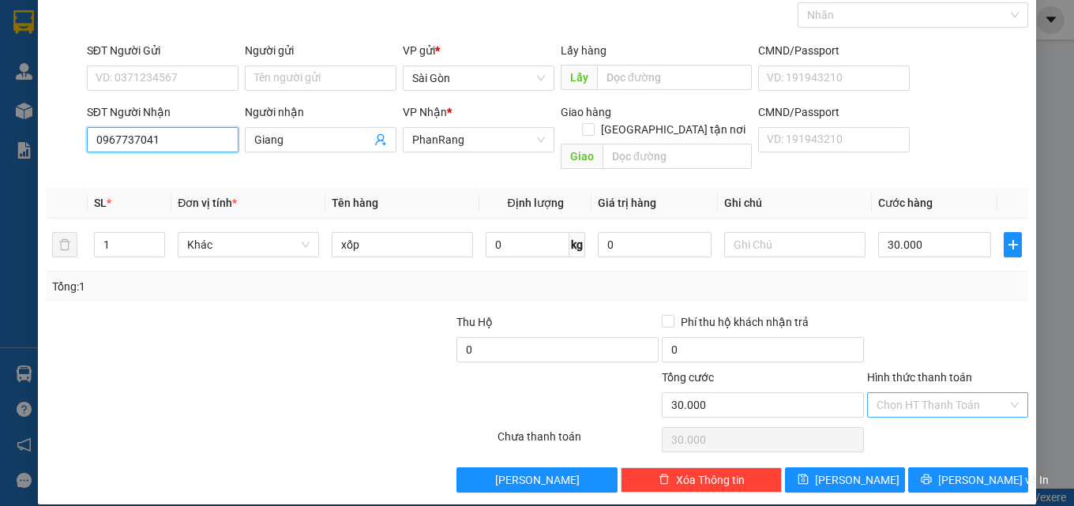
type input "0967737041"
drag, startPoint x: 904, startPoint y: 385, endPoint x: 903, endPoint y: 401, distance: 15.8
click at [904, 393] on input "Hình thức thanh toán" at bounding box center [942, 405] width 131 height 24
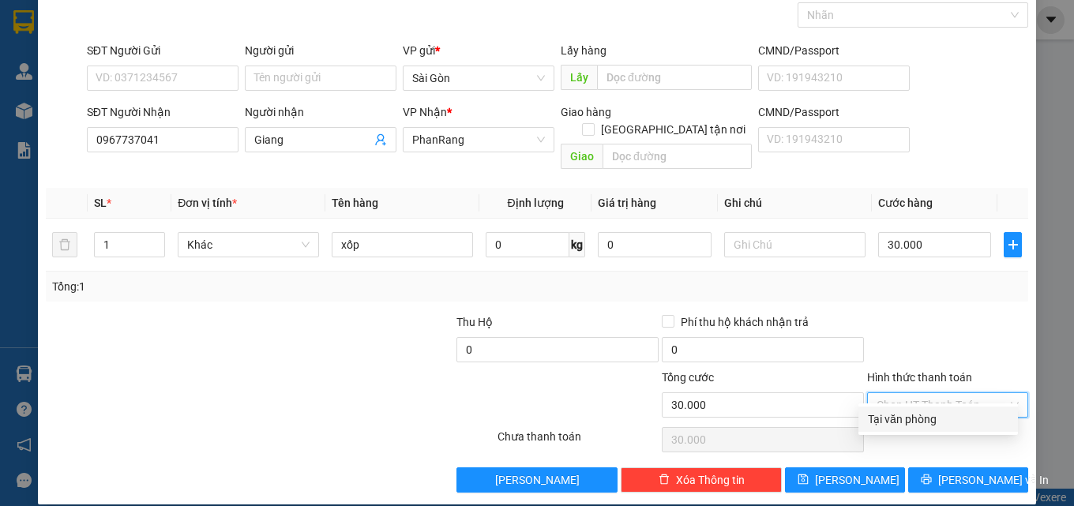
click at [911, 426] on div "Tại văn phòng" at bounding box center [938, 419] width 141 height 17
type input "0"
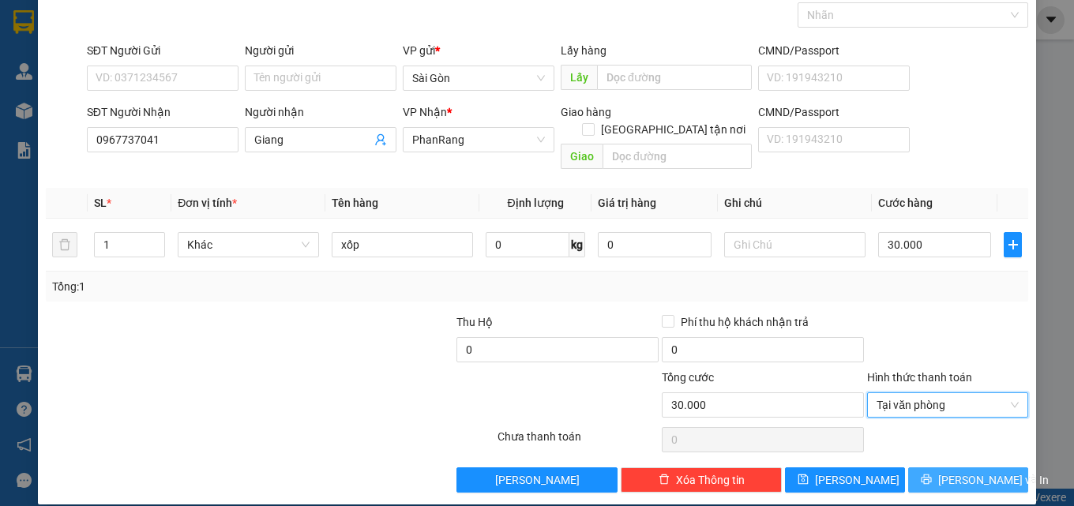
click at [986, 472] on span "[PERSON_NAME] và In" at bounding box center [994, 480] width 111 height 17
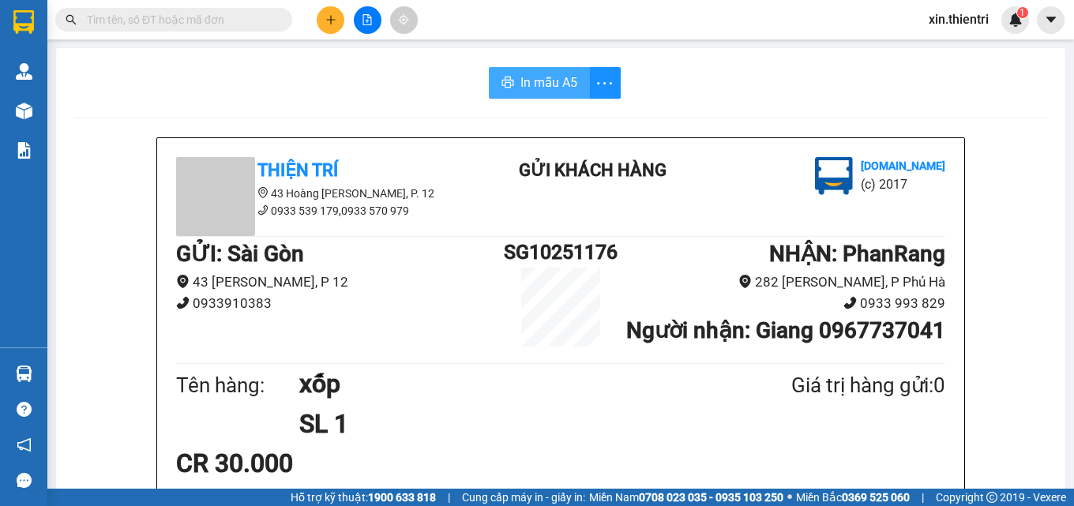
click at [566, 81] on span "In mẫu A5" at bounding box center [549, 83] width 57 height 20
